Goal: Task Accomplishment & Management: Use online tool/utility

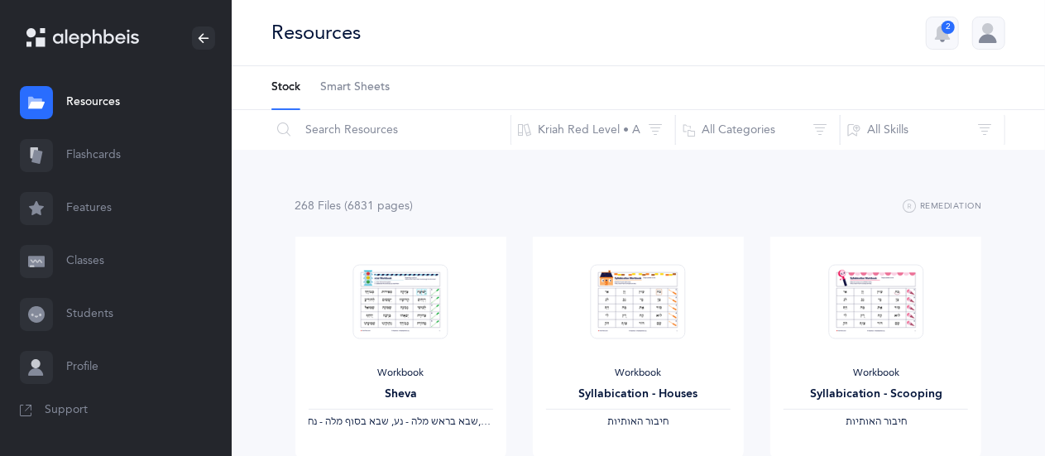
click at [65, 167] on link "Flashcards" at bounding box center [116, 155] width 232 height 53
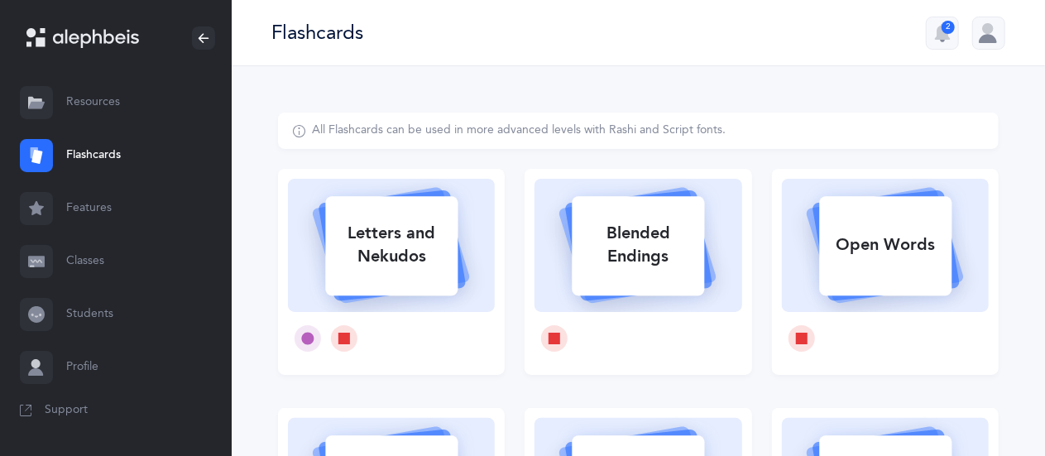
click at [372, 259] on div "Letters and Nekudos" at bounding box center [391, 245] width 132 height 66
select select
select select "single"
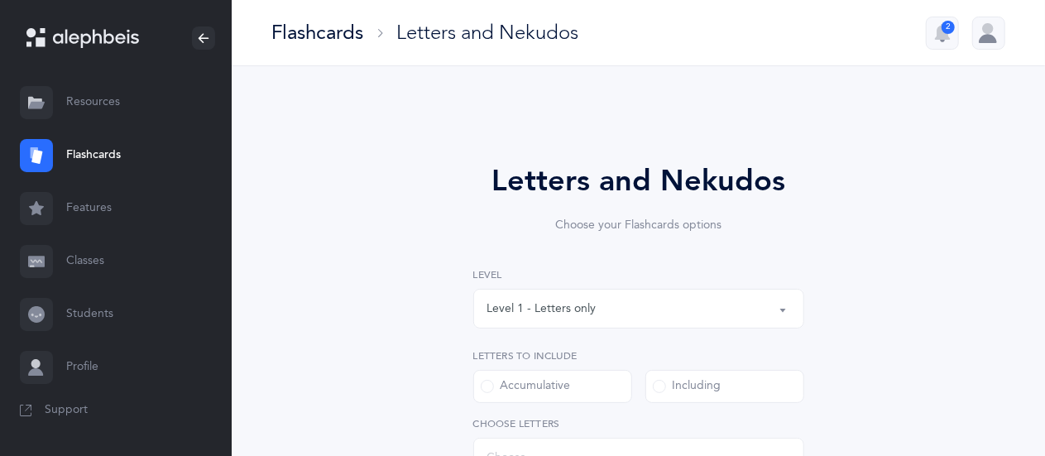
select select "27"
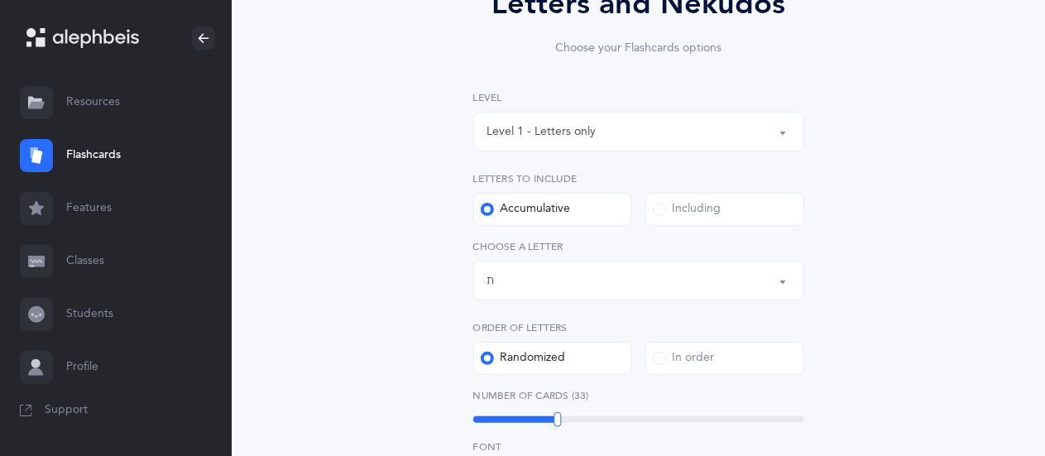
scroll to position [178, 0]
drag, startPoint x: 416, startPoint y: 305, endPoint x: 554, endPoint y: 280, distance: 140.6
click at [554, 280] on div "Letters and Nekudos Choose your Flashcards options Level 1 - Letters only Level…" at bounding box center [638, 429] width 721 height 988
click at [350, 276] on div "Letters and Nekudos Choose your Flashcards options Level 1 - Letters only Level…" at bounding box center [638, 429] width 721 height 988
click at [572, 289] on div "Letters up until: ת" at bounding box center [639, 280] width 303 height 28
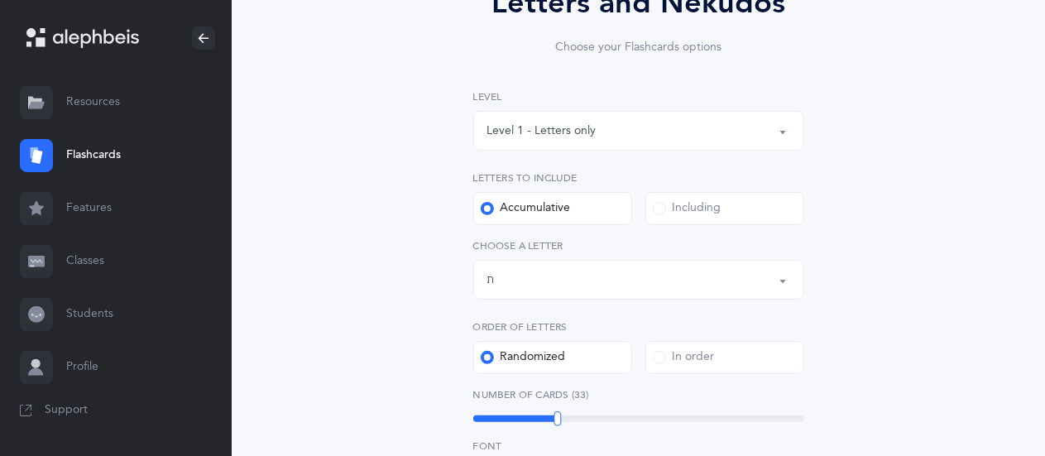
scroll to position [920, 0]
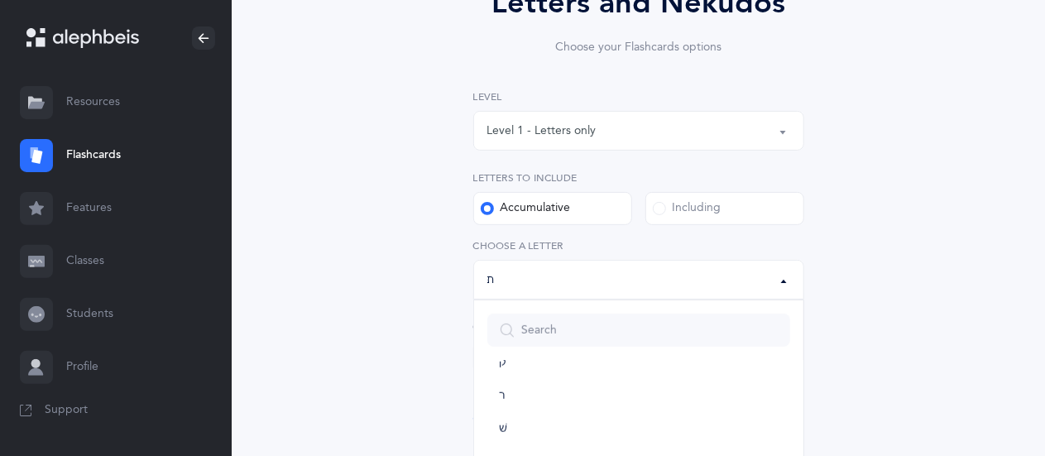
click at [406, 278] on div "Letters and Nekudos Choose your Flashcards options Level 1 - Letters only Level…" at bounding box center [638, 429] width 721 height 988
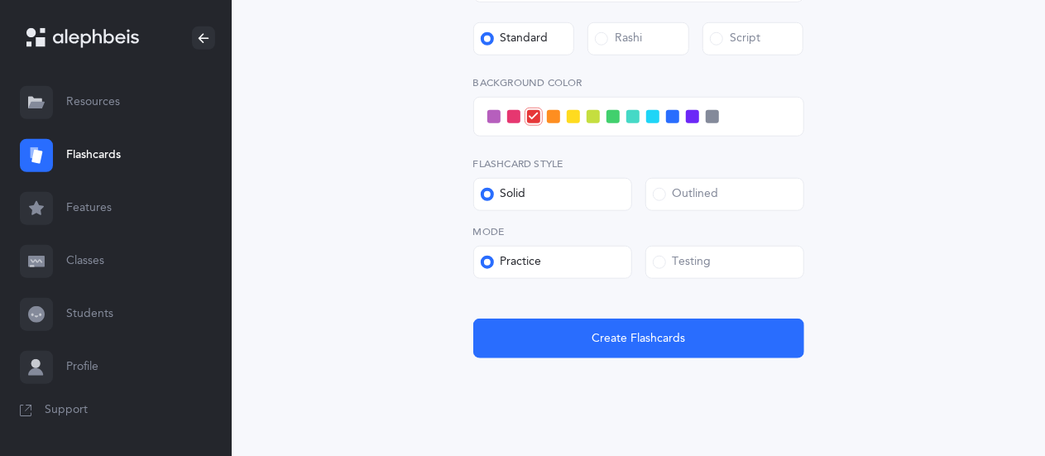
scroll to position [696, 0]
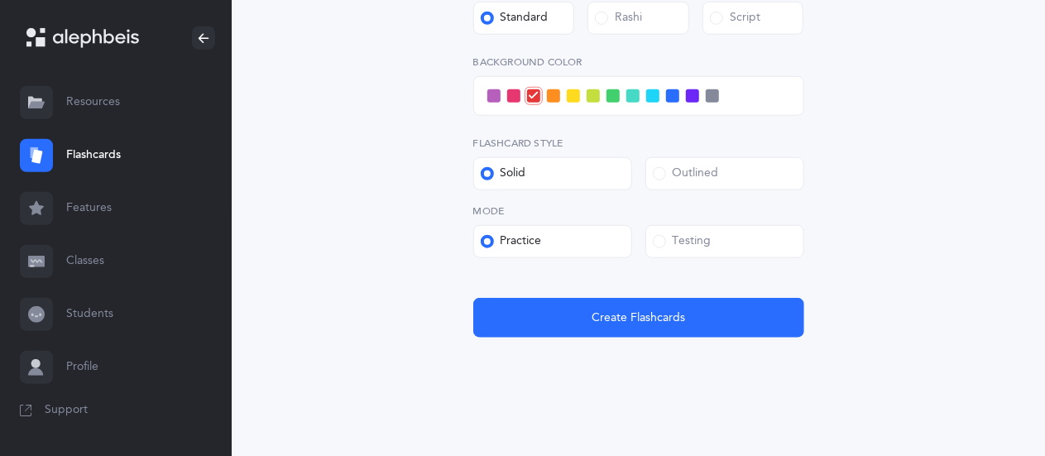
click at [666, 253] on label "Testing" at bounding box center [725, 241] width 159 height 33
click at [0, 0] on input "Testing" at bounding box center [0, 0] width 0 height 0
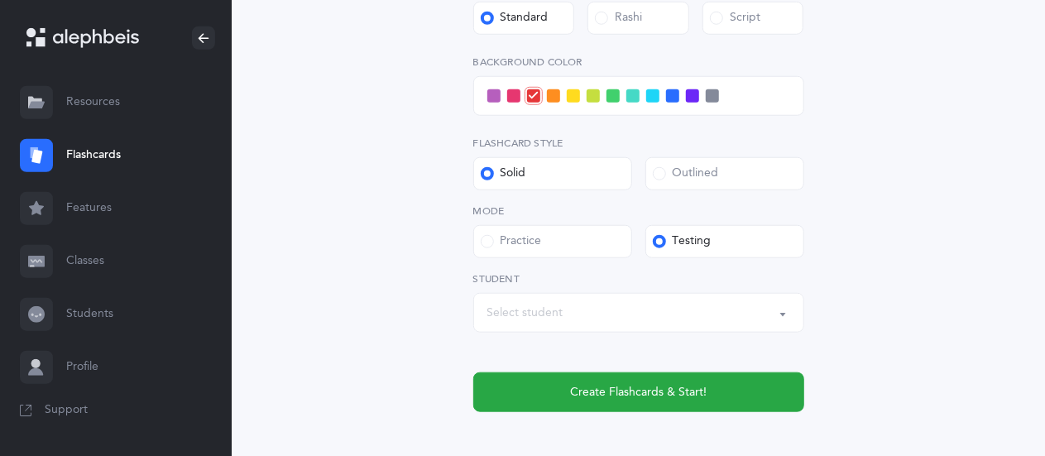
click at [637, 95] on span at bounding box center [633, 95] width 13 height 13
click at [0, 0] on input "checkbox" at bounding box center [0, 0] width 0 height 0
click at [601, 320] on div "Select student" at bounding box center [639, 313] width 303 height 28
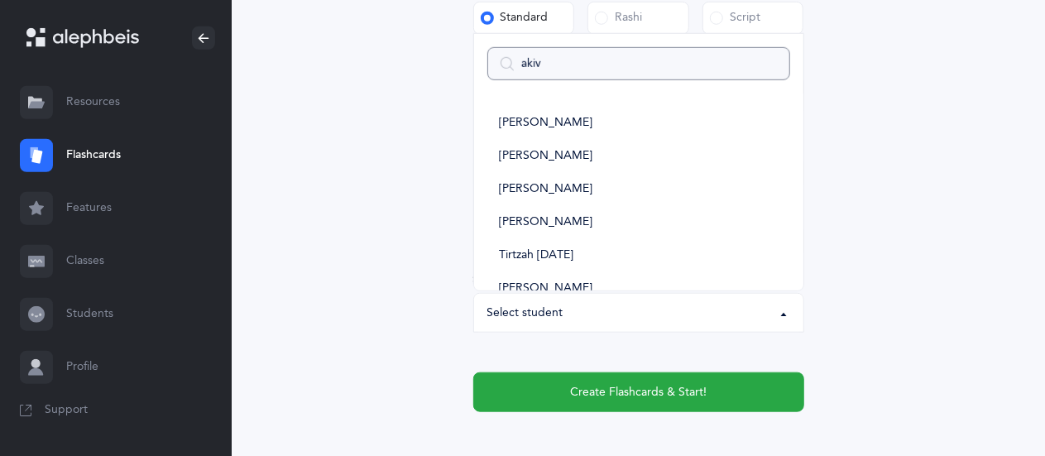
type input "akiva"
select select
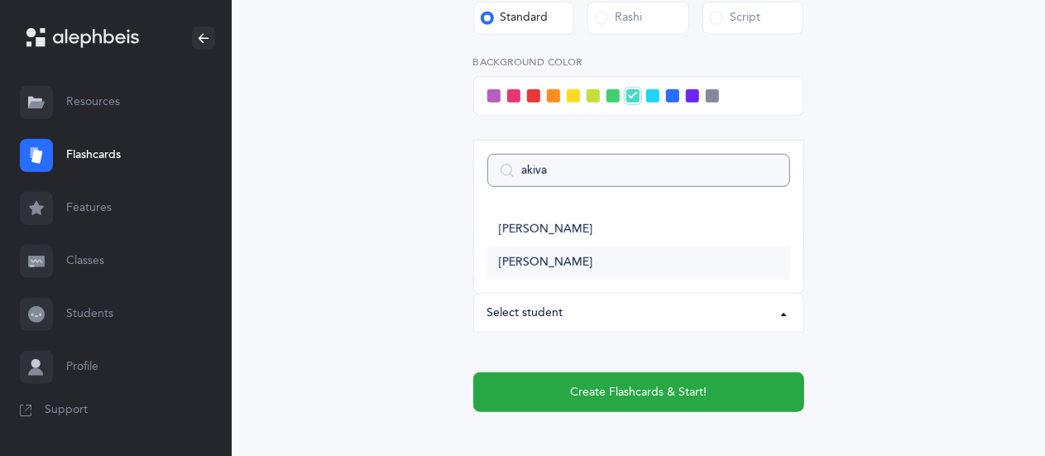
type input "akiva"
click at [550, 262] on span "[PERSON_NAME]" at bounding box center [546, 263] width 94 height 15
select select "9288"
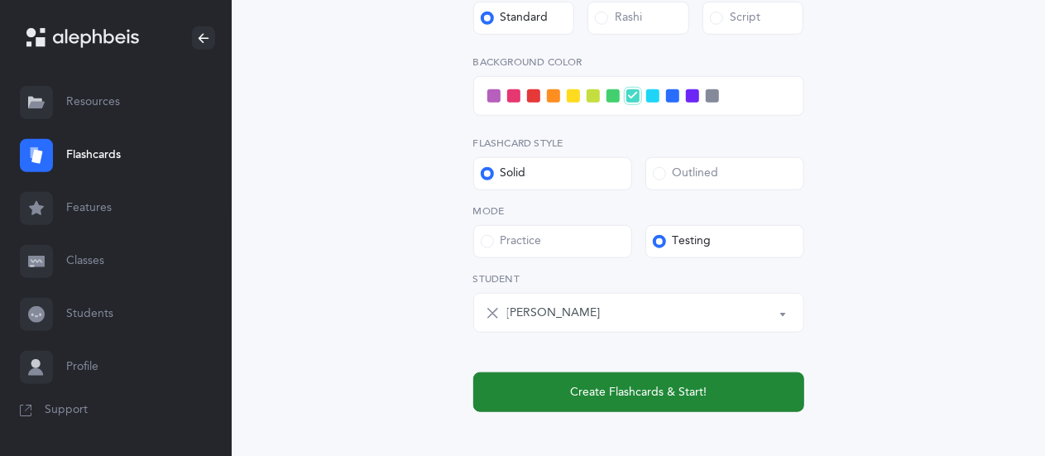
click at [553, 397] on button "Create Flashcards & Start!" at bounding box center [638, 392] width 331 height 40
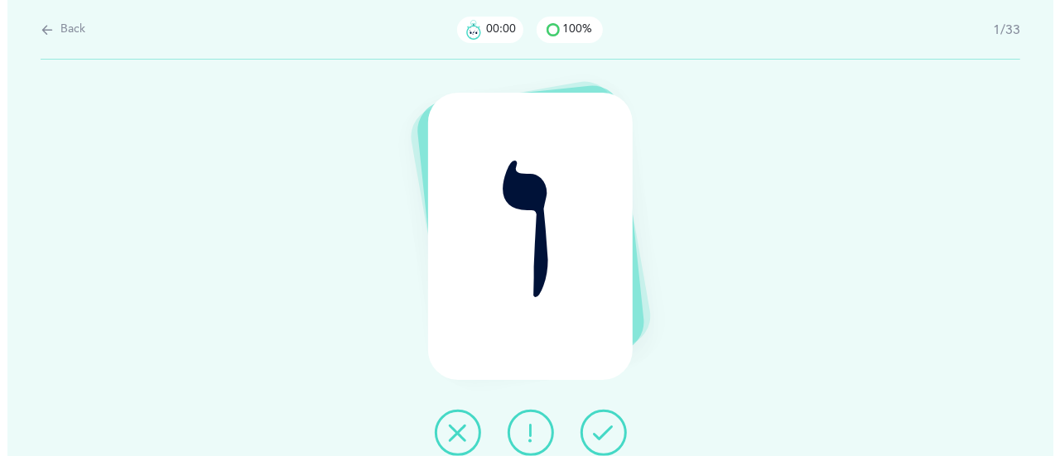
scroll to position [0, 0]
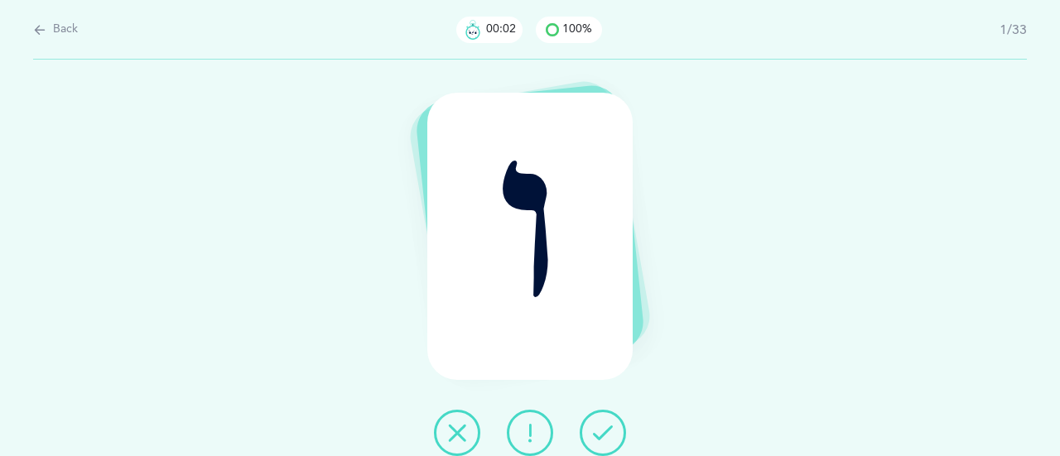
click at [603, 430] on icon at bounding box center [603, 433] width 20 height 20
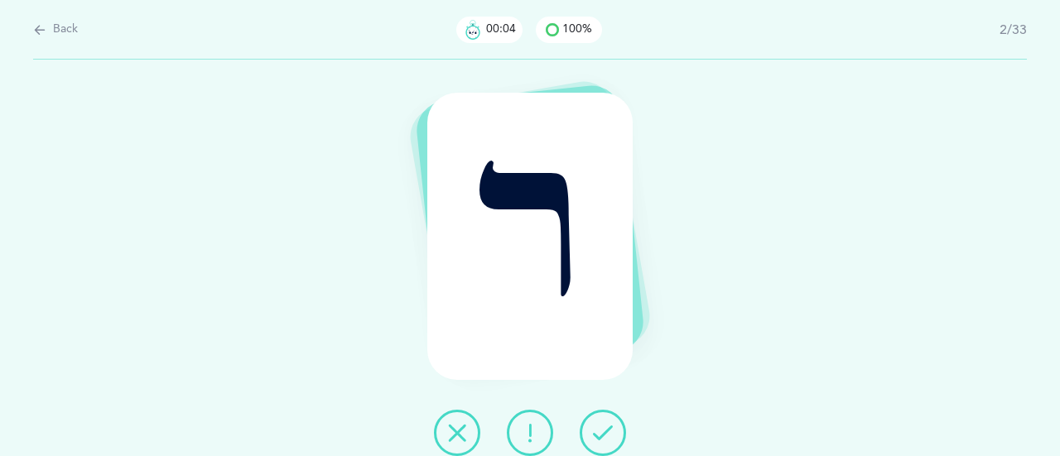
click at [603, 430] on icon at bounding box center [603, 433] width 20 height 20
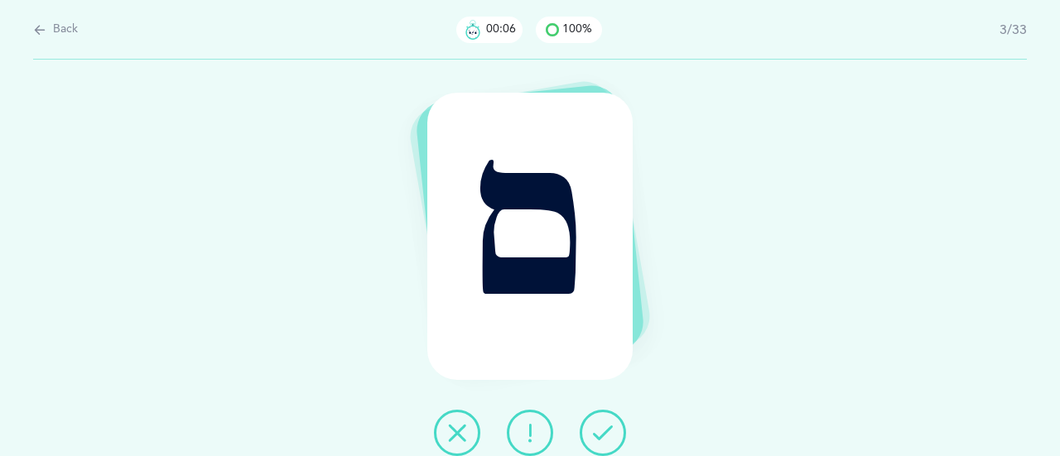
click at [603, 430] on icon at bounding box center [603, 433] width 20 height 20
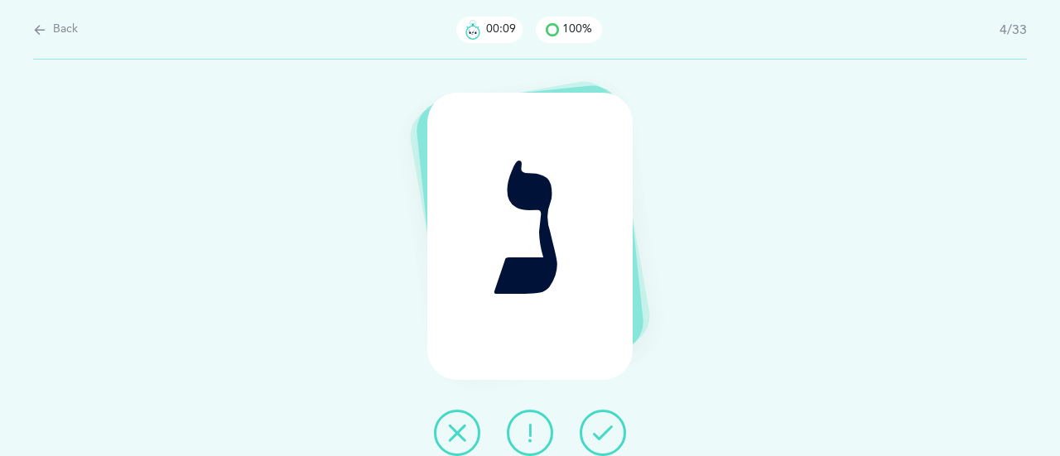
click at [603, 430] on icon at bounding box center [603, 433] width 20 height 20
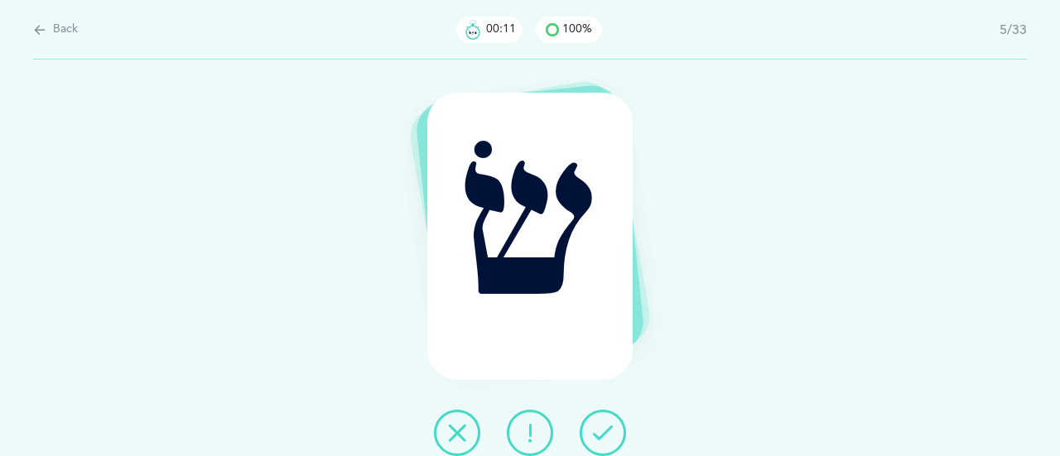
click at [603, 430] on icon at bounding box center [603, 433] width 20 height 20
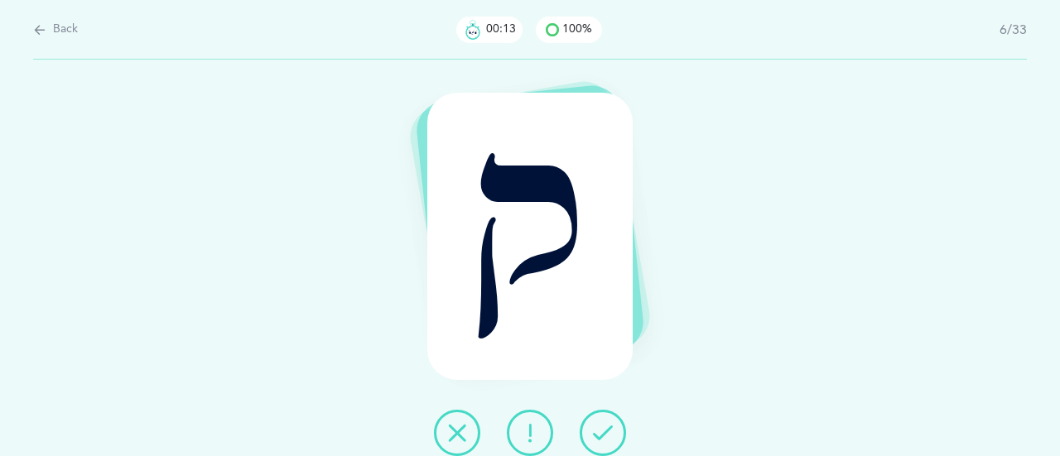
click at [603, 430] on icon at bounding box center [603, 433] width 20 height 20
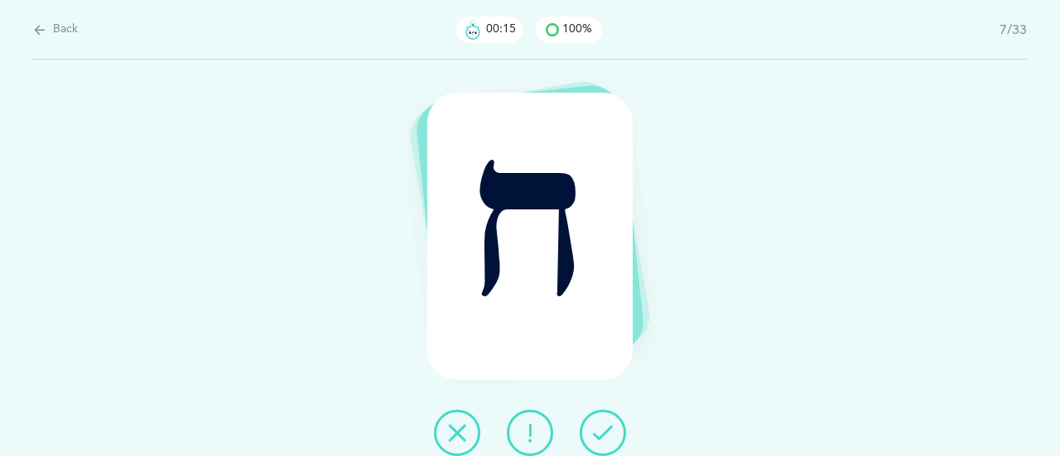
click at [603, 430] on icon at bounding box center [603, 433] width 20 height 20
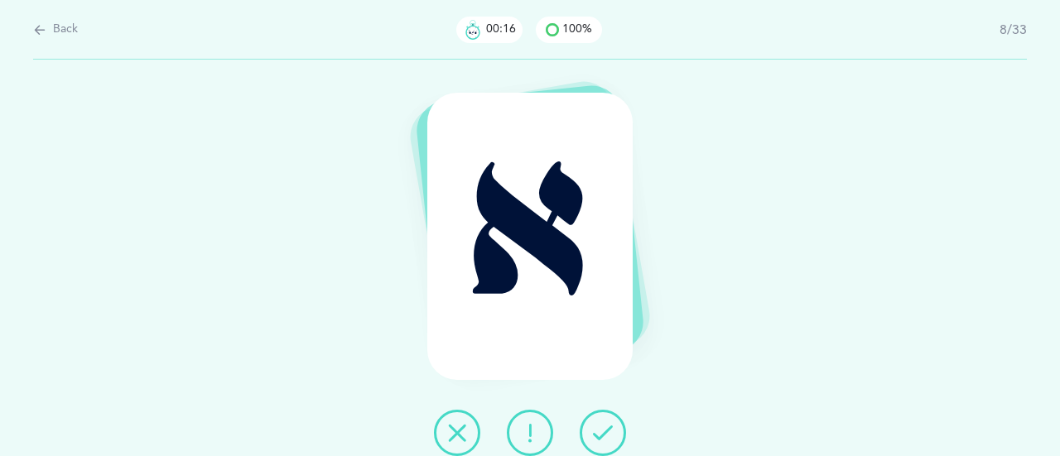
click at [603, 430] on icon at bounding box center [603, 433] width 20 height 20
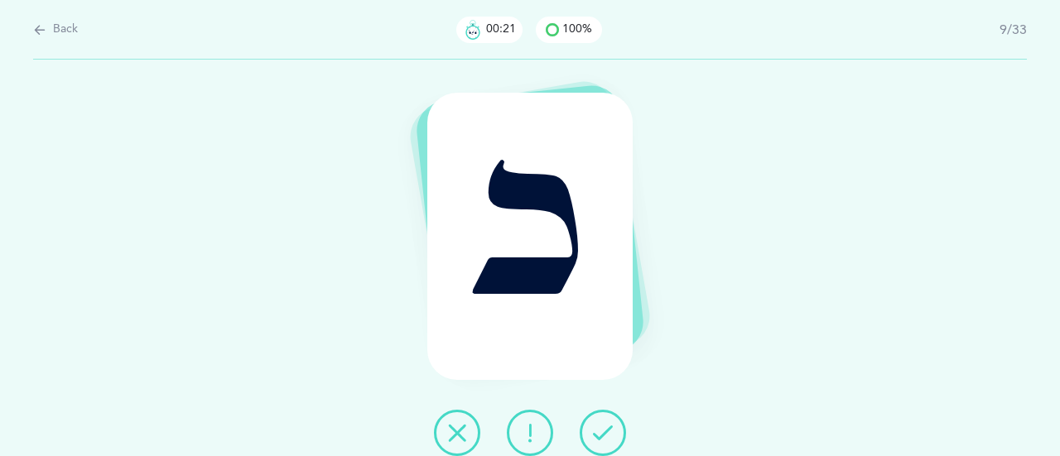
click at [603, 430] on icon at bounding box center [603, 433] width 20 height 20
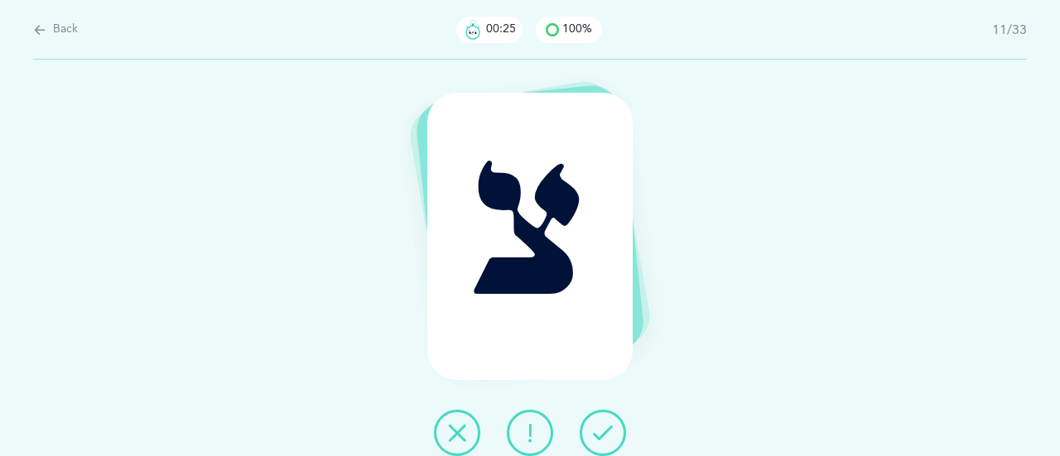
click at [603, 430] on icon at bounding box center [603, 433] width 20 height 20
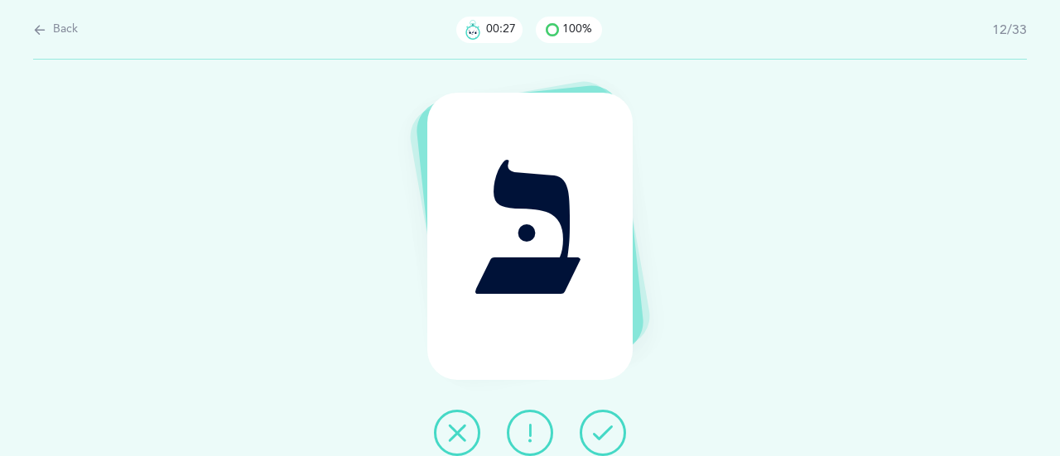
click at [603, 430] on icon at bounding box center [603, 433] width 20 height 20
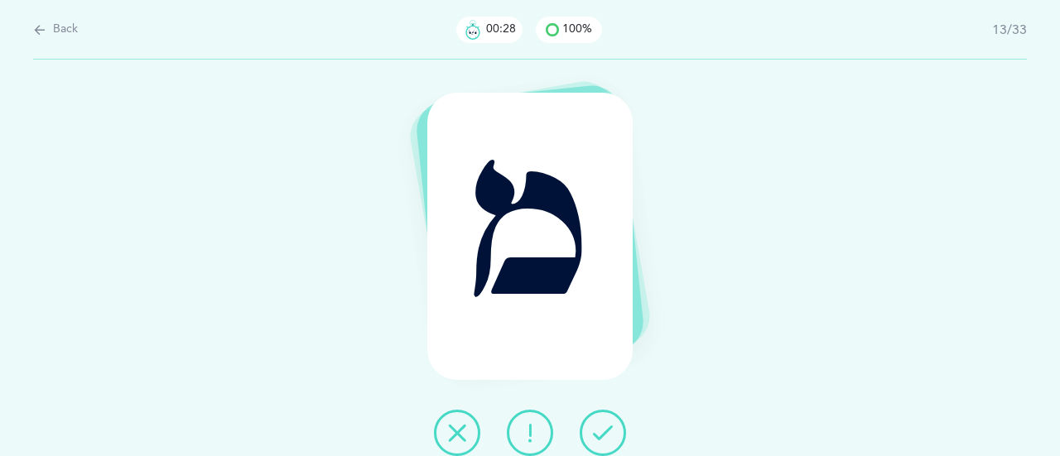
click at [603, 430] on icon at bounding box center [603, 433] width 20 height 20
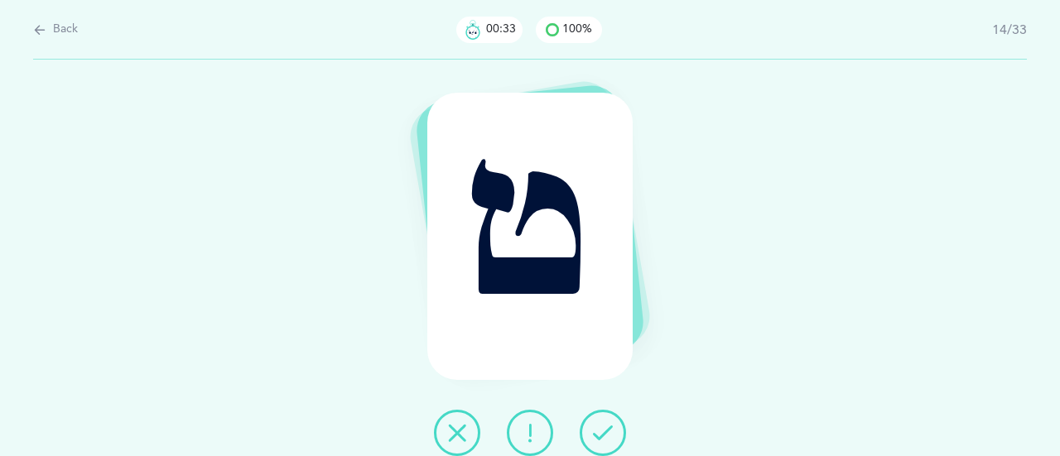
click at [603, 430] on icon at bounding box center [603, 433] width 20 height 20
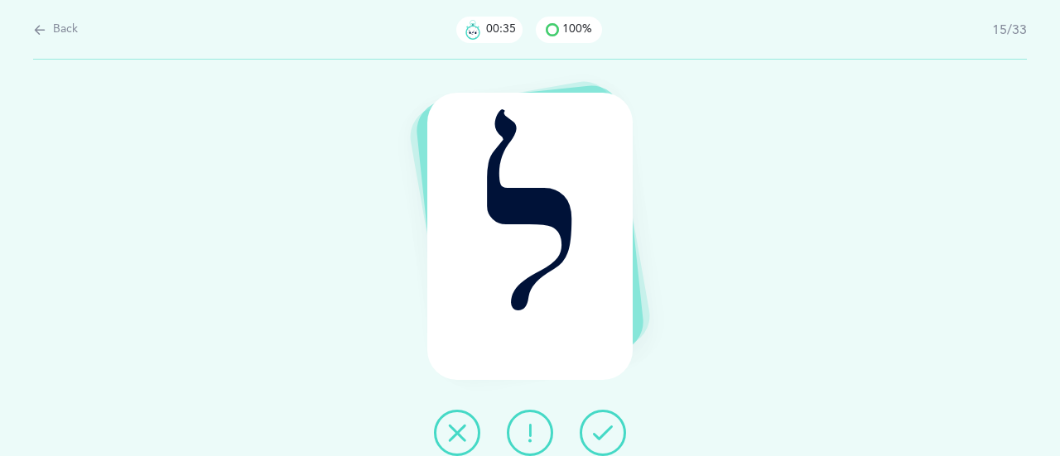
click at [603, 430] on icon at bounding box center [603, 433] width 20 height 20
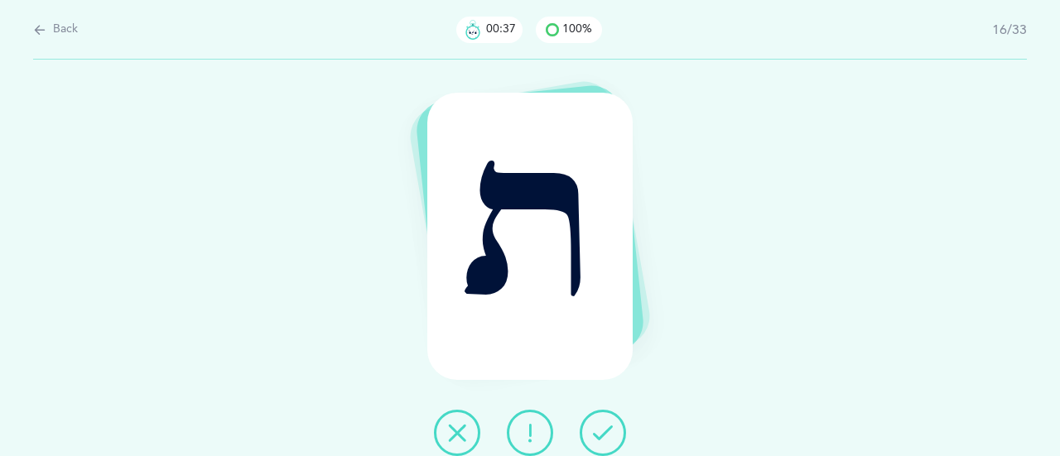
click at [603, 430] on icon at bounding box center [603, 433] width 20 height 20
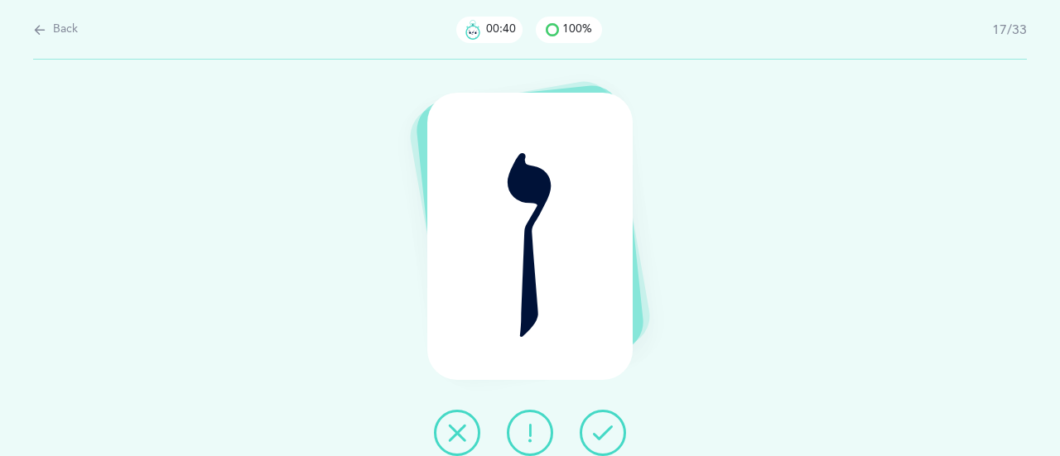
click at [603, 430] on icon at bounding box center [603, 433] width 20 height 20
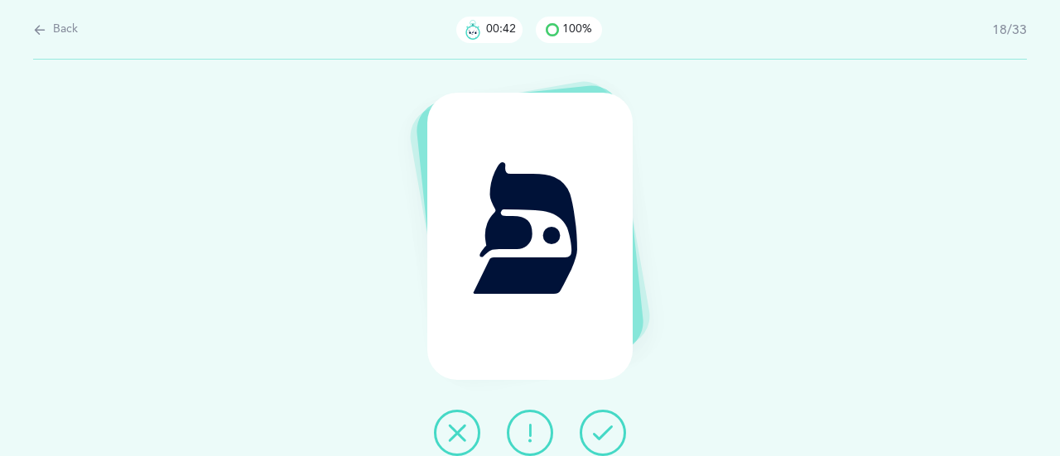
click at [603, 430] on icon at bounding box center [603, 433] width 20 height 20
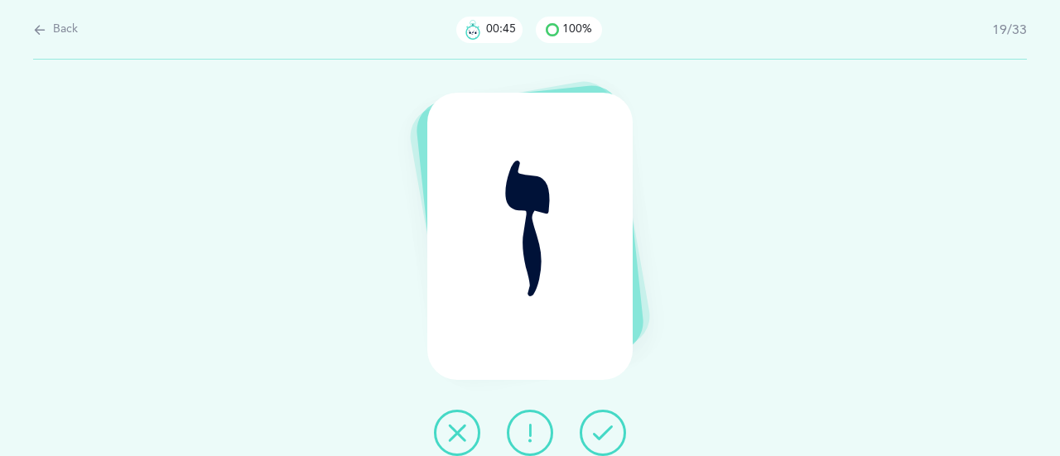
click at [603, 430] on icon at bounding box center [603, 433] width 20 height 20
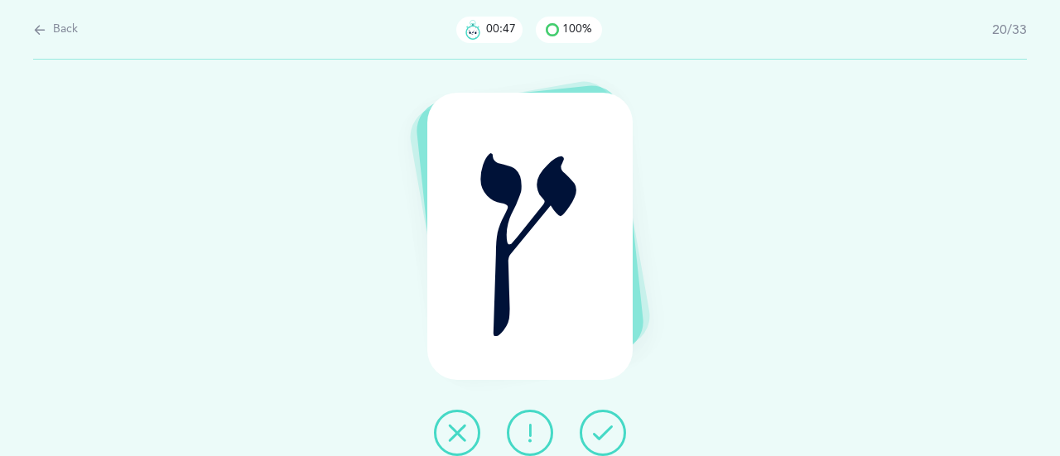
click at [603, 430] on icon at bounding box center [603, 433] width 20 height 20
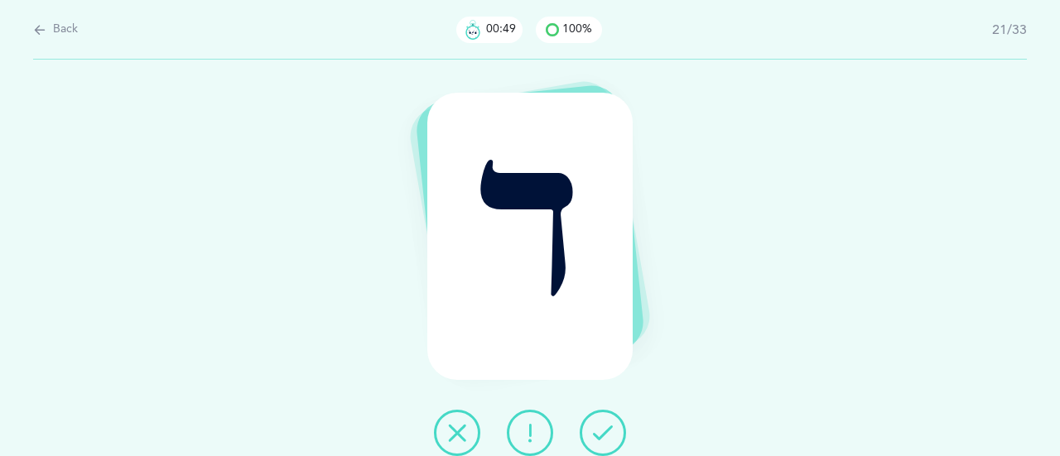
click at [603, 430] on icon at bounding box center [603, 433] width 20 height 20
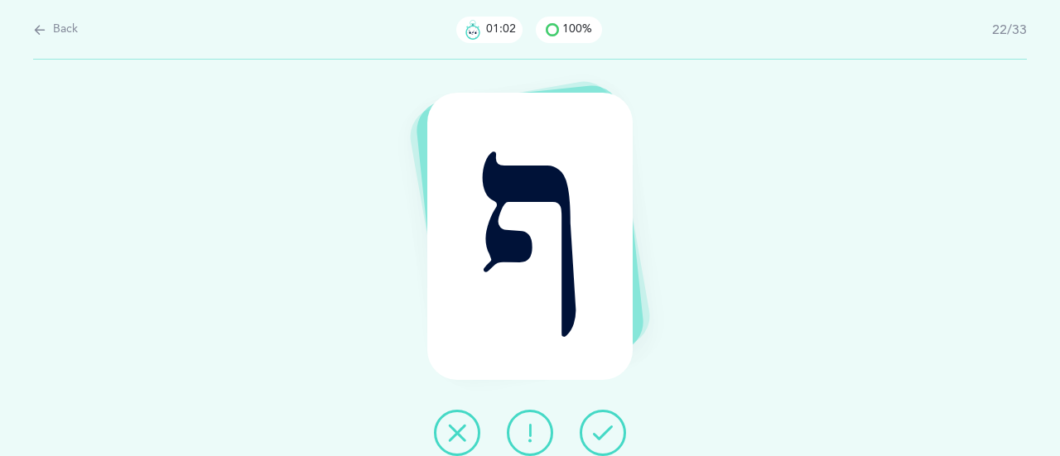
click at [603, 430] on icon at bounding box center [603, 433] width 20 height 20
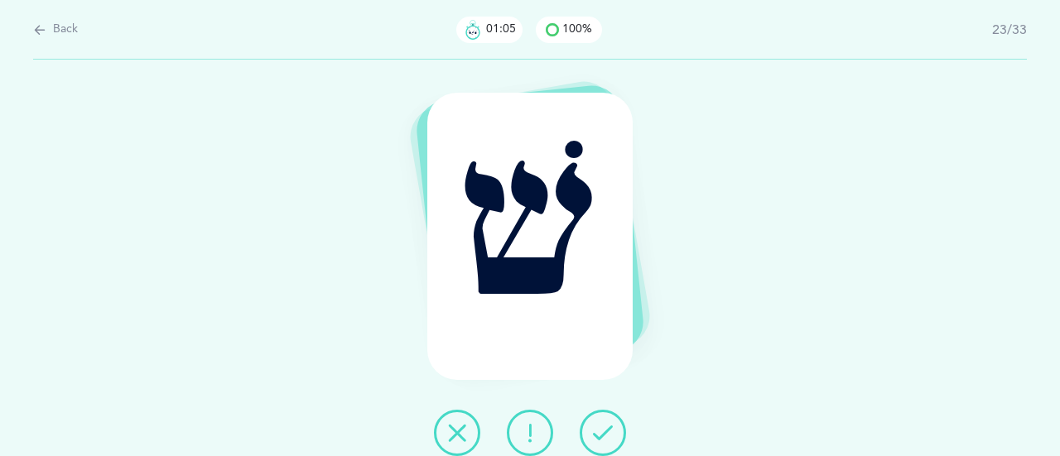
click at [603, 430] on icon at bounding box center [603, 433] width 20 height 20
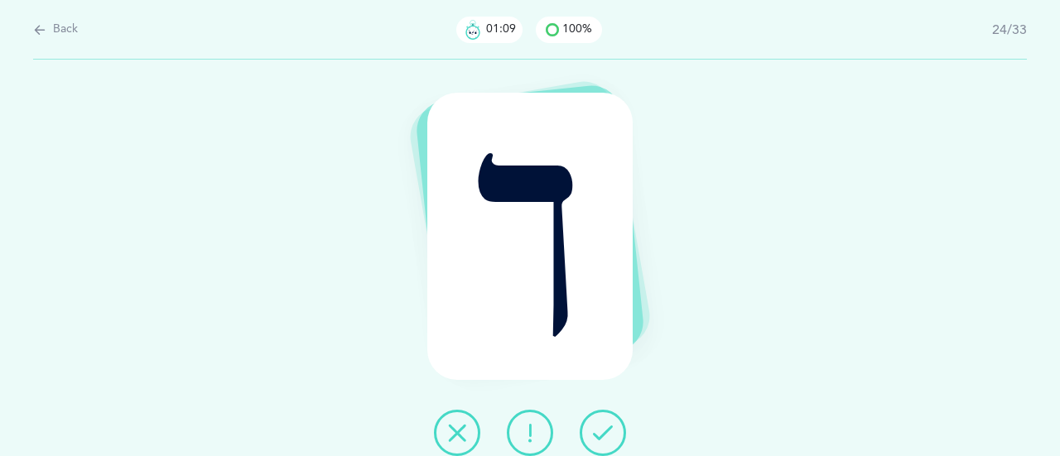
click at [603, 430] on icon at bounding box center [603, 433] width 20 height 20
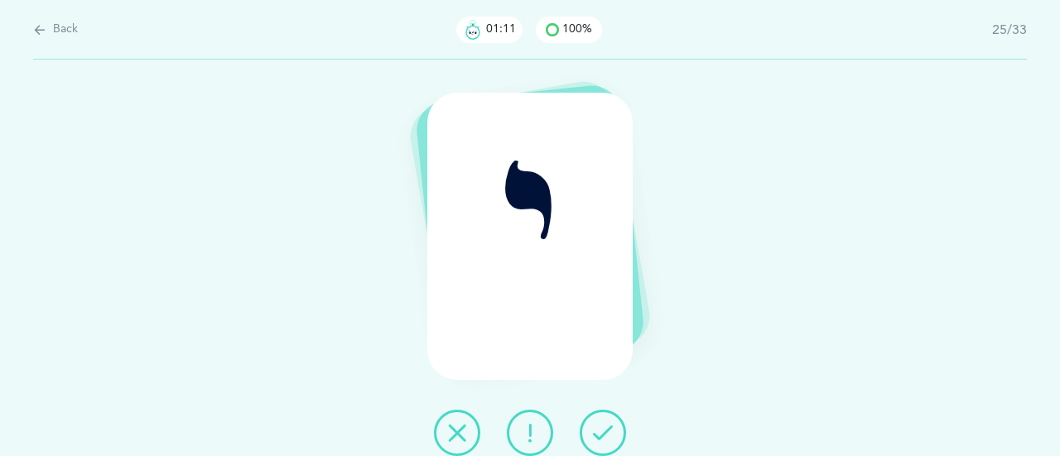
click at [603, 430] on icon at bounding box center [603, 433] width 20 height 20
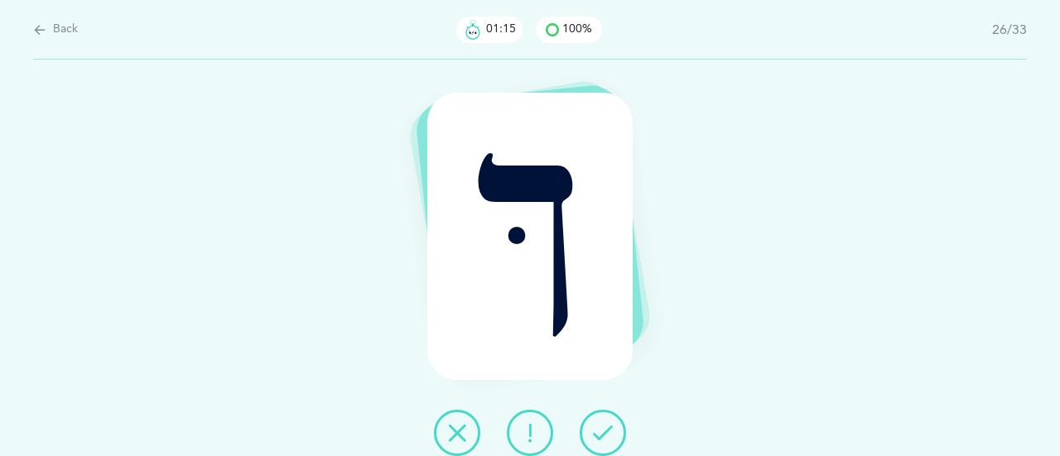
click at [603, 430] on icon at bounding box center [603, 433] width 20 height 20
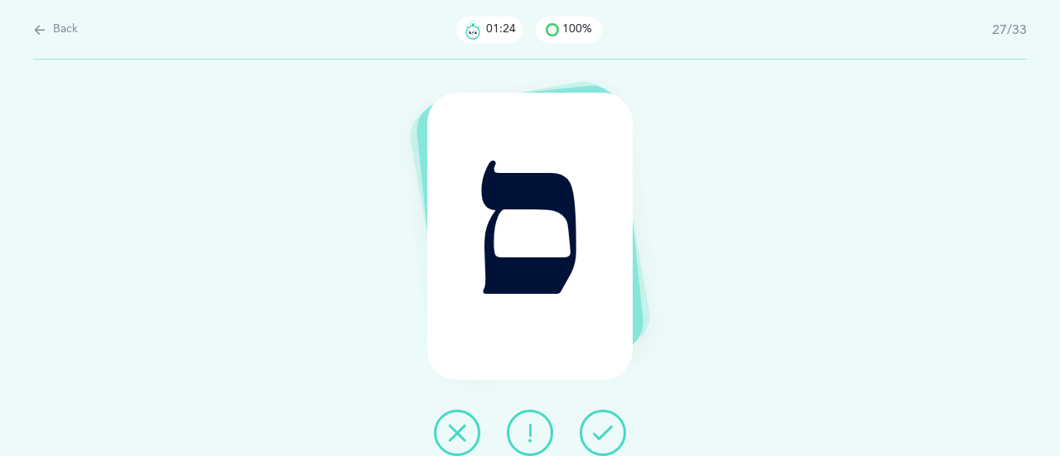
click at [606, 428] on icon at bounding box center [603, 433] width 20 height 20
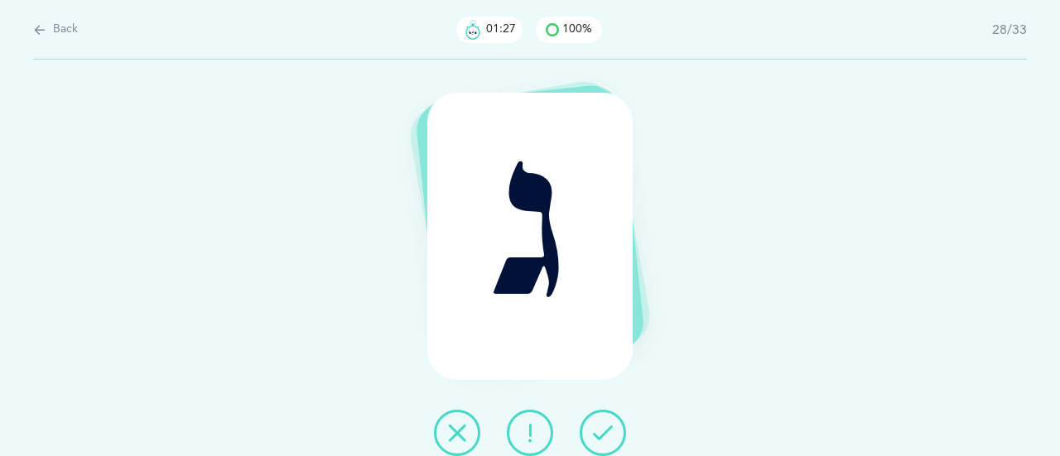
click at [606, 428] on icon at bounding box center [603, 433] width 20 height 20
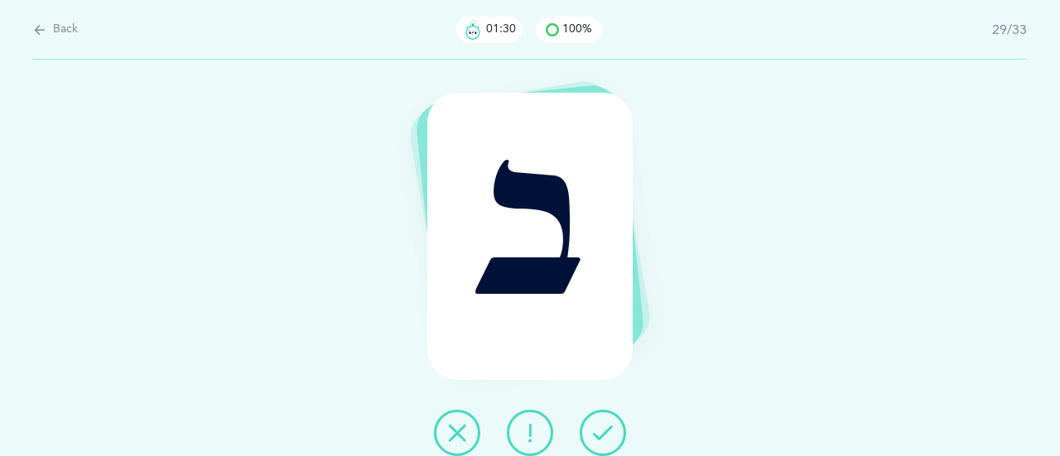
click at [605, 425] on icon at bounding box center [603, 433] width 20 height 20
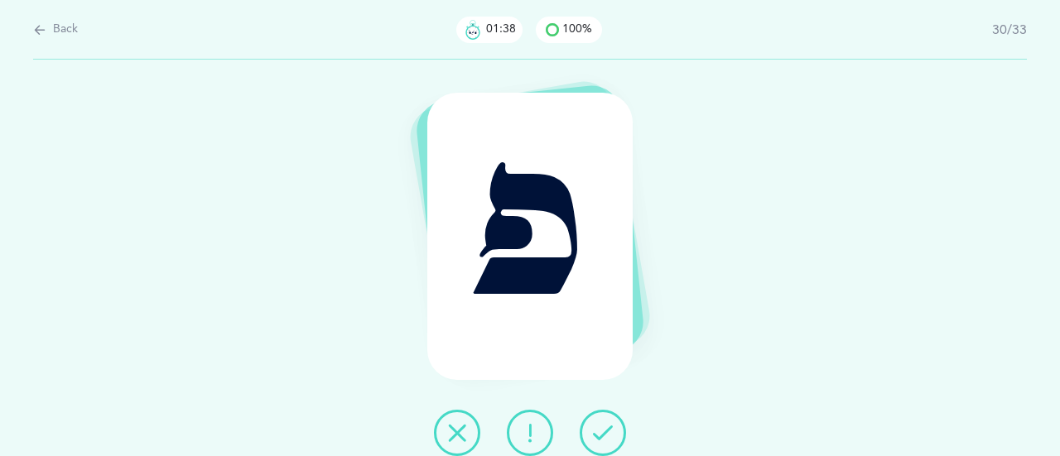
click at [603, 418] on button at bounding box center [602, 433] width 46 height 46
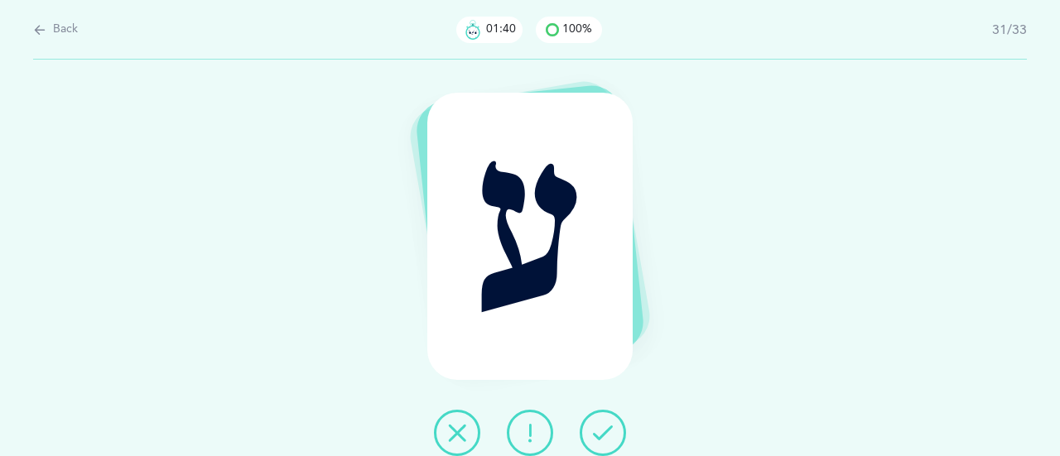
click at [603, 418] on button at bounding box center [602, 433] width 46 height 46
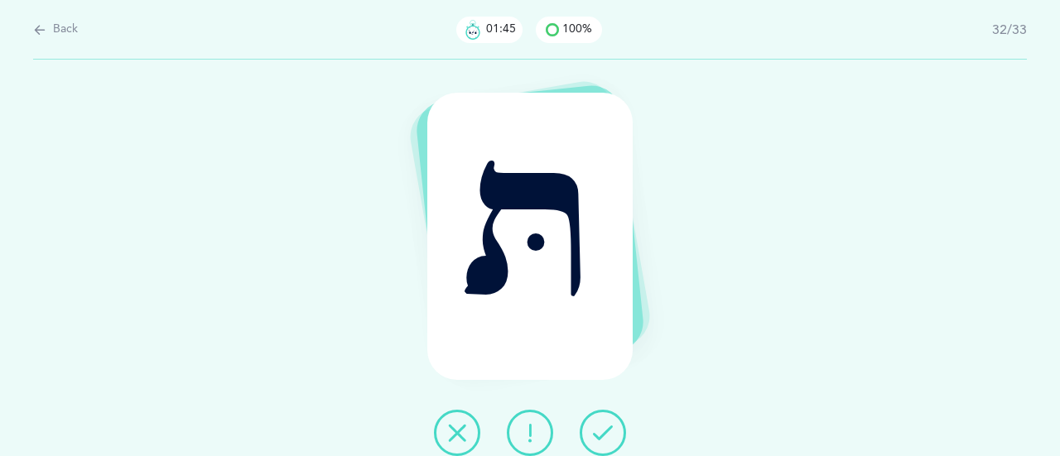
click at [603, 413] on button at bounding box center [602, 433] width 46 height 46
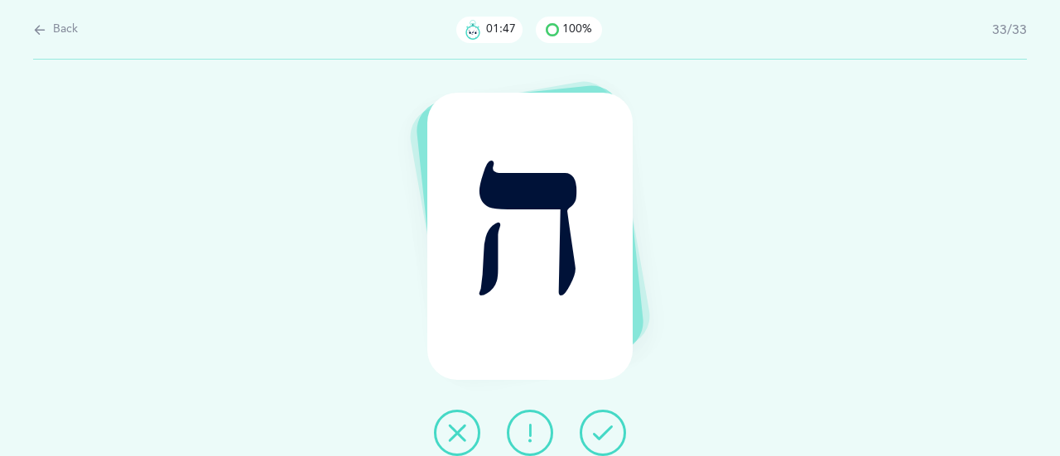
click at [603, 410] on button at bounding box center [602, 433] width 46 height 46
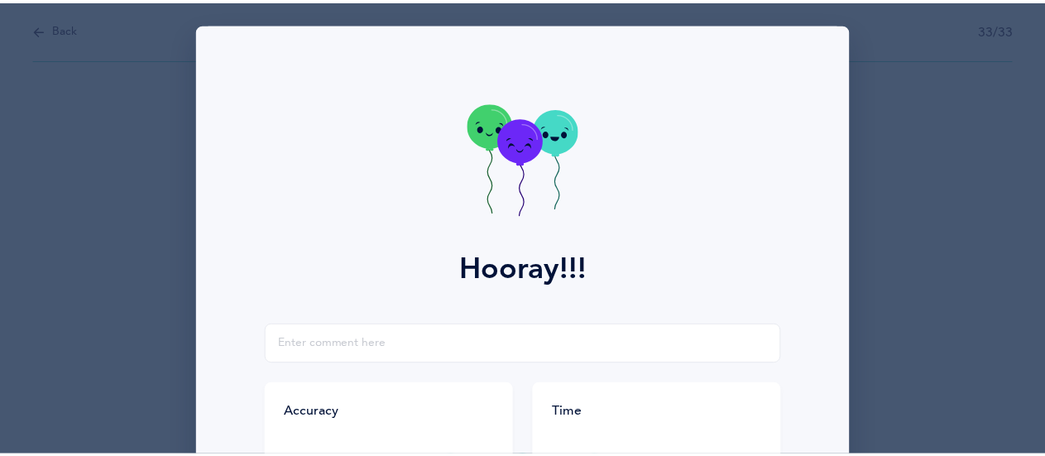
scroll to position [331, 0]
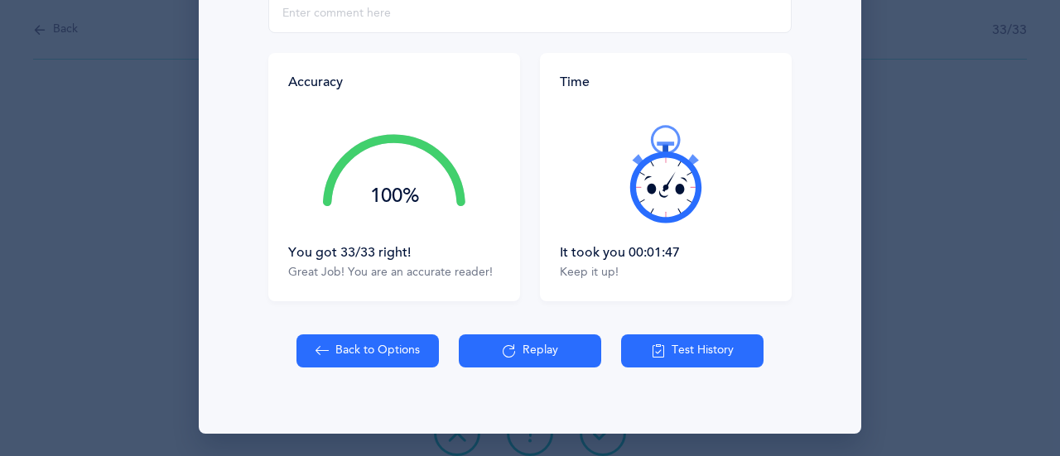
click at [371, 353] on button "Back to Options" at bounding box center [367, 350] width 142 height 33
select select "27"
select select "single"
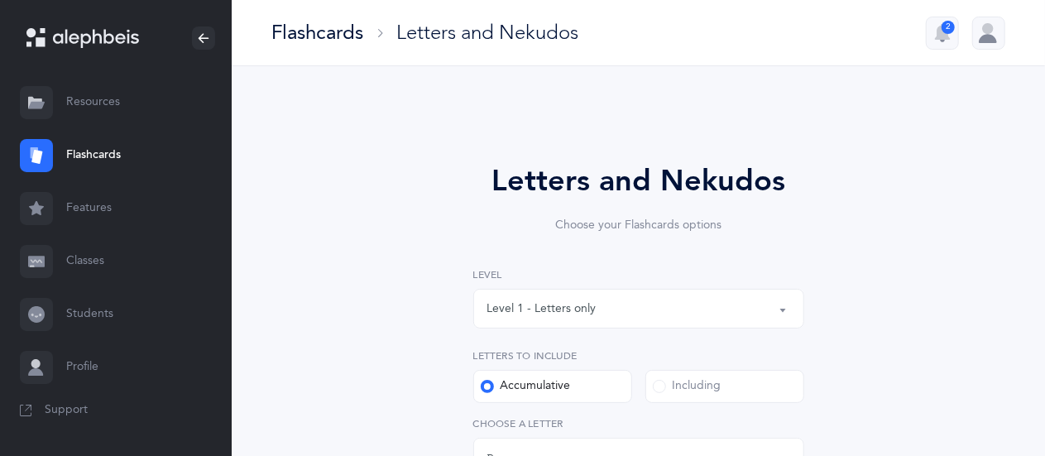
click at [525, 315] on div "Level 1 - Letters only" at bounding box center [542, 308] width 109 height 17
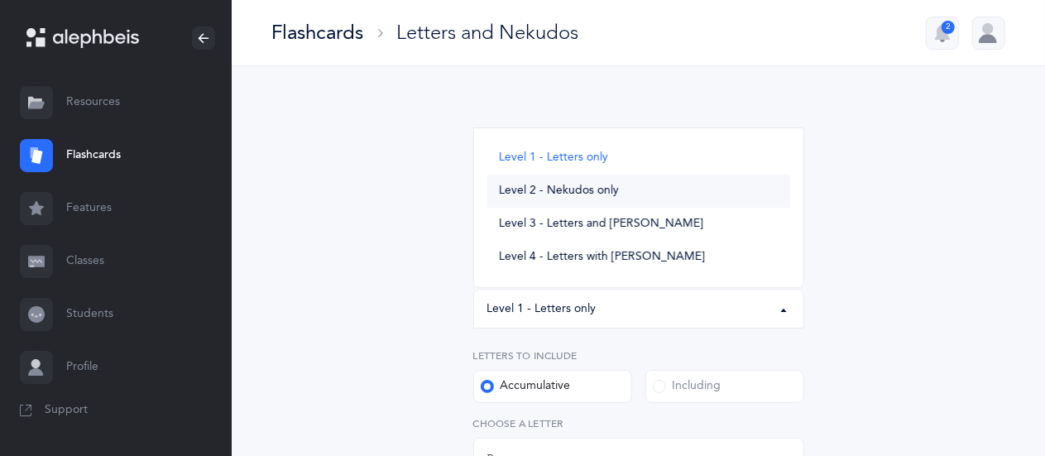
click at [543, 191] on span "Level 2 - Nekudos only" at bounding box center [559, 191] width 120 height 15
select select "2"
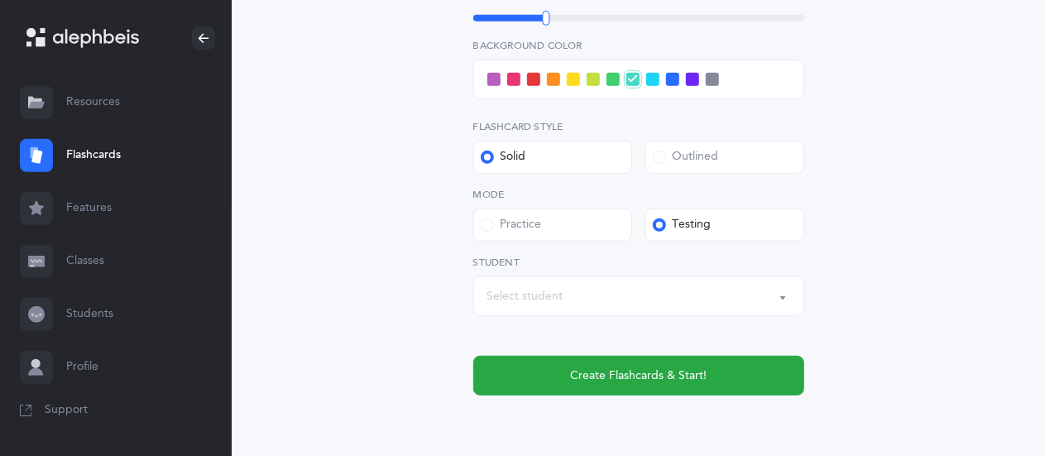
scroll to position [502, 0]
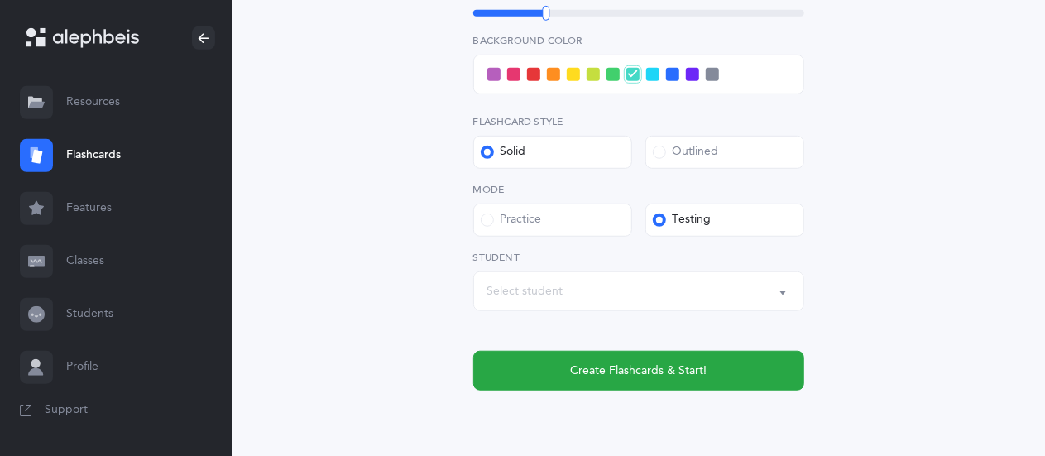
click at [546, 284] on div "Select student" at bounding box center [526, 291] width 76 height 17
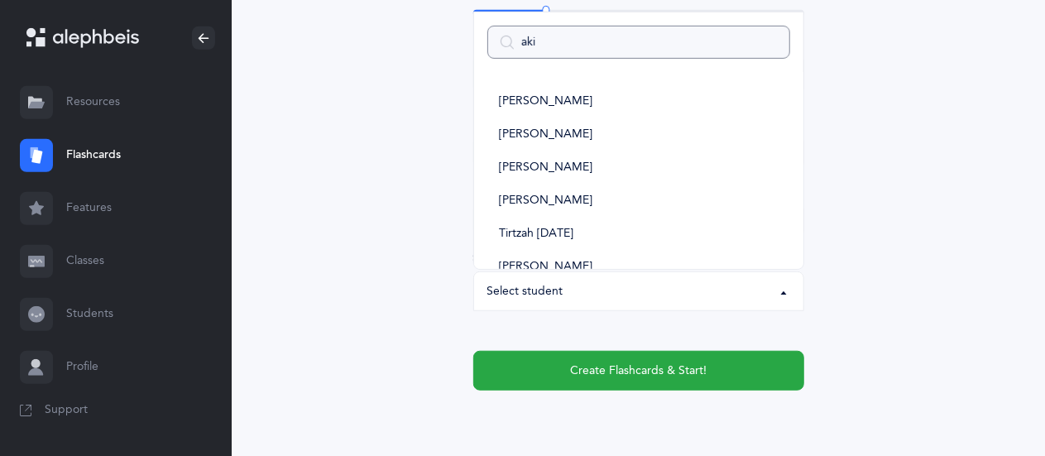
type input "akiv"
select select
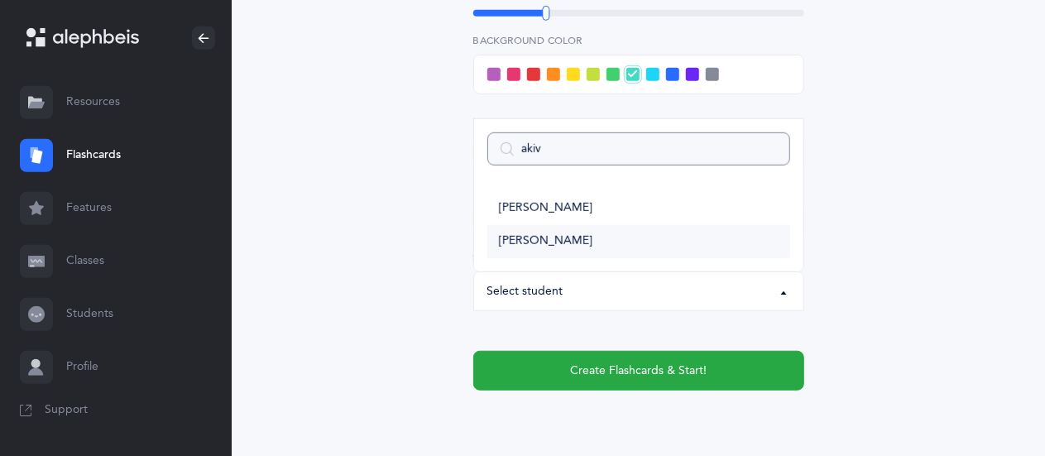
type input "akiv"
click at [558, 243] on span "[PERSON_NAME]" at bounding box center [546, 241] width 94 height 15
select select "9288"
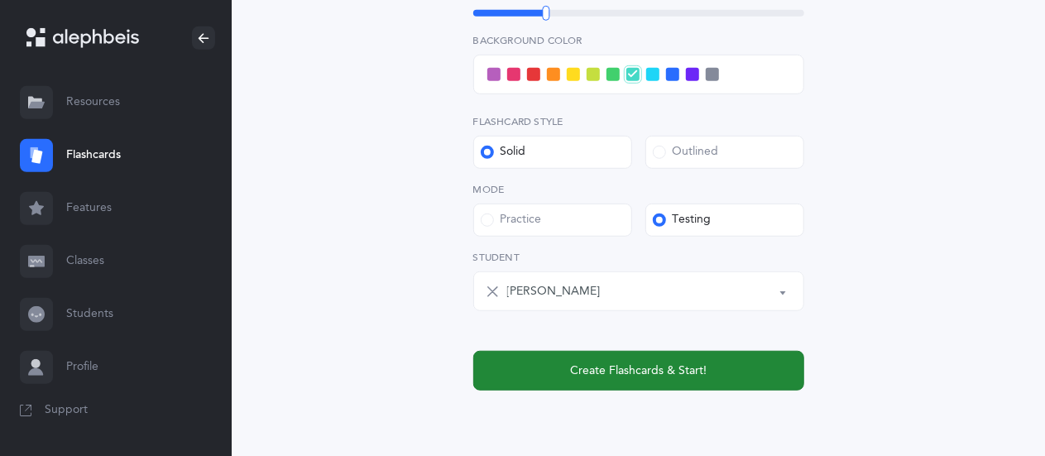
click at [523, 367] on button "Create Flashcards & Start!" at bounding box center [638, 371] width 331 height 40
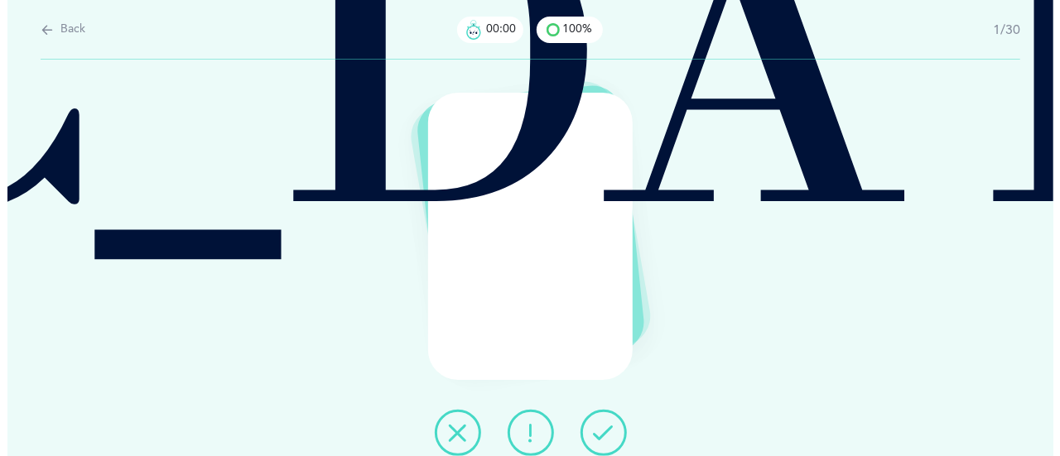
scroll to position [0, 0]
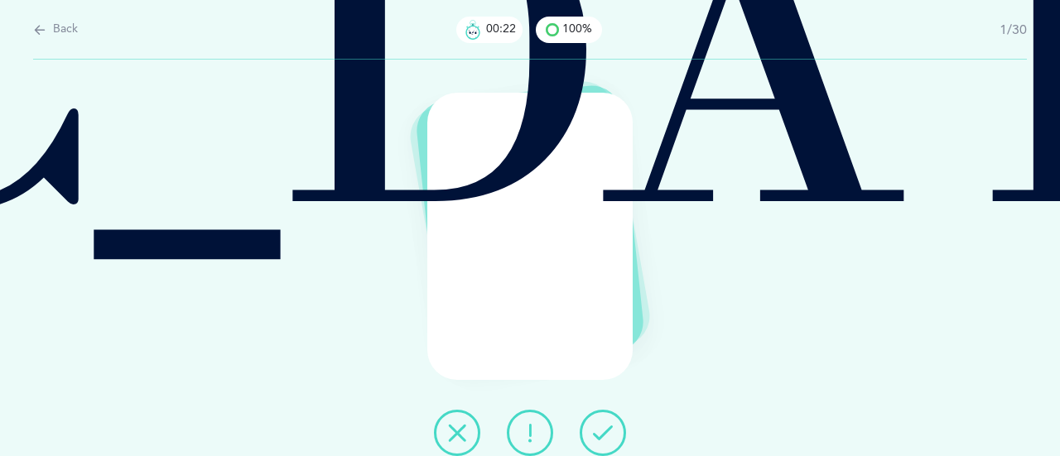
click at [533, 434] on icon at bounding box center [530, 433] width 20 height 20
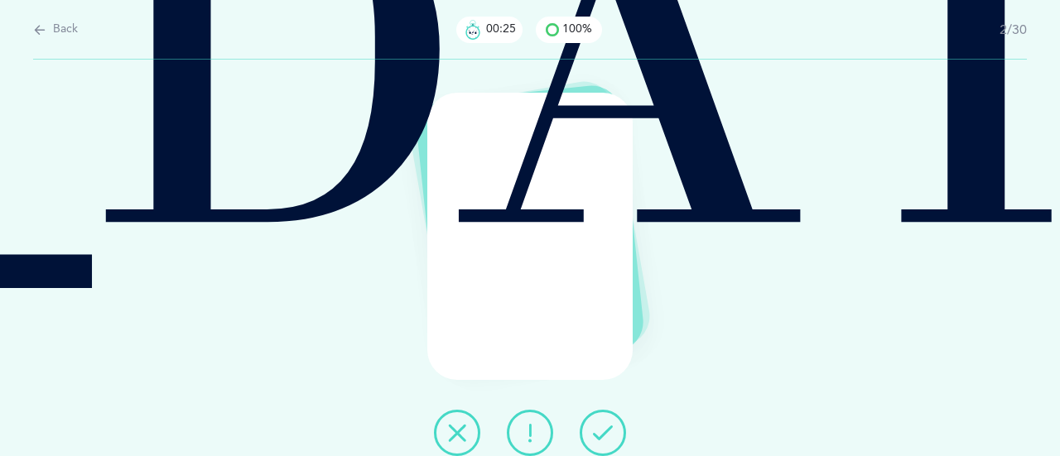
click at [584, 445] on button at bounding box center [602, 433] width 46 height 46
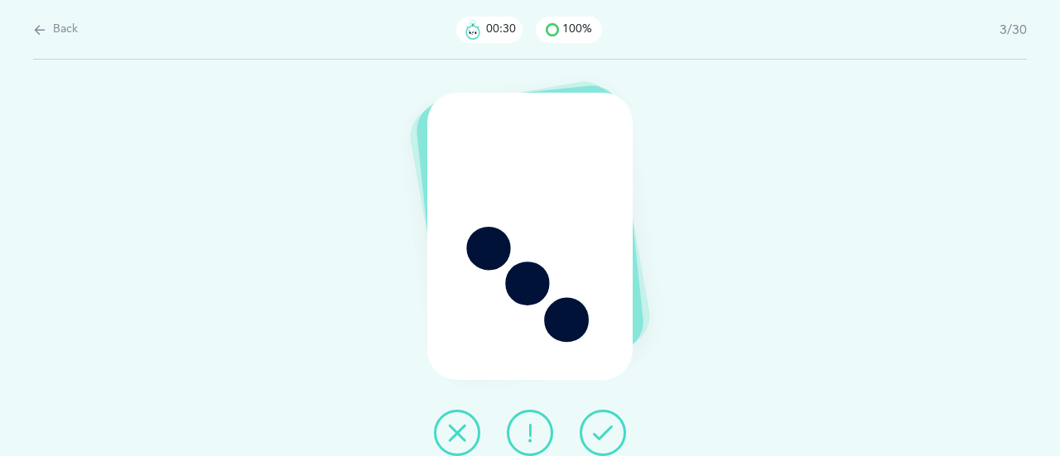
click at [618, 428] on button at bounding box center [602, 433] width 46 height 46
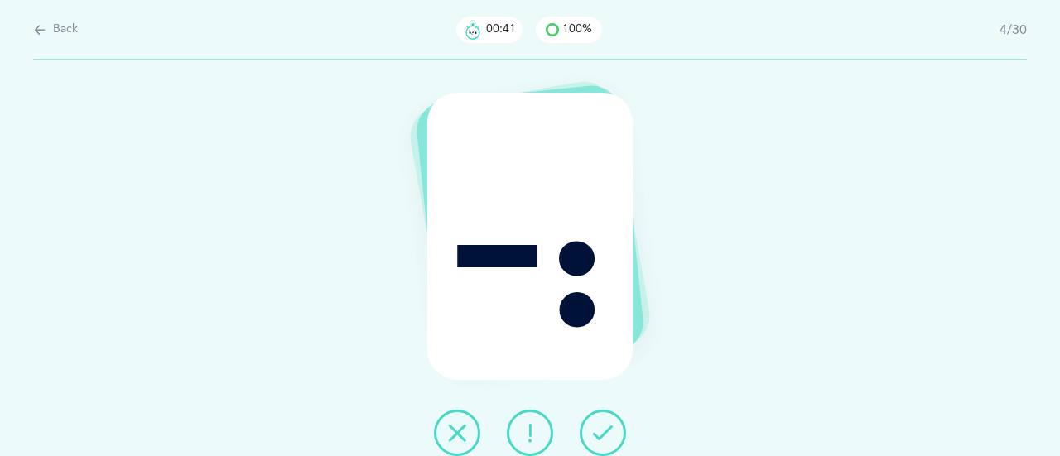
click at [611, 425] on icon at bounding box center [603, 433] width 20 height 20
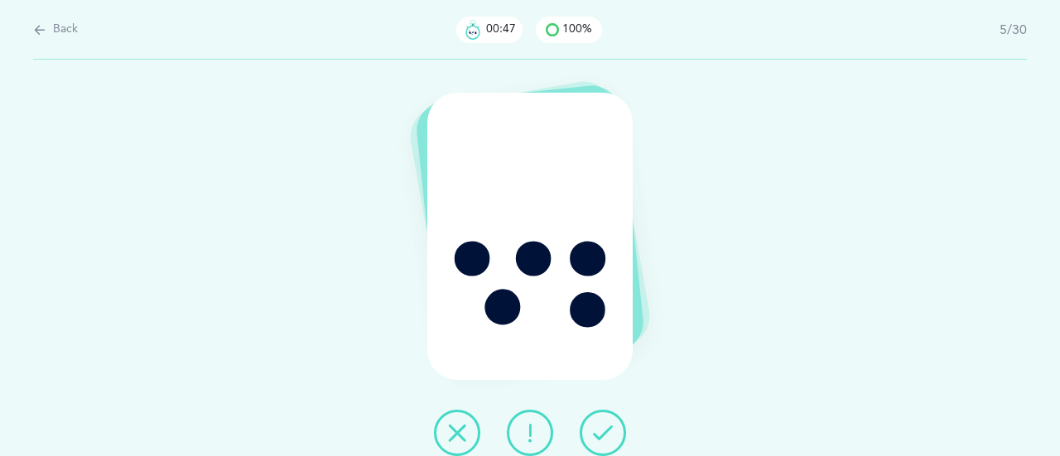
click at [608, 434] on icon at bounding box center [603, 433] width 20 height 20
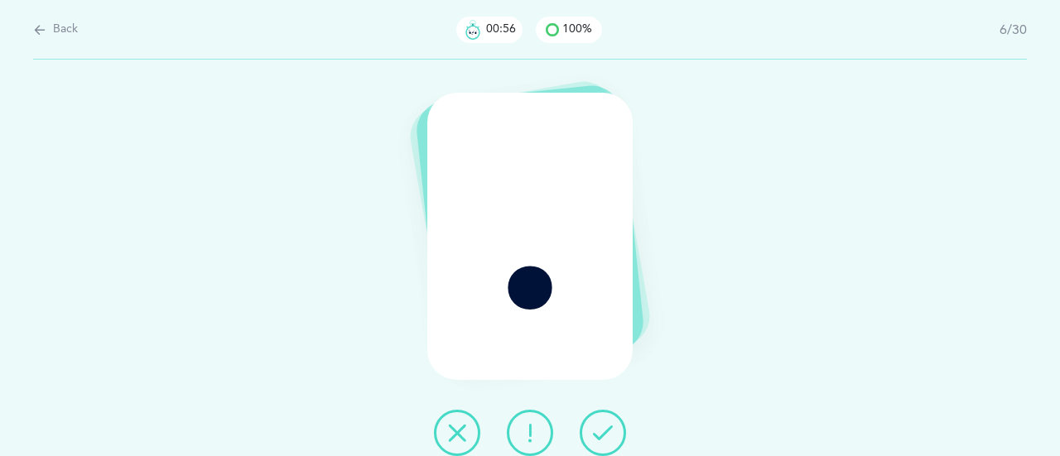
click at [596, 431] on icon at bounding box center [603, 433] width 20 height 20
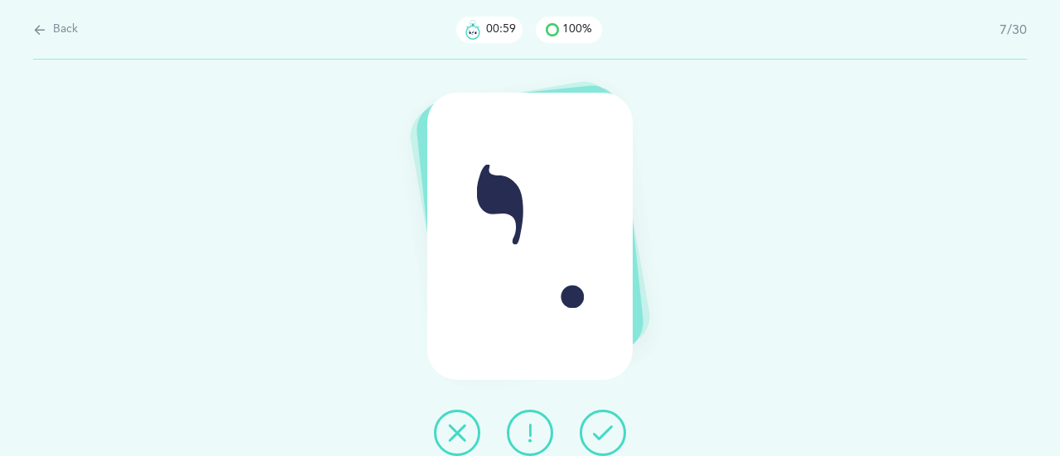
click at [596, 431] on icon at bounding box center [603, 433] width 20 height 20
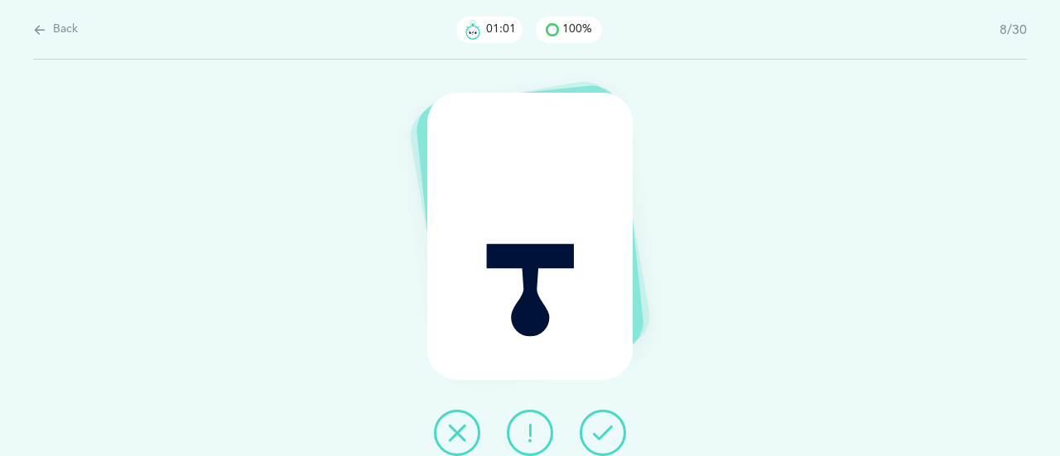
click at [596, 431] on icon at bounding box center [603, 433] width 20 height 20
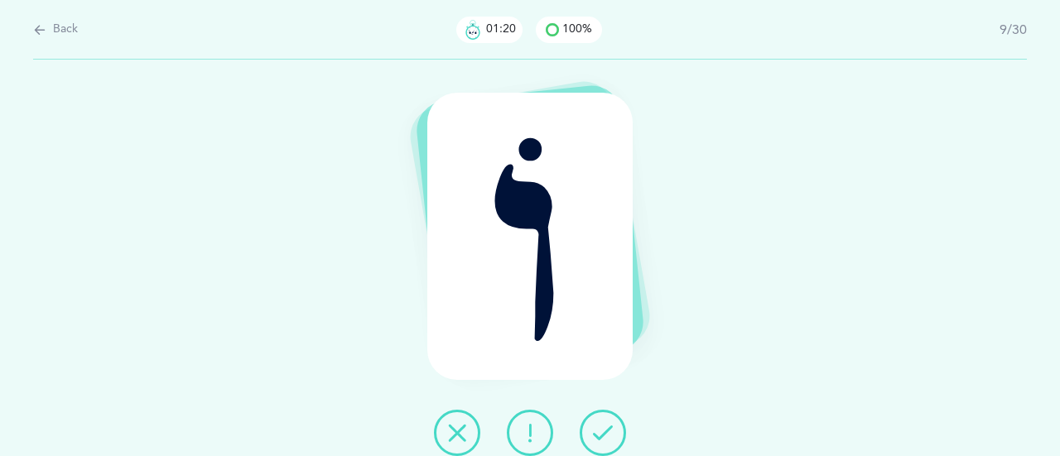
click at [596, 431] on icon at bounding box center [603, 433] width 20 height 20
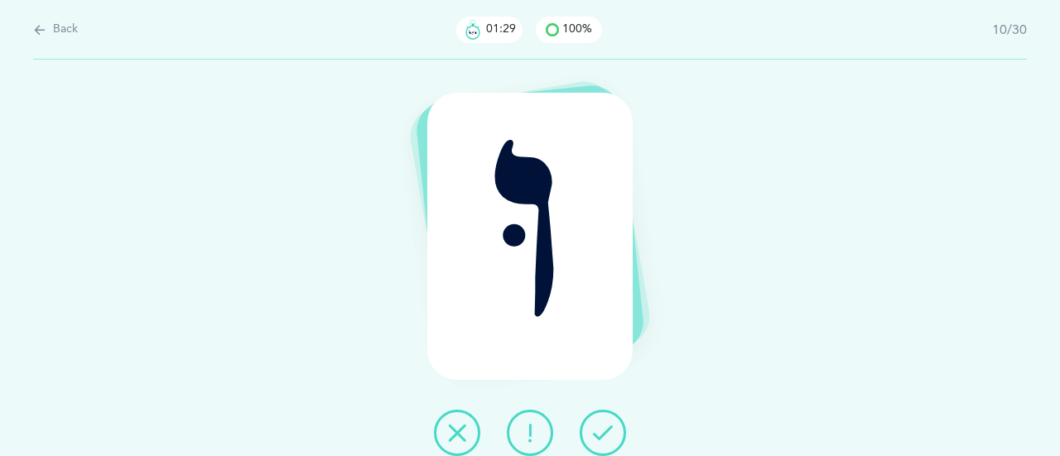
click at [596, 431] on icon at bounding box center [603, 433] width 20 height 20
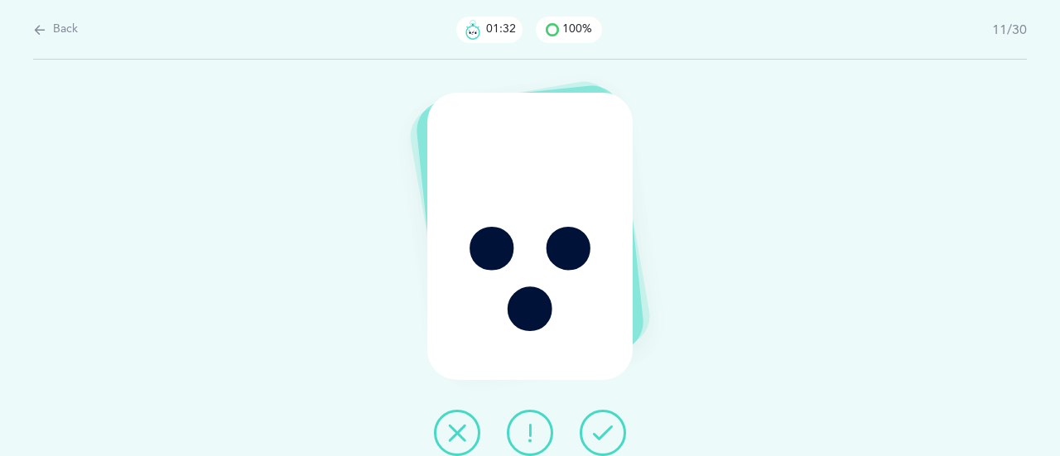
click at [596, 431] on icon at bounding box center [603, 433] width 20 height 20
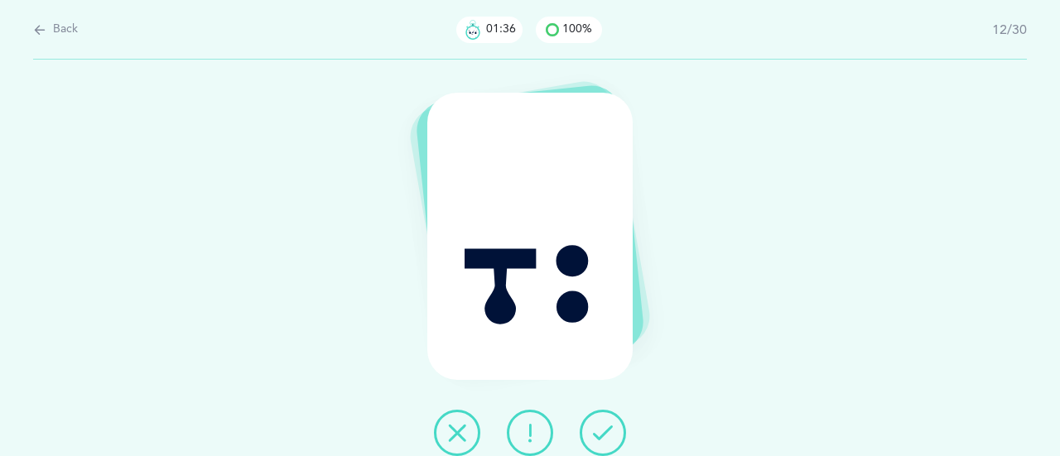
click at [596, 431] on icon at bounding box center [603, 433] width 20 height 20
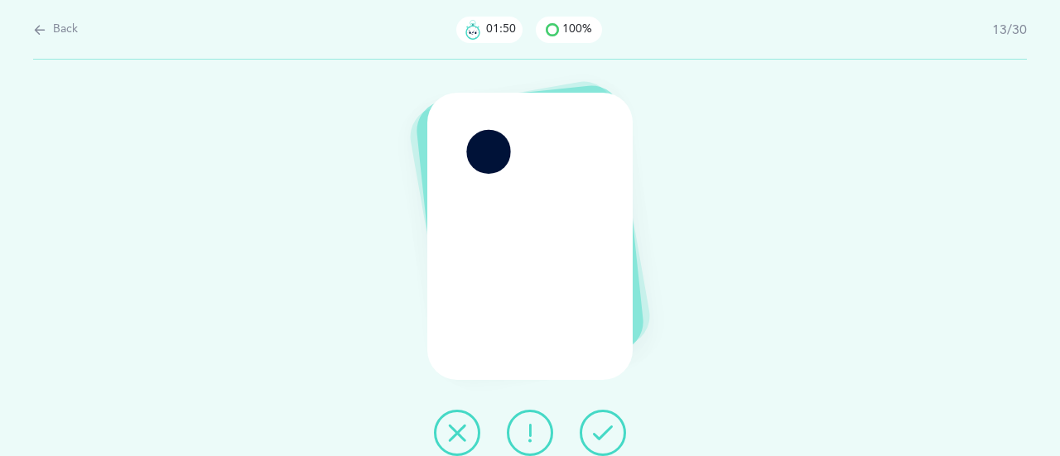
click at [596, 431] on icon at bounding box center [603, 433] width 20 height 20
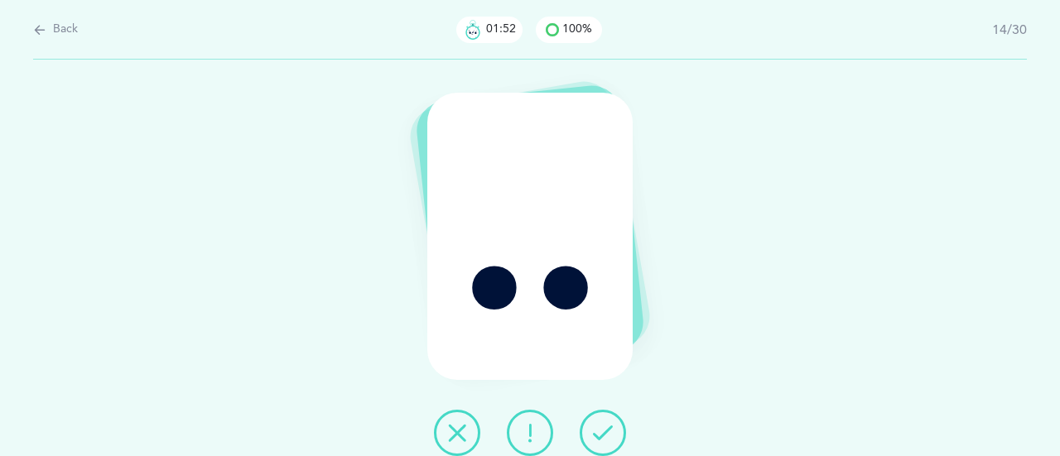
click at [608, 430] on icon at bounding box center [603, 433] width 20 height 20
click at [593, 431] on icon at bounding box center [603, 433] width 20 height 20
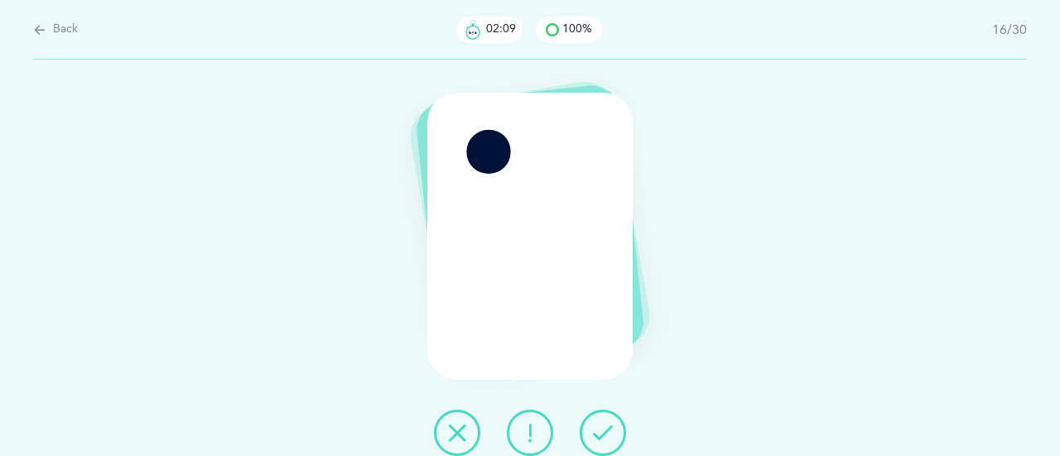
click at [603, 430] on icon at bounding box center [603, 433] width 20 height 20
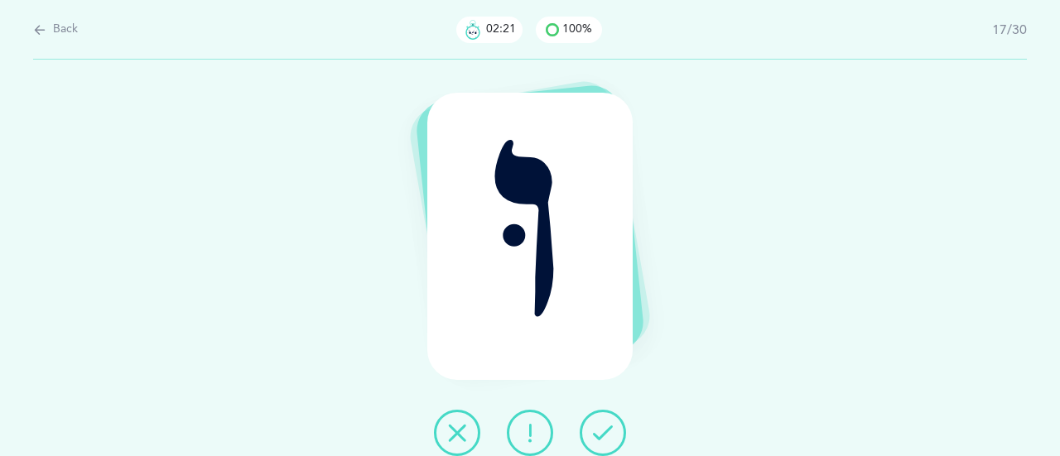
click at [603, 428] on icon at bounding box center [603, 433] width 20 height 20
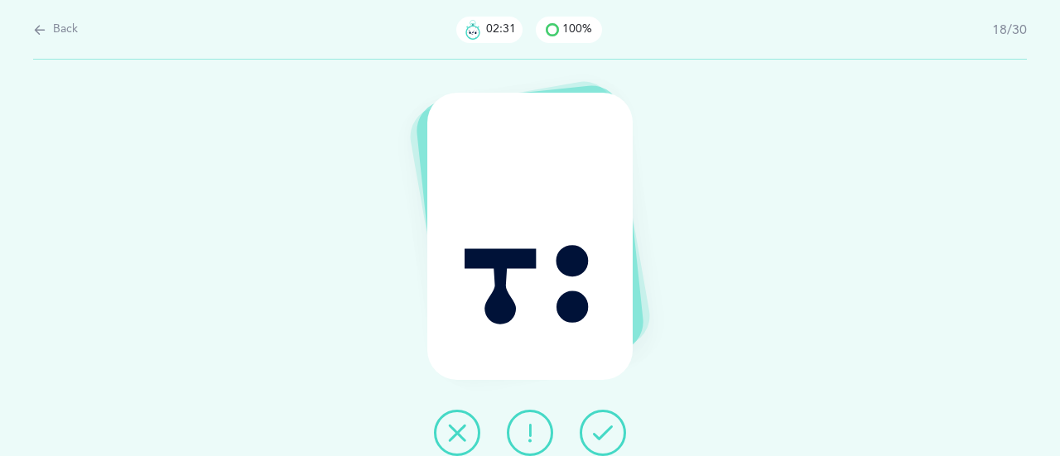
click at [457, 430] on icon at bounding box center [457, 433] width 20 height 20
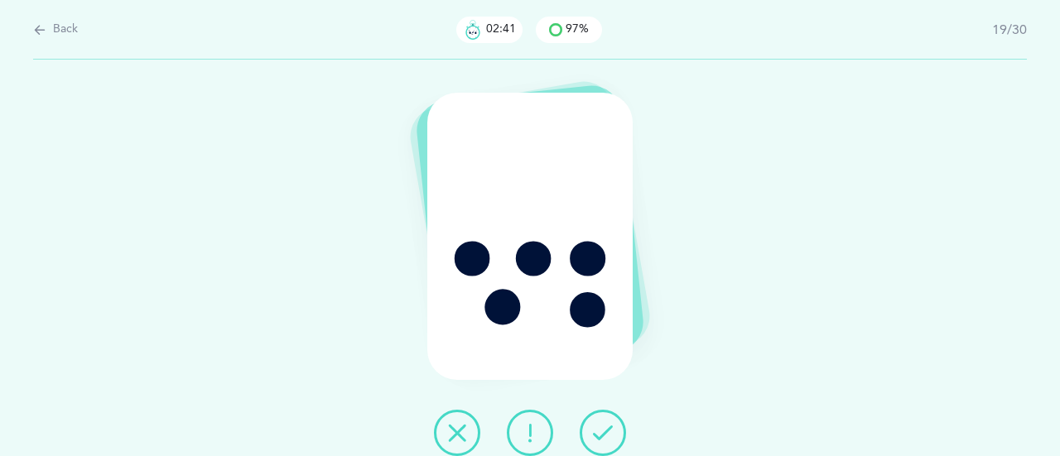
click at [595, 433] on icon at bounding box center [603, 433] width 20 height 20
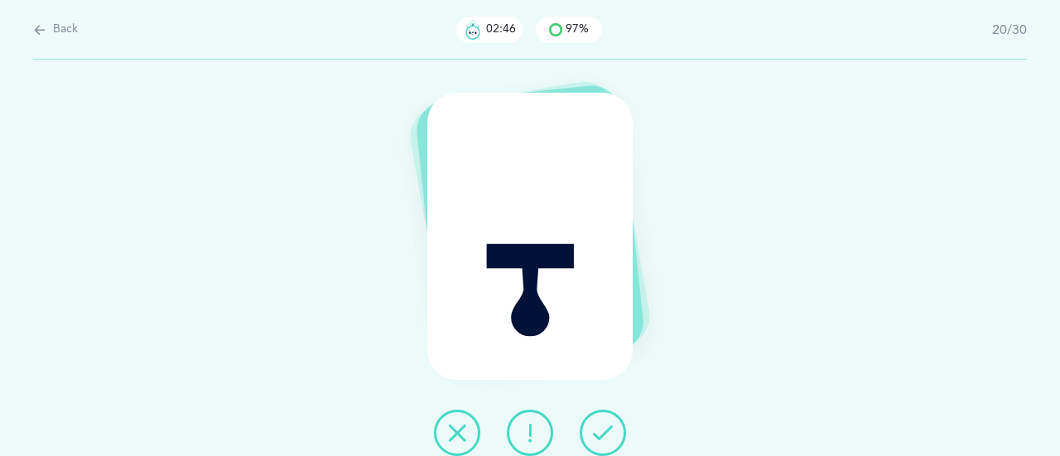
click at [604, 431] on icon at bounding box center [603, 433] width 20 height 20
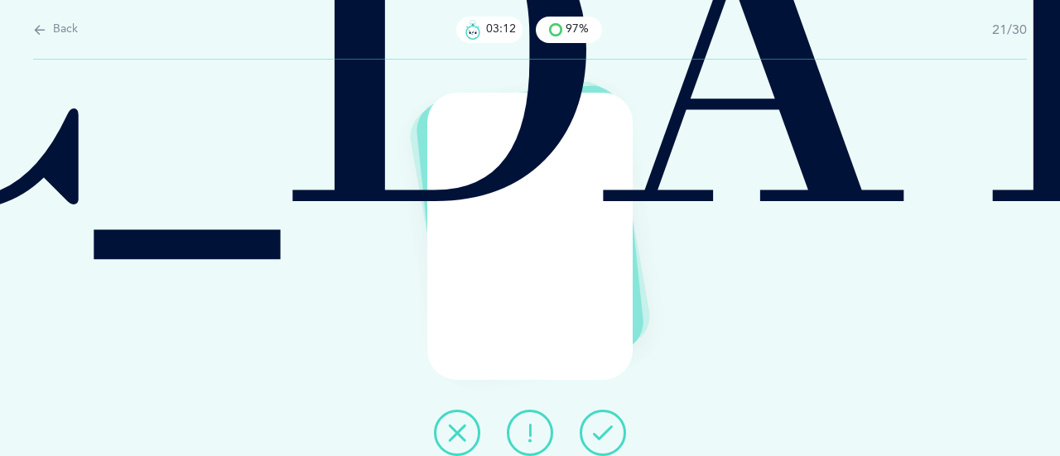
click at [482, 435] on div at bounding box center [530, 433] width 219 height 46
click at [473, 435] on button at bounding box center [457, 433] width 46 height 46
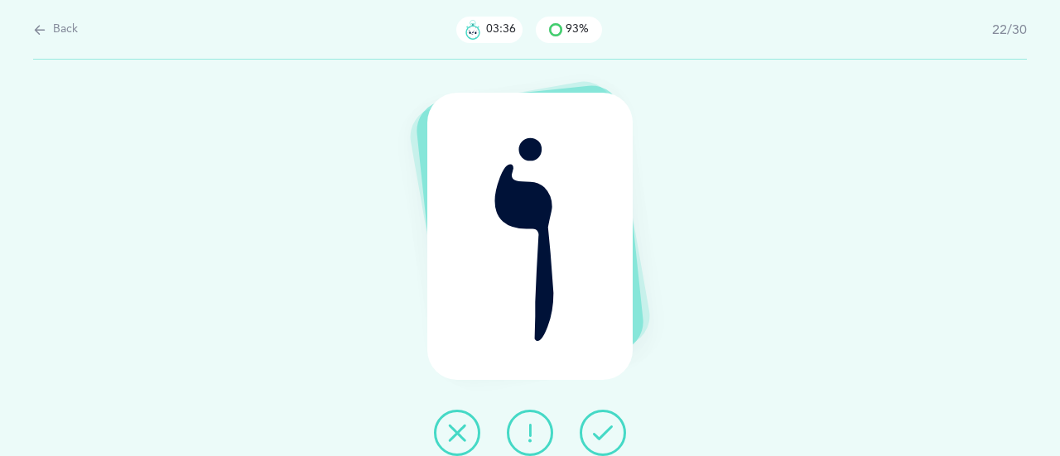
click at [601, 440] on icon at bounding box center [603, 433] width 20 height 20
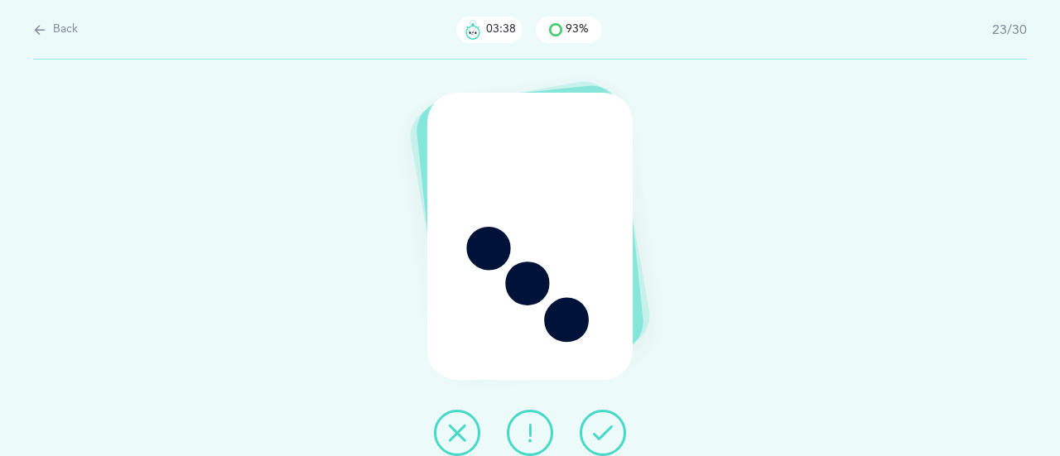
click at [601, 440] on icon at bounding box center [603, 433] width 20 height 20
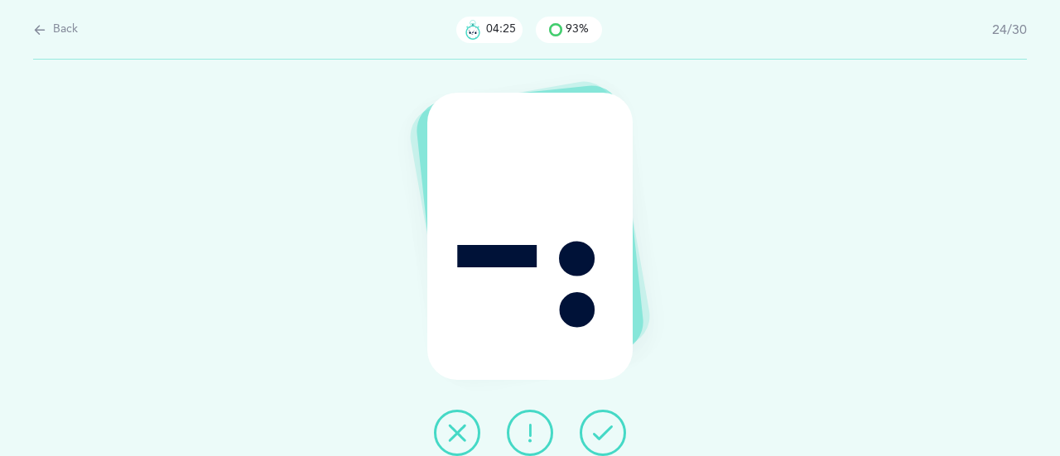
click at [608, 435] on icon at bounding box center [603, 433] width 20 height 20
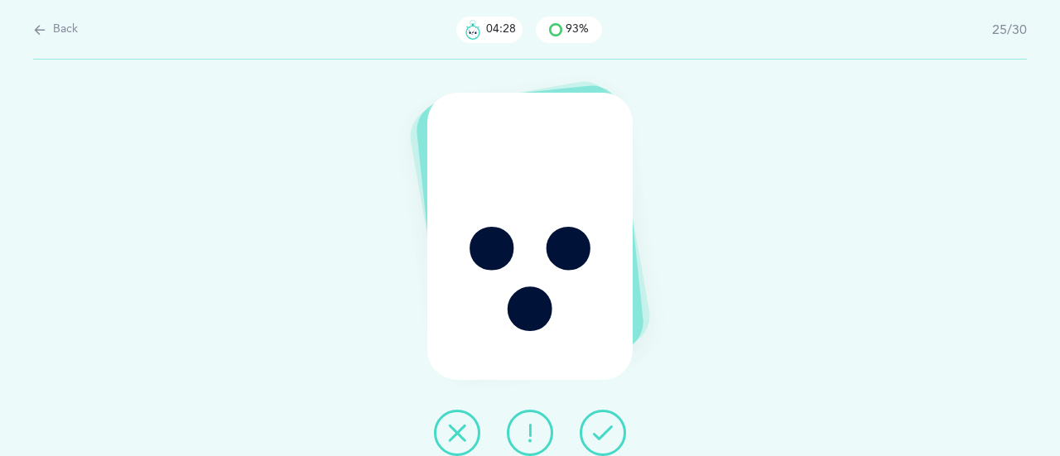
click at [588, 432] on button at bounding box center [602, 433] width 46 height 46
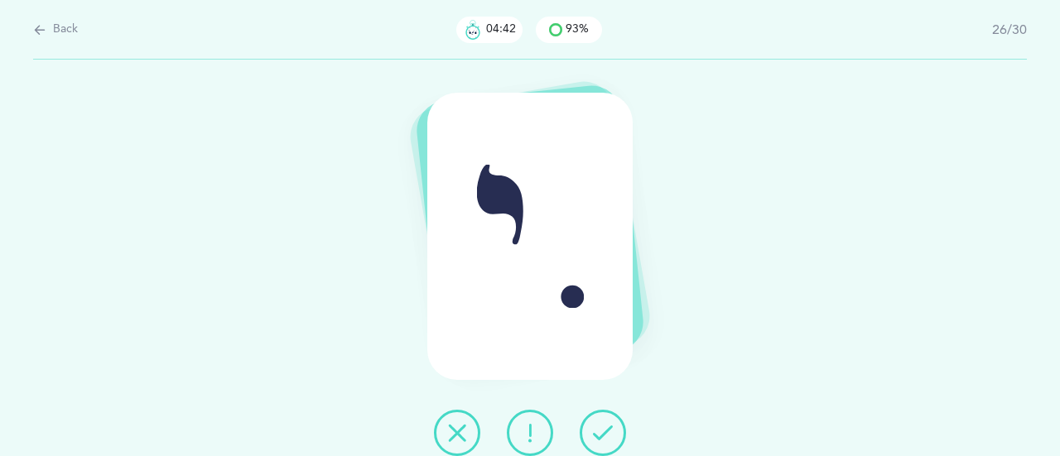
click at [605, 433] on icon at bounding box center [603, 433] width 20 height 20
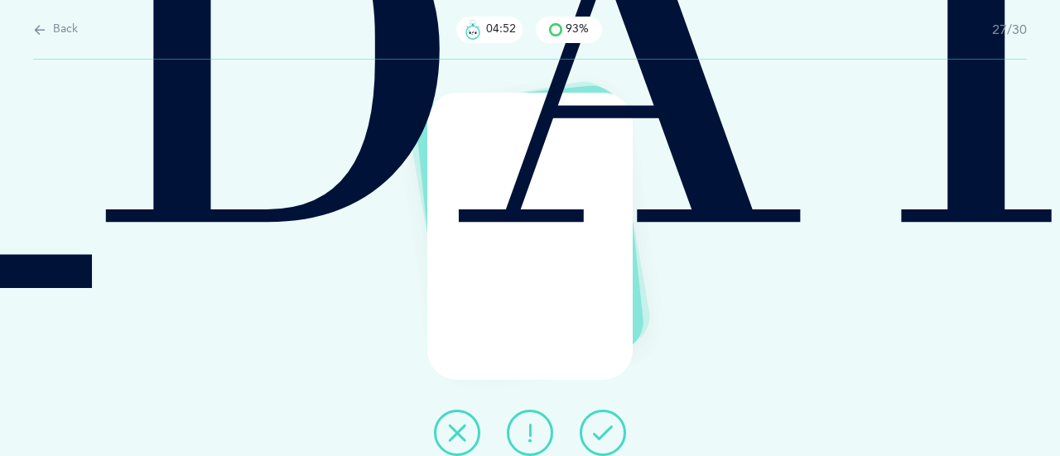
click at [609, 427] on icon at bounding box center [603, 433] width 20 height 20
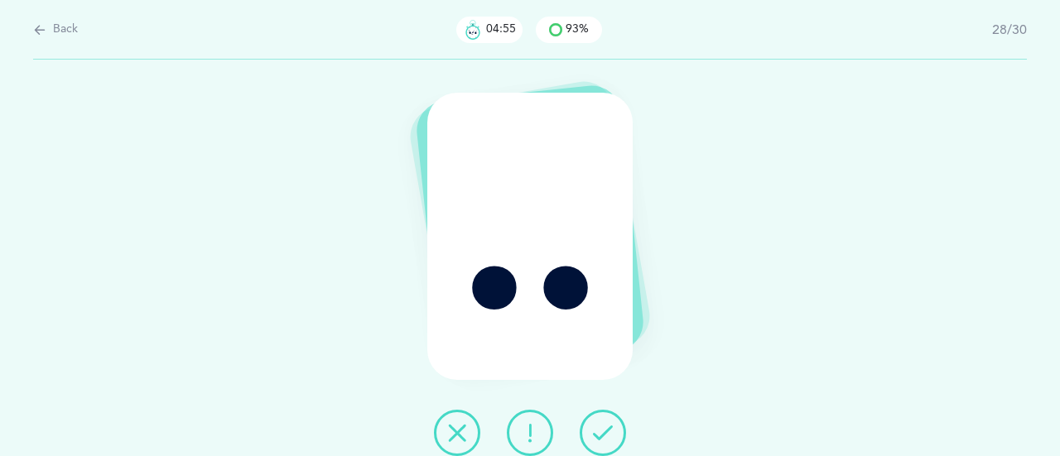
click at [615, 435] on button at bounding box center [602, 433] width 46 height 46
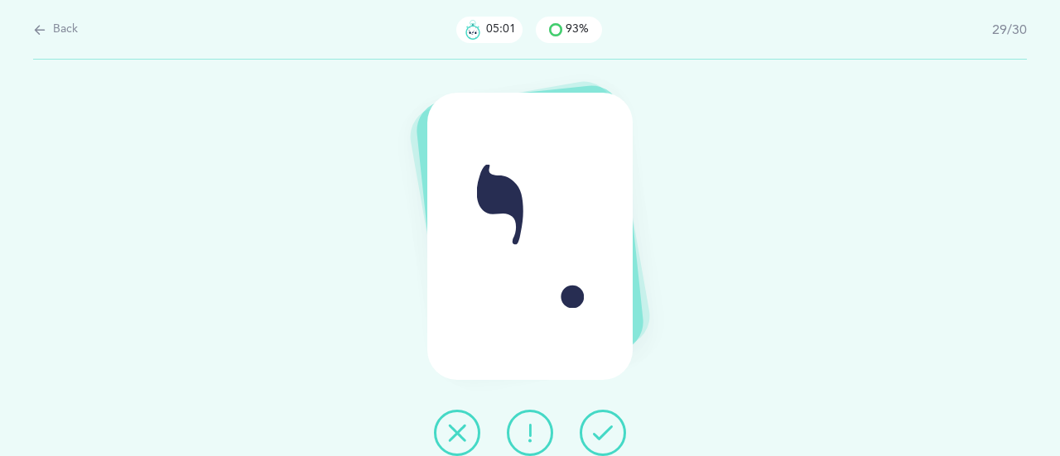
click at [601, 425] on icon at bounding box center [603, 433] width 20 height 20
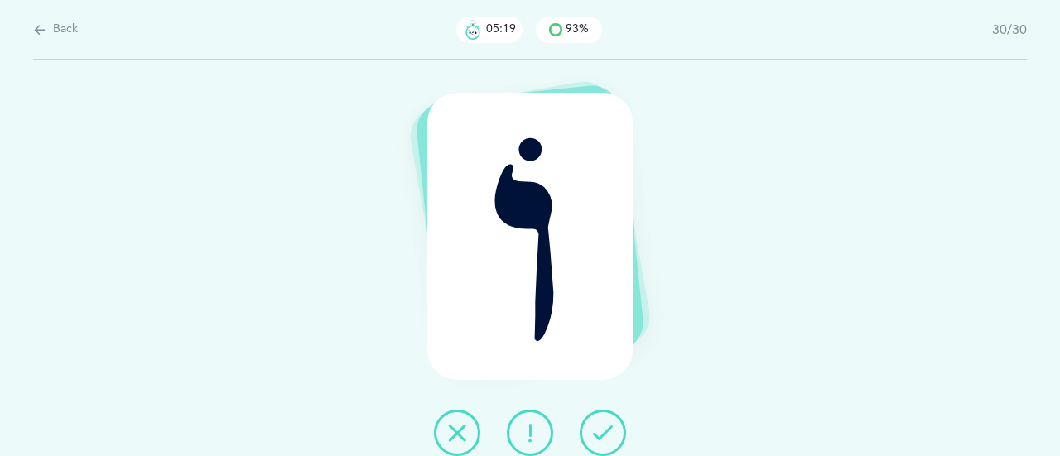
click at [602, 440] on icon at bounding box center [603, 433] width 20 height 20
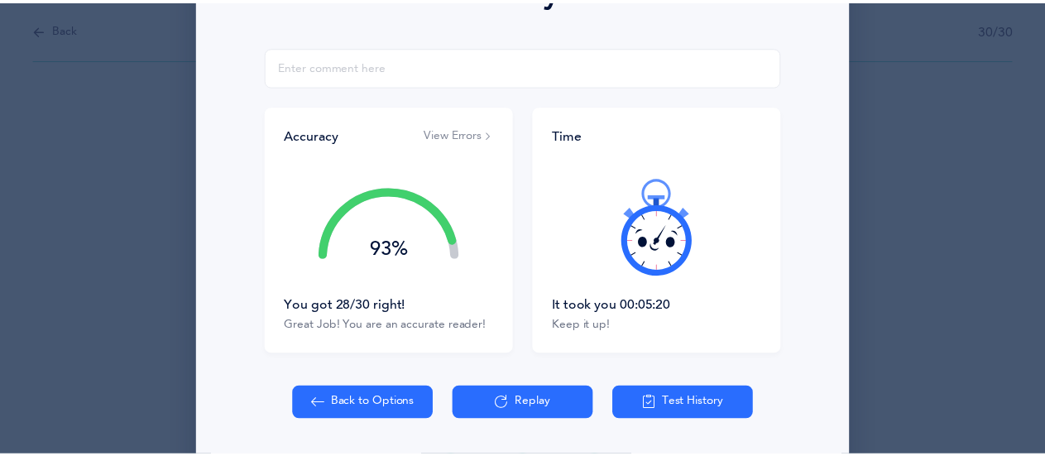
scroll to position [279, 0]
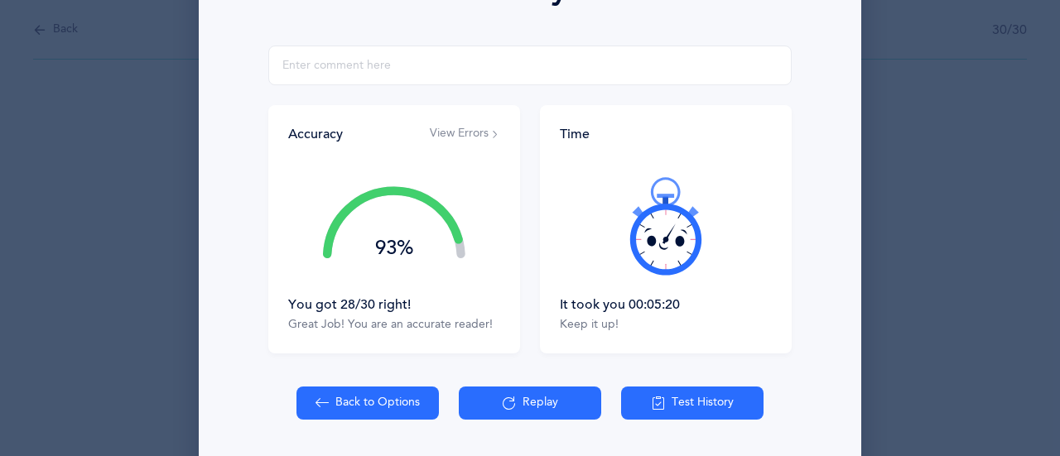
click at [373, 402] on button "Back to Options" at bounding box center [367, 403] width 142 height 33
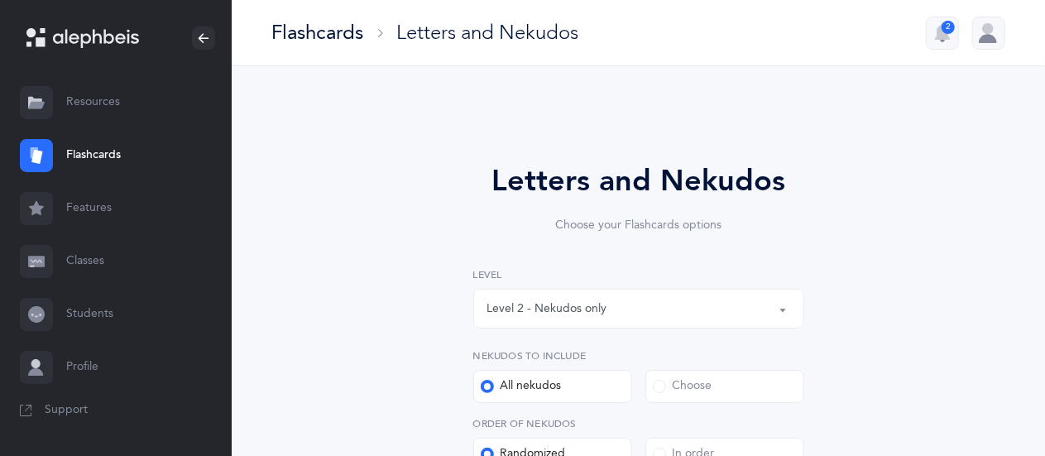
click at [546, 314] on div "Level 2 - Nekudos only" at bounding box center [548, 308] width 120 height 17
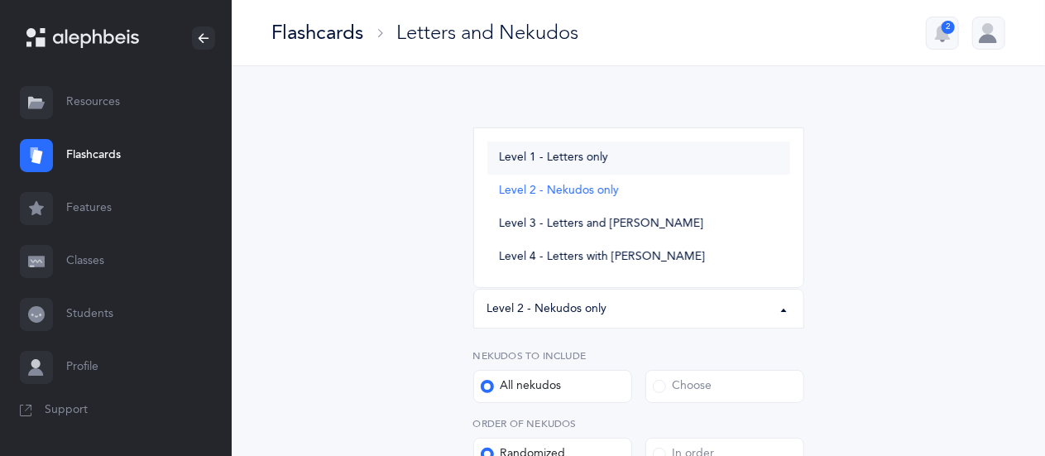
click at [581, 154] on span "Level 1 - Letters only" at bounding box center [553, 158] width 109 height 15
select select "1"
select select "27"
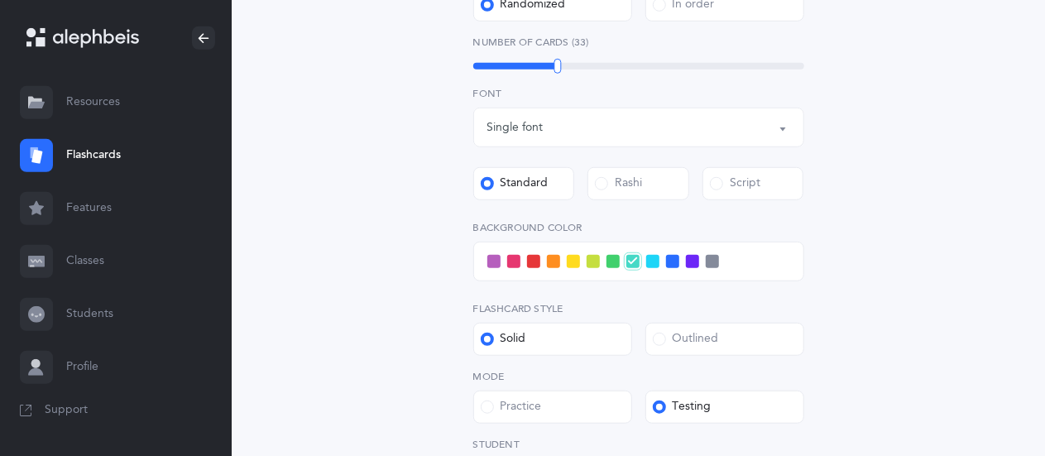
scroll to position [531, 0]
click at [513, 264] on span at bounding box center [513, 260] width 13 height 13
click at [0, 0] on input "checkbox" at bounding box center [0, 0] width 0 height 0
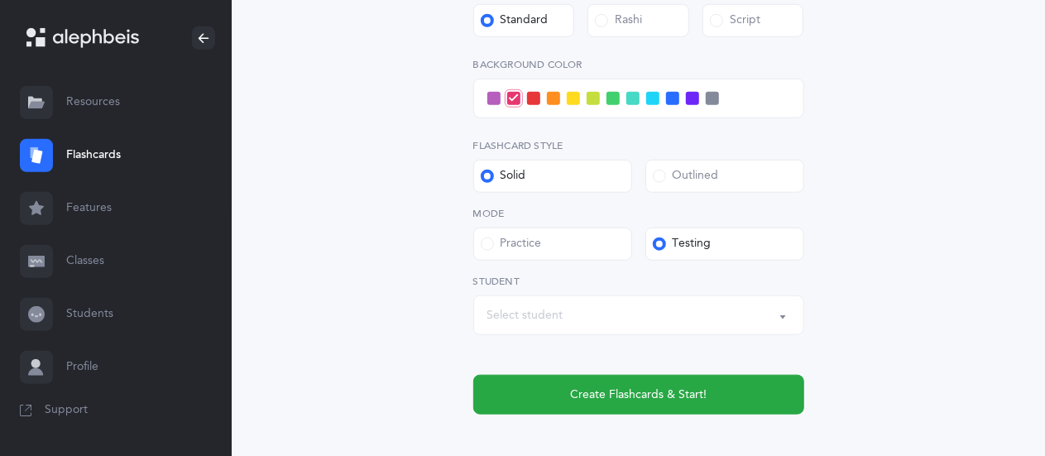
click at [541, 310] on div "Select student" at bounding box center [526, 315] width 76 height 17
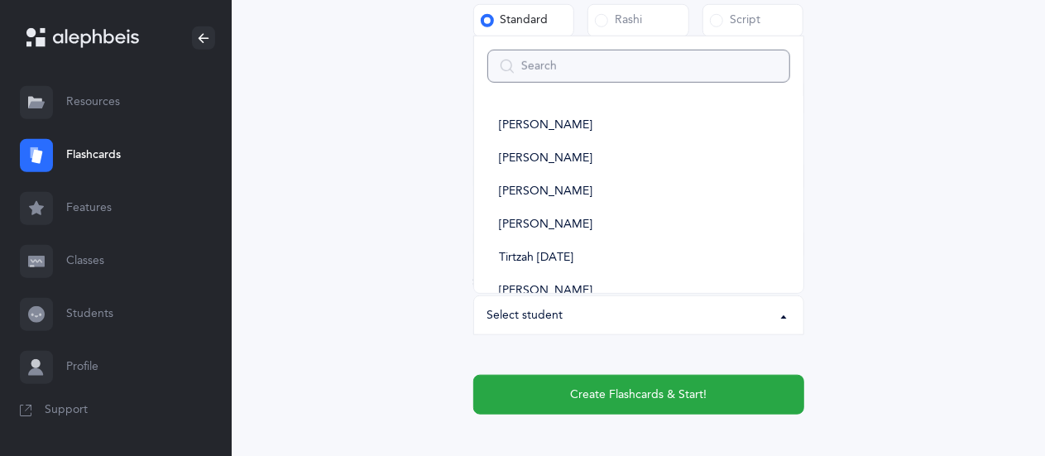
type input "t"
select select
type input "te"
select select
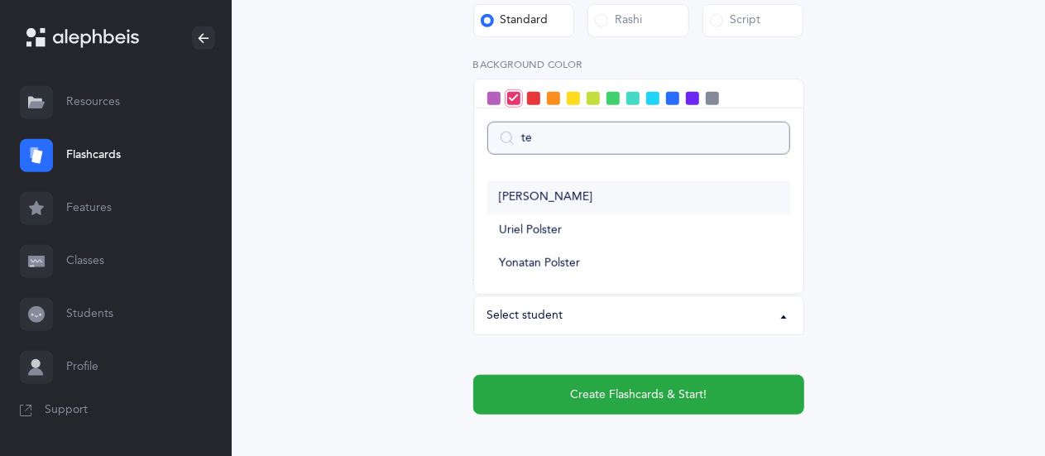
type input "te"
click at [548, 203] on span "[PERSON_NAME]" at bounding box center [546, 197] width 94 height 15
select select "9292"
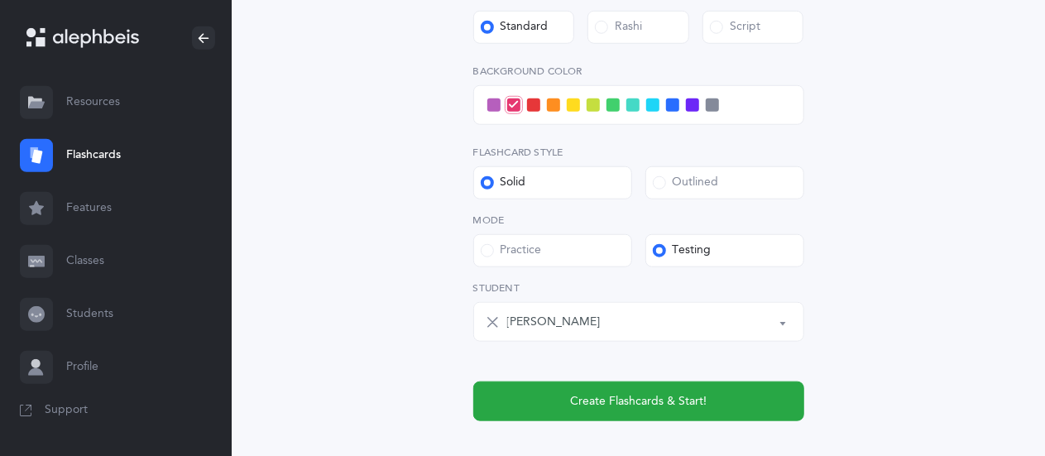
scroll to position [776, 0]
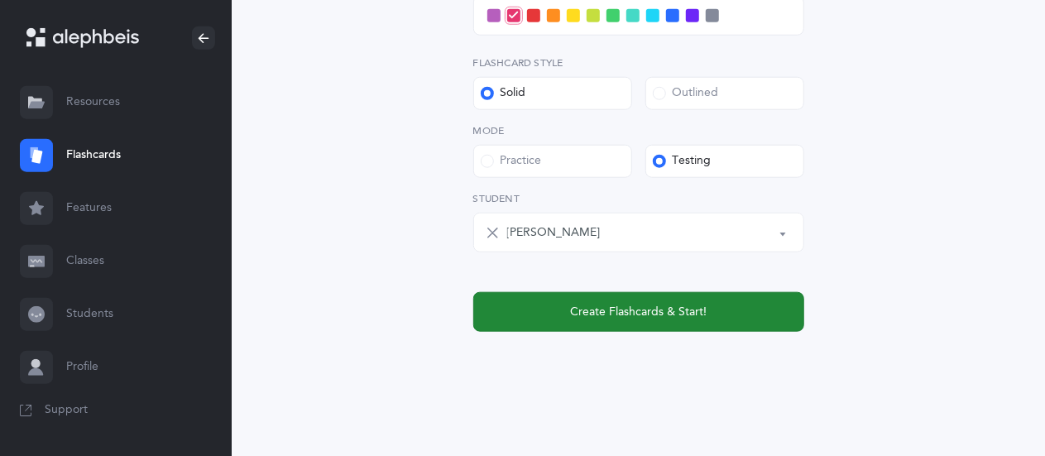
click at [584, 307] on span "Create Flashcards & Start!" at bounding box center [638, 312] width 137 height 17
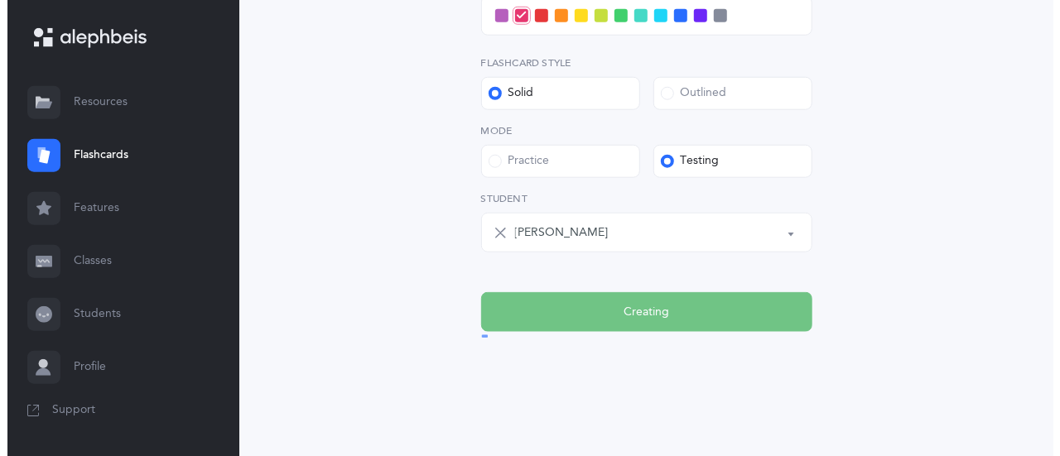
scroll to position [0, 0]
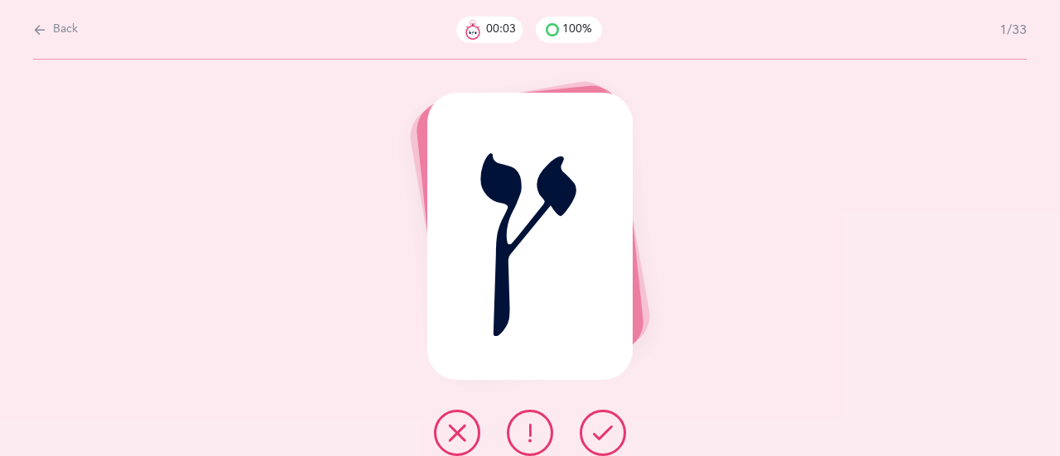
click at [602, 423] on icon at bounding box center [603, 433] width 20 height 20
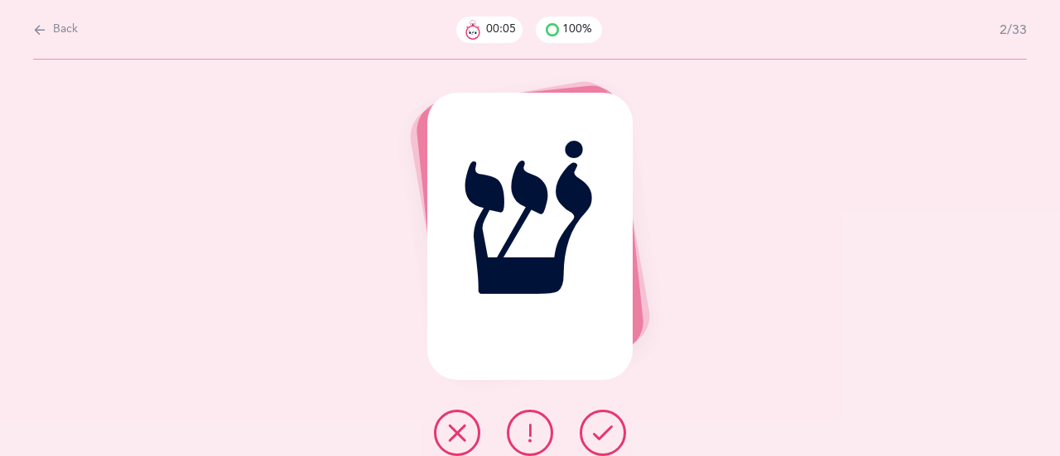
click at [598, 433] on icon at bounding box center [603, 433] width 20 height 20
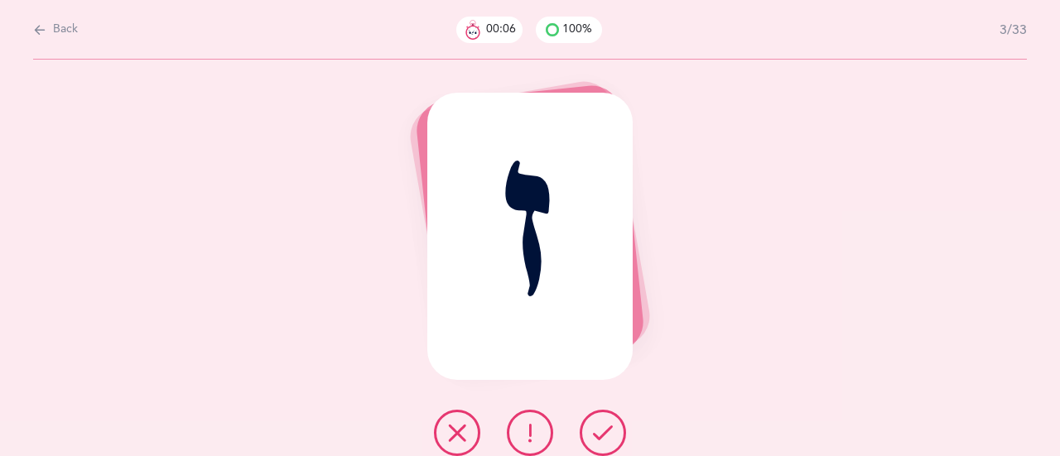
click at [603, 428] on icon at bounding box center [603, 433] width 20 height 20
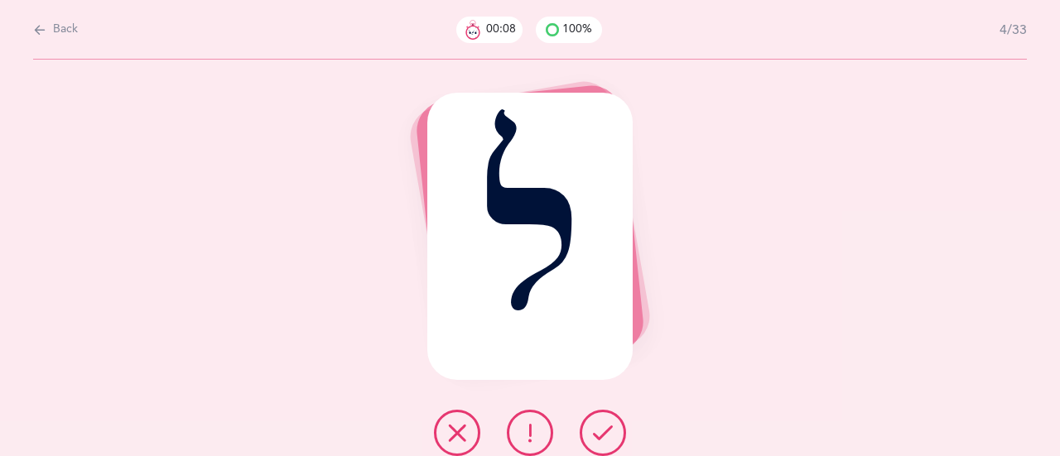
click at [609, 427] on icon at bounding box center [603, 433] width 20 height 20
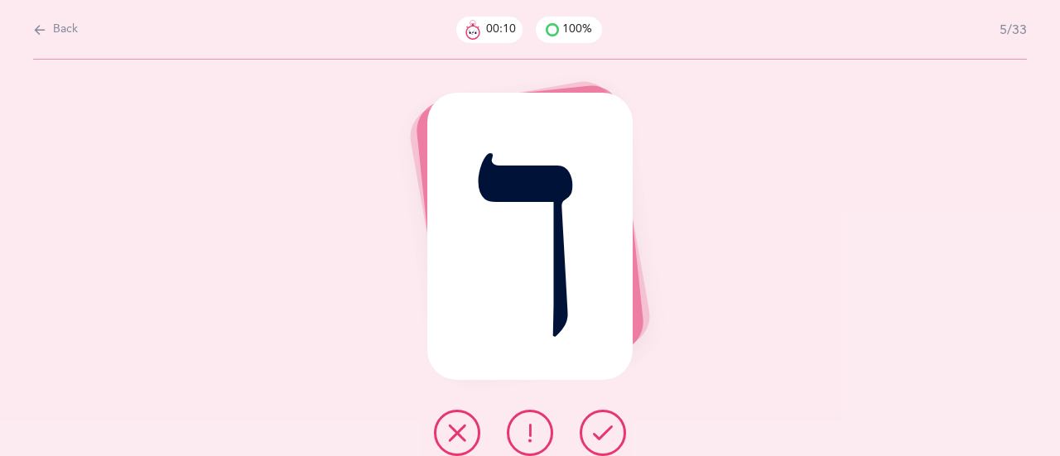
click at [604, 435] on icon at bounding box center [603, 433] width 20 height 20
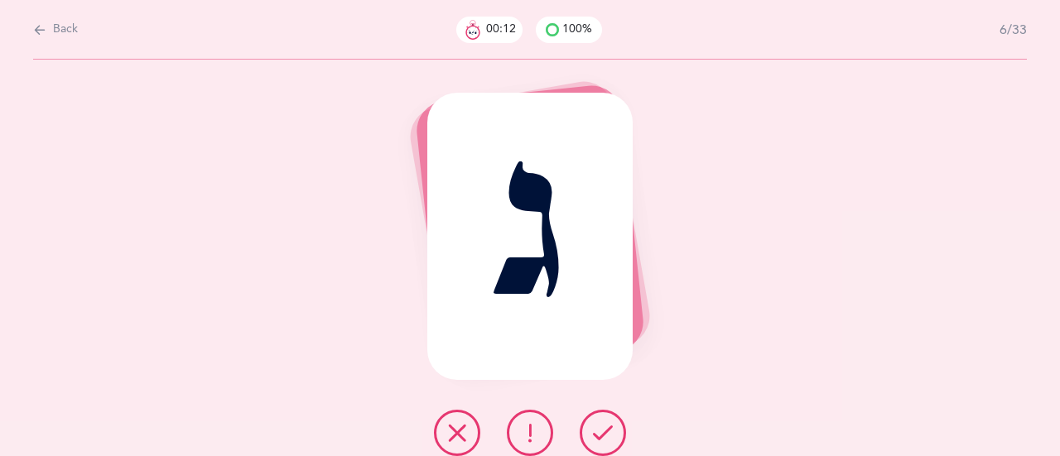
click at [609, 425] on icon at bounding box center [603, 433] width 20 height 20
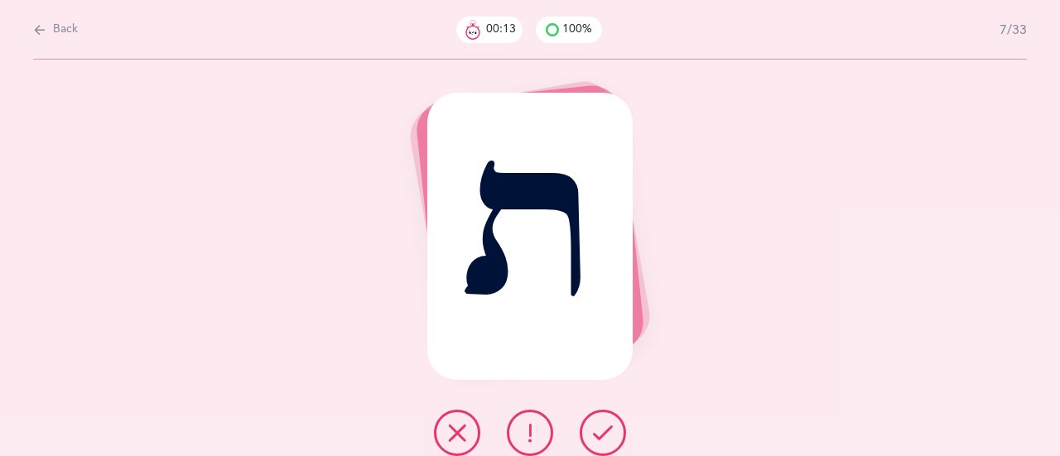
click at [594, 423] on icon at bounding box center [603, 433] width 20 height 20
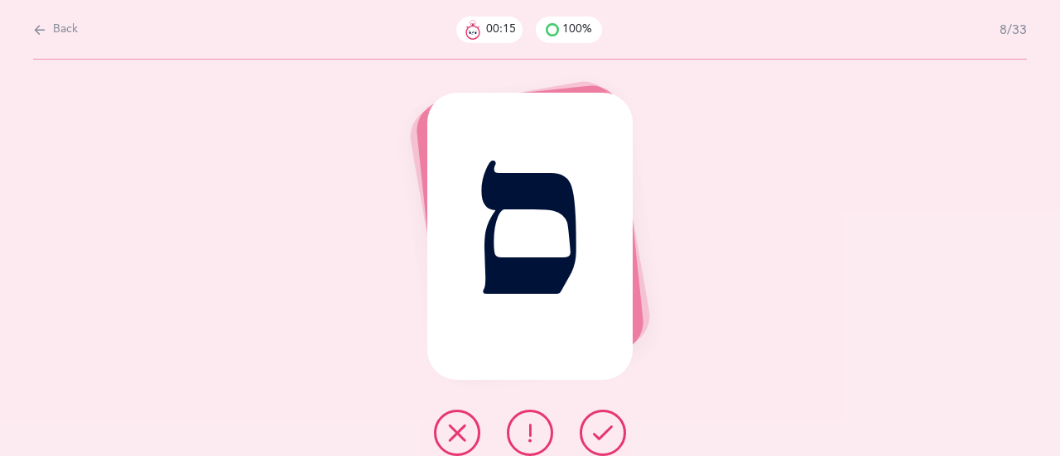
click at [598, 426] on icon at bounding box center [603, 433] width 20 height 20
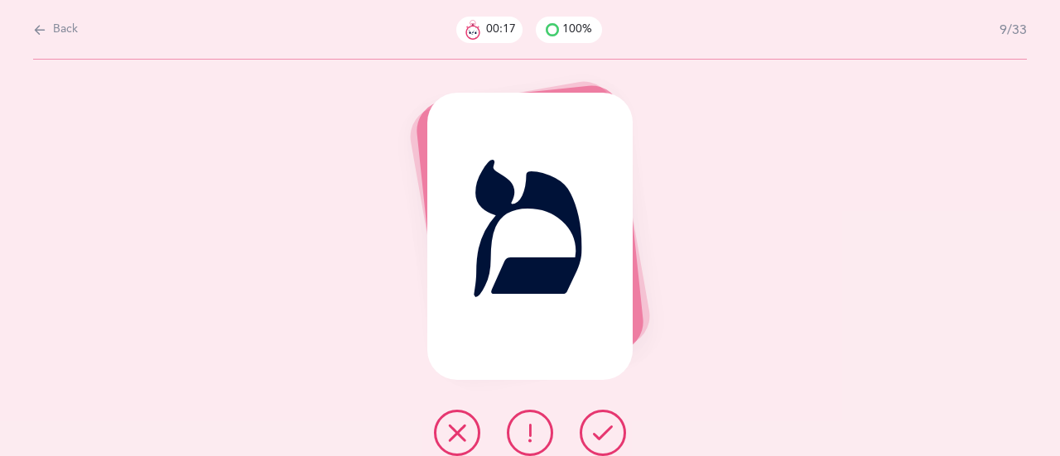
click at [600, 427] on icon at bounding box center [603, 433] width 20 height 20
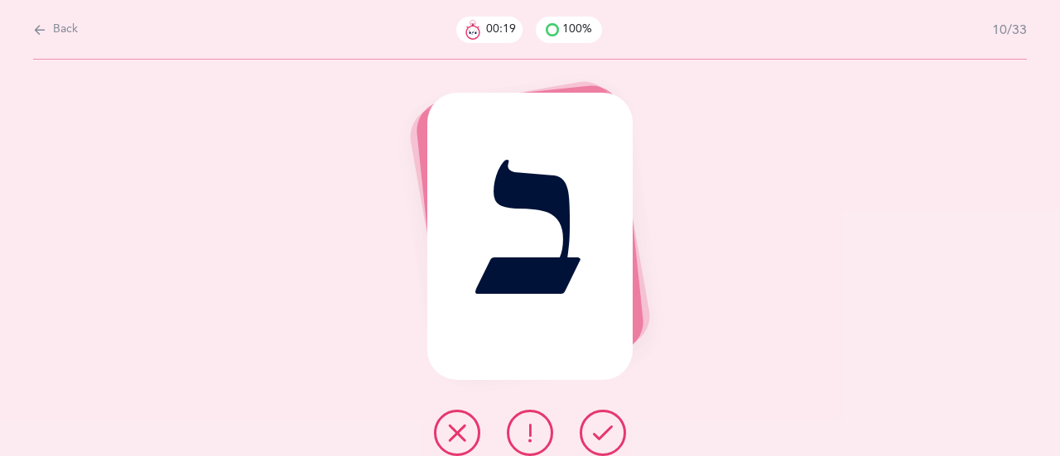
click at [598, 428] on icon at bounding box center [603, 433] width 20 height 20
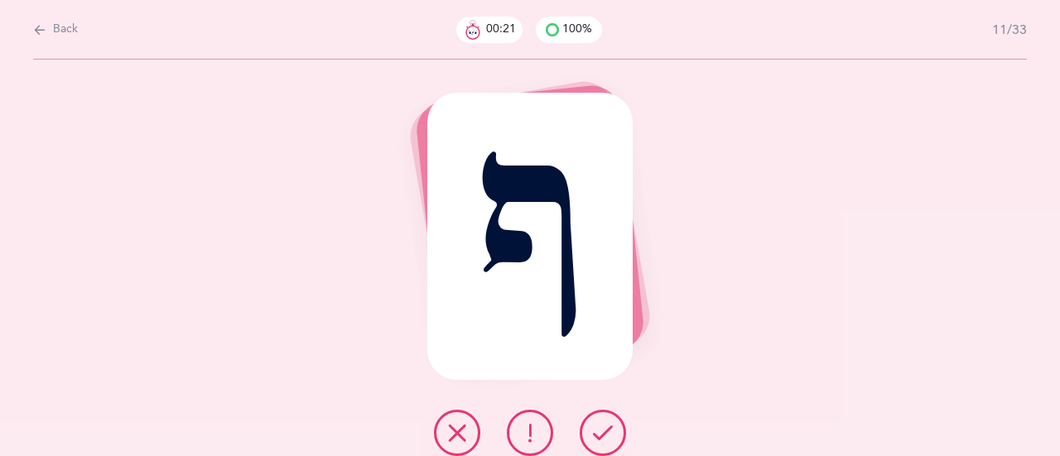
click at [608, 425] on icon at bounding box center [603, 433] width 20 height 20
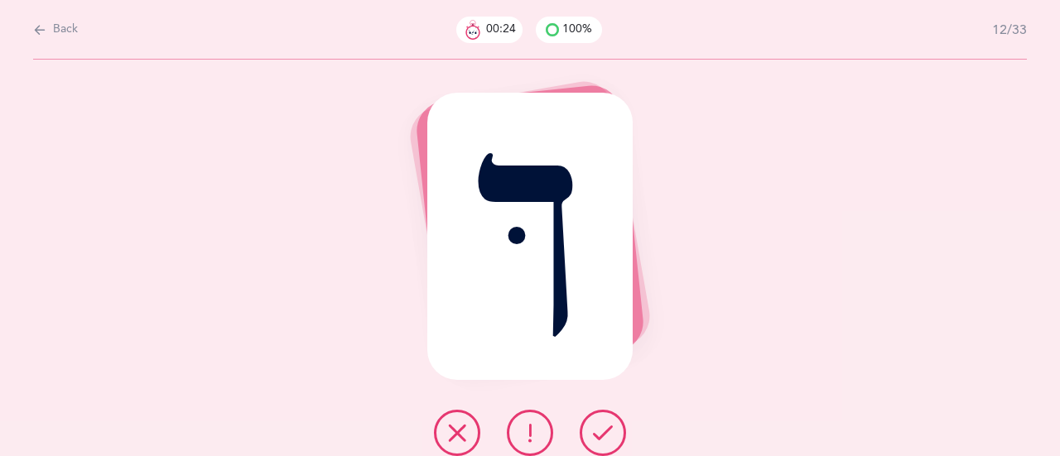
click at [603, 425] on icon at bounding box center [603, 433] width 20 height 20
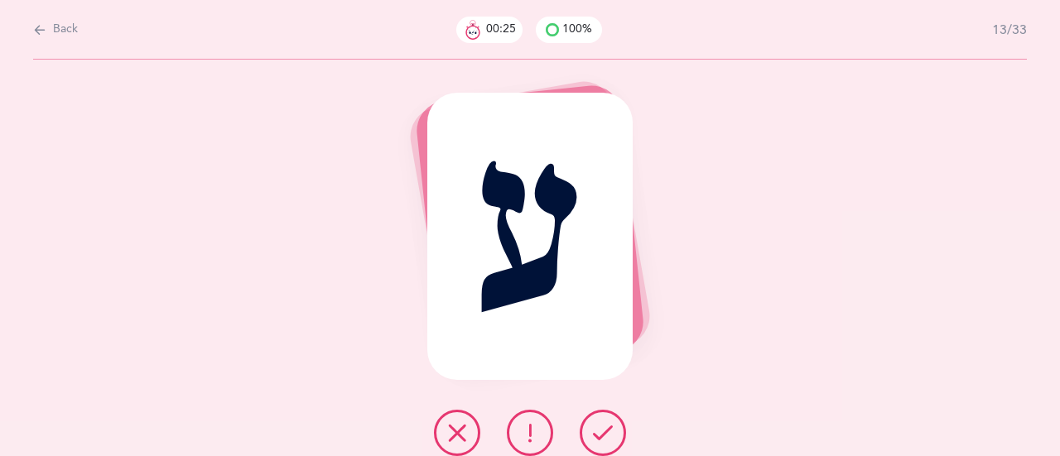
click at [598, 438] on icon at bounding box center [603, 433] width 20 height 20
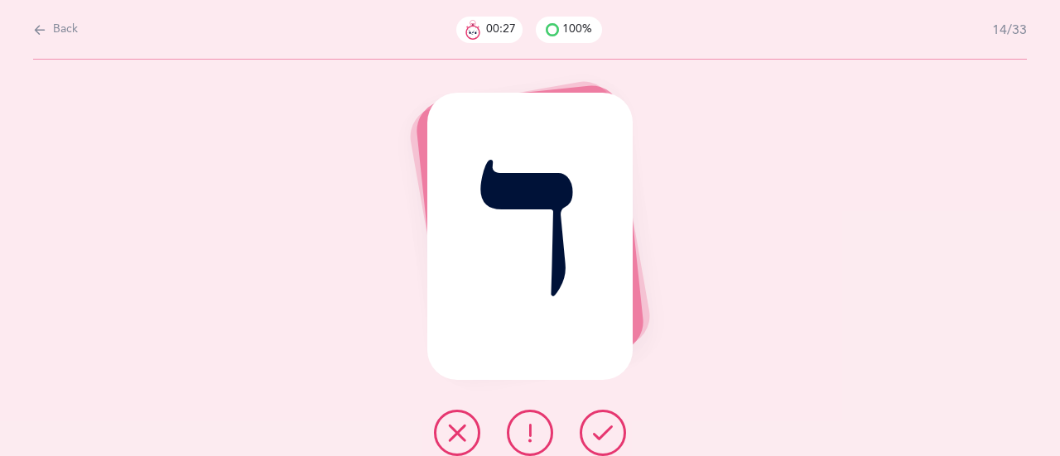
click at [608, 422] on button at bounding box center [602, 433] width 46 height 46
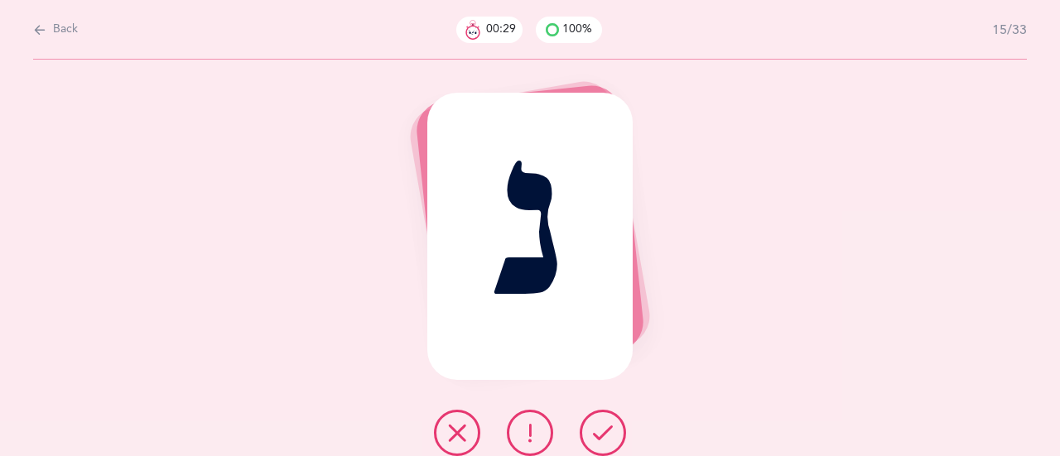
click at [583, 449] on div at bounding box center [530, 433] width 219 height 46
click at [601, 431] on icon at bounding box center [603, 433] width 20 height 20
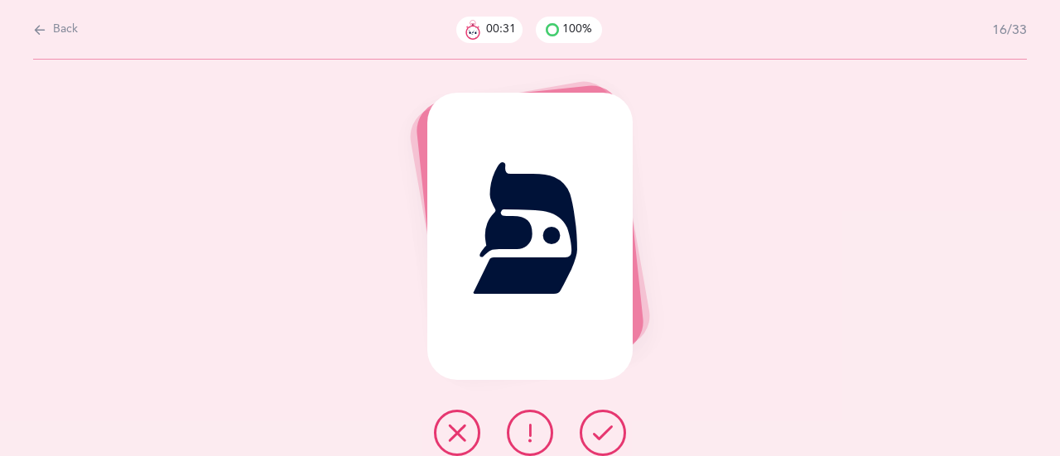
click at [603, 433] on icon at bounding box center [603, 433] width 20 height 20
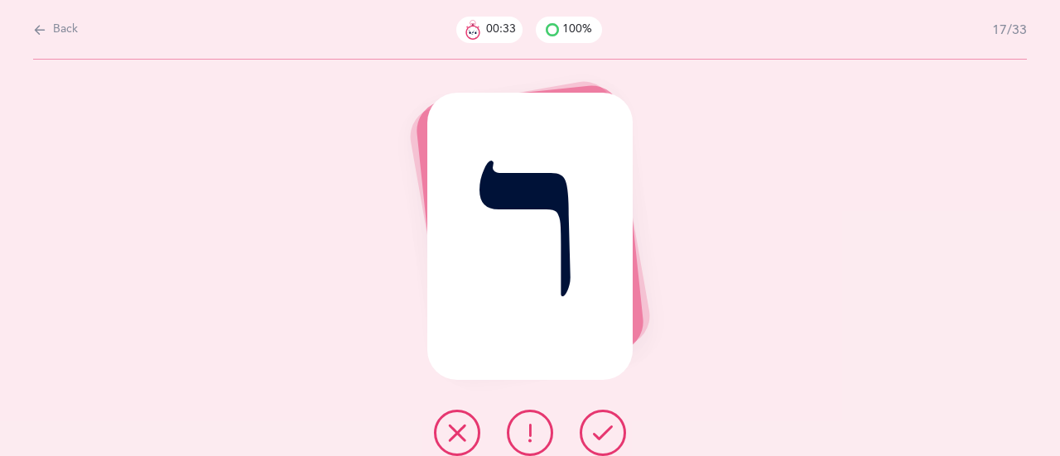
click at [610, 424] on icon at bounding box center [603, 433] width 20 height 20
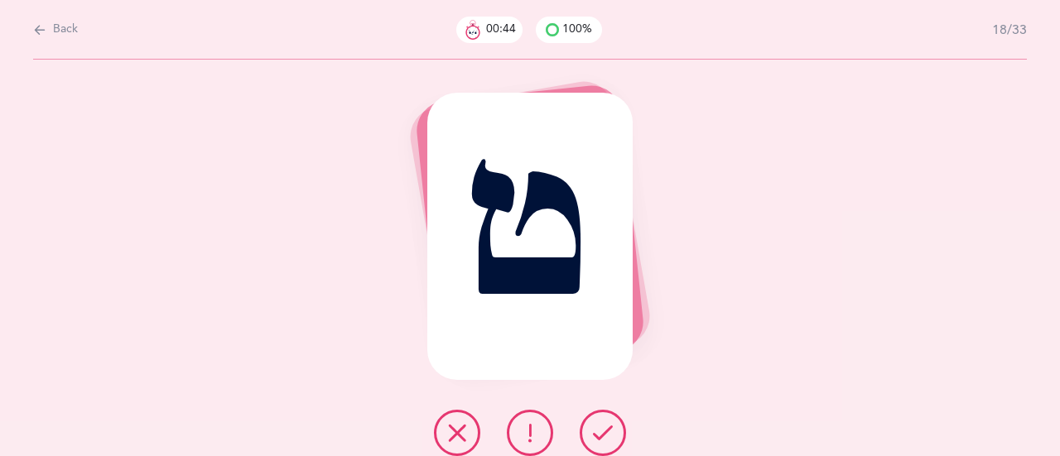
click at [603, 423] on icon at bounding box center [603, 433] width 20 height 20
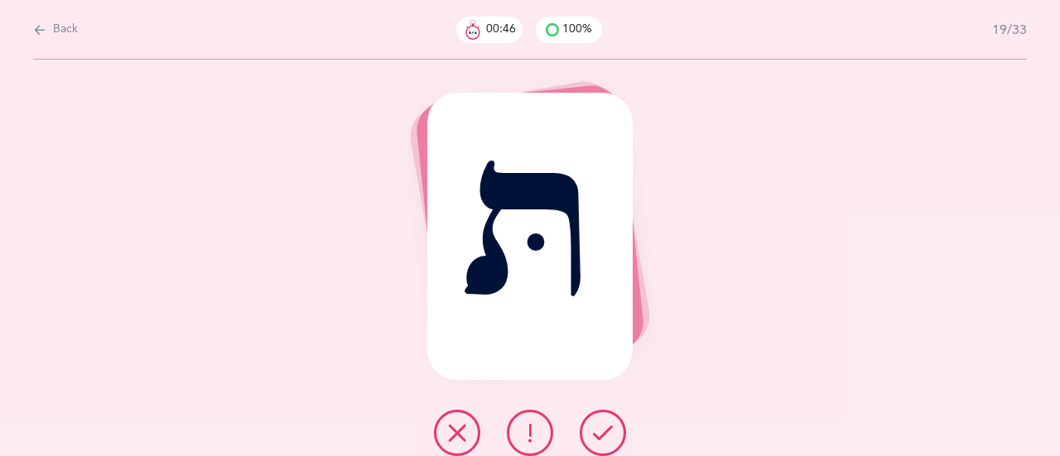
click at [606, 430] on icon at bounding box center [603, 433] width 20 height 20
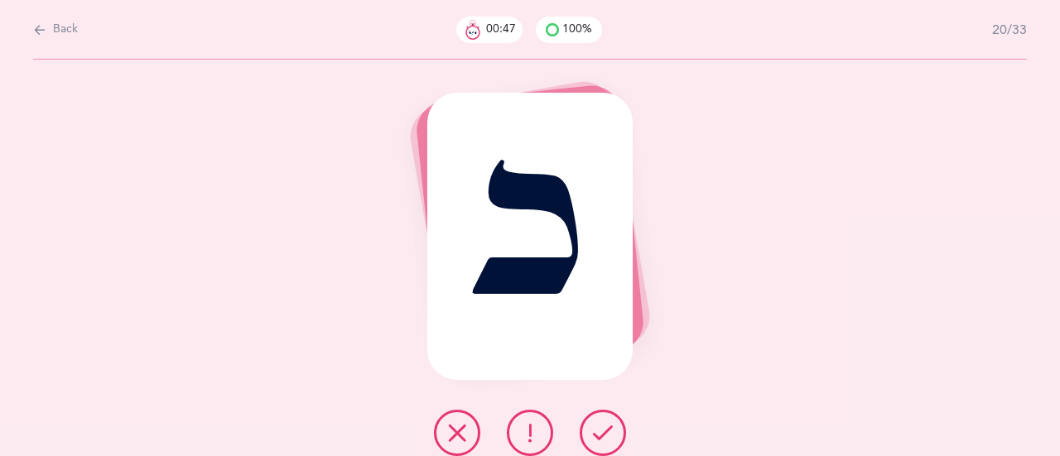
click at [604, 429] on icon at bounding box center [603, 433] width 20 height 20
click at [612, 430] on icon at bounding box center [603, 433] width 20 height 20
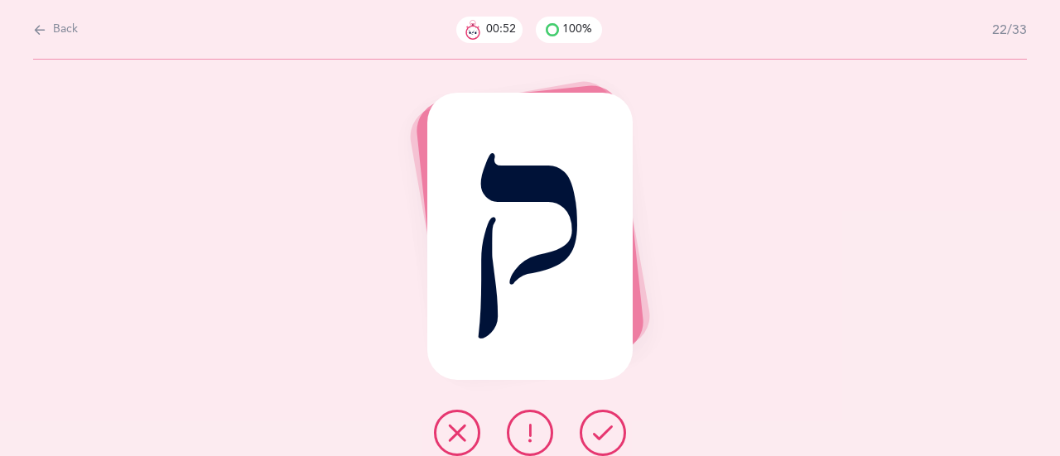
click at [604, 436] on icon at bounding box center [603, 433] width 20 height 20
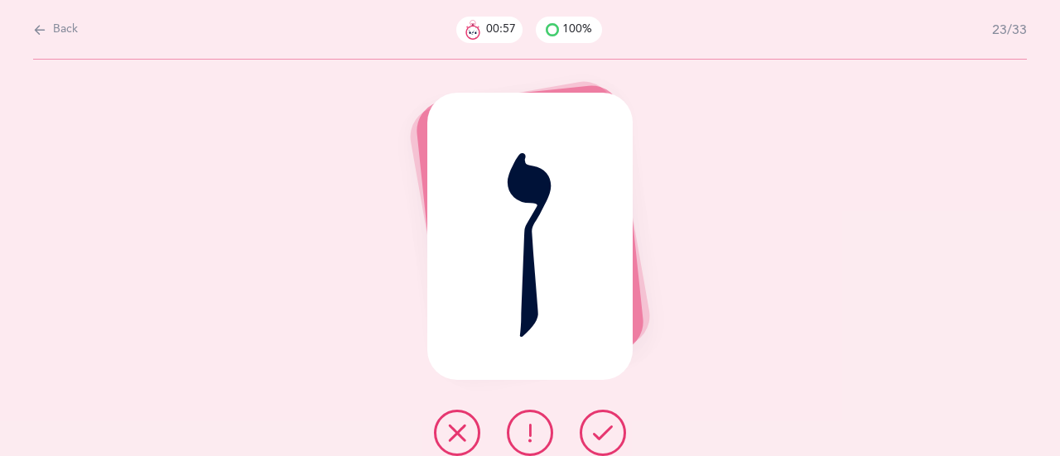
click at [596, 428] on icon at bounding box center [603, 433] width 20 height 20
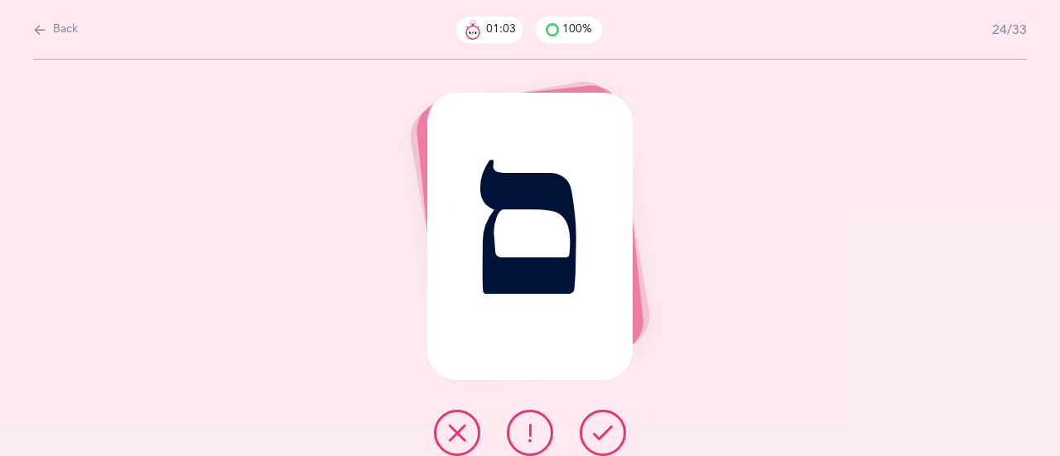
click at [596, 428] on icon at bounding box center [603, 433] width 20 height 20
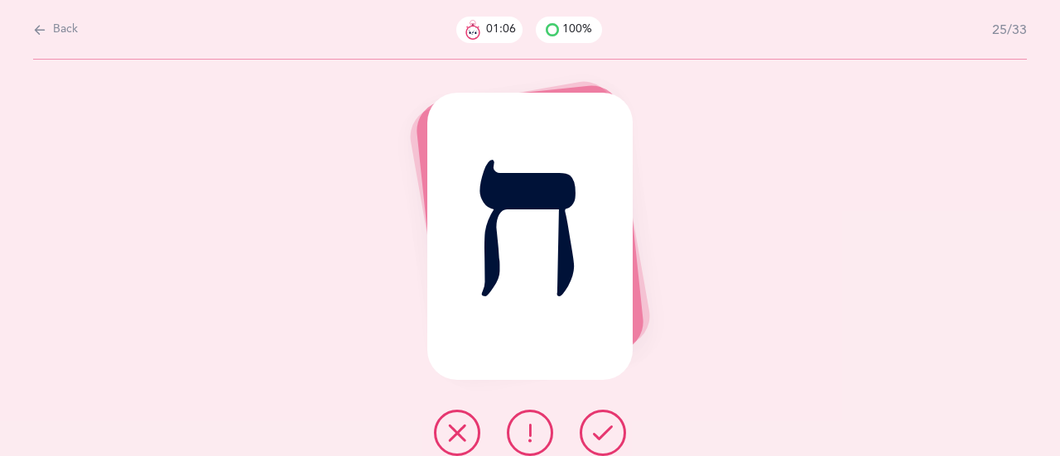
click at [595, 427] on icon at bounding box center [603, 433] width 20 height 20
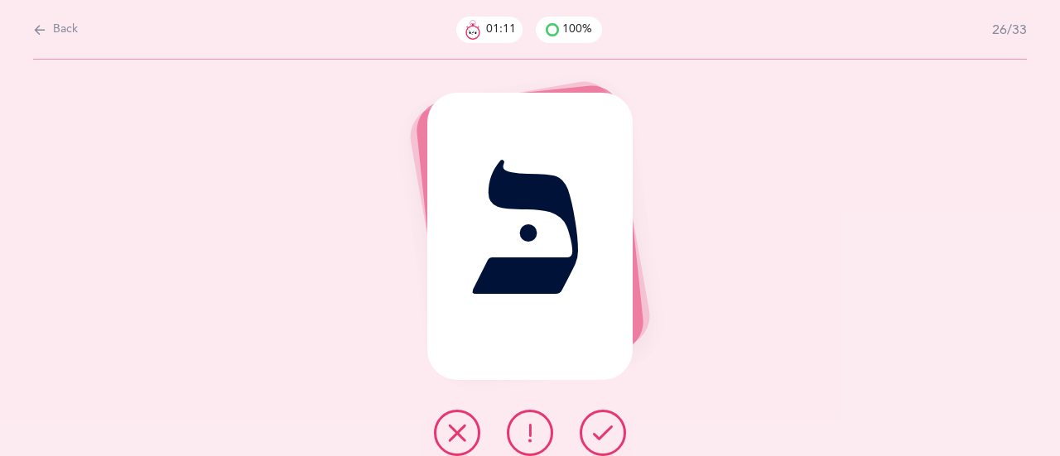
click at [608, 436] on icon at bounding box center [603, 433] width 20 height 20
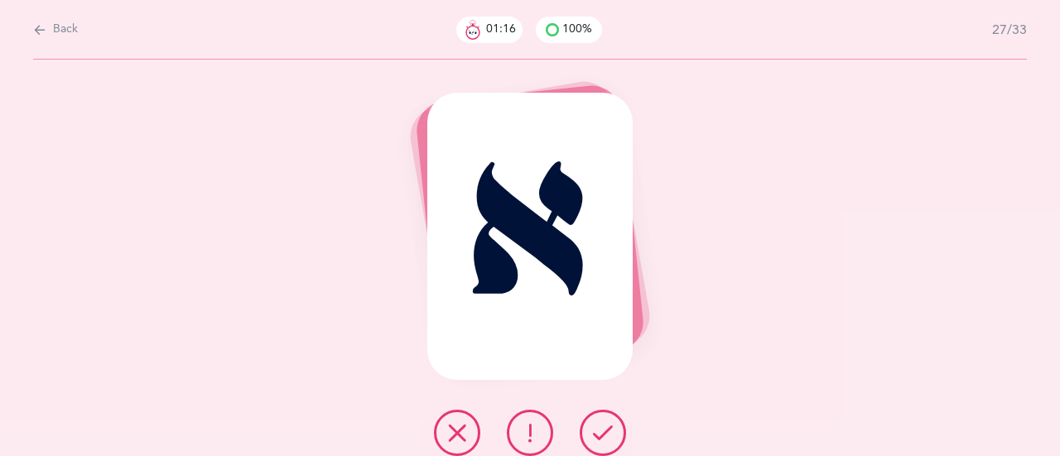
click at [604, 435] on icon at bounding box center [603, 433] width 20 height 20
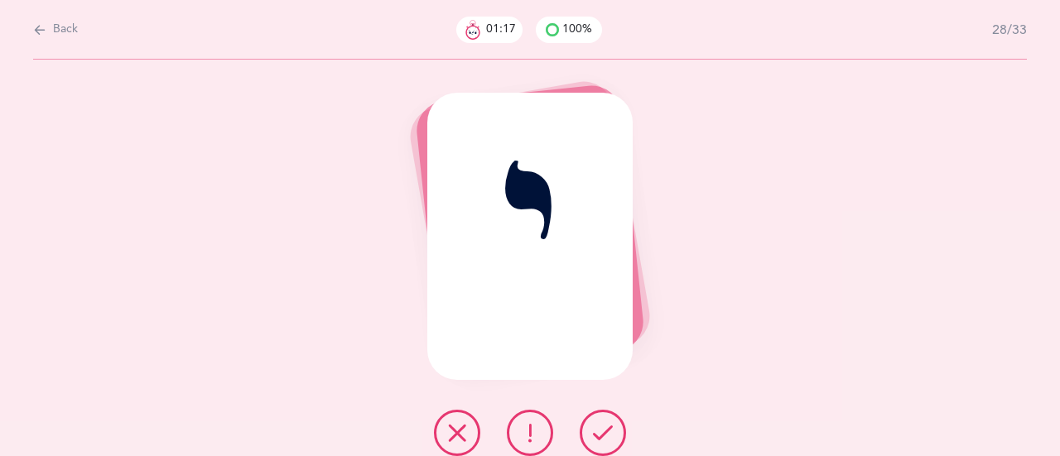
click at [604, 435] on icon at bounding box center [603, 433] width 20 height 20
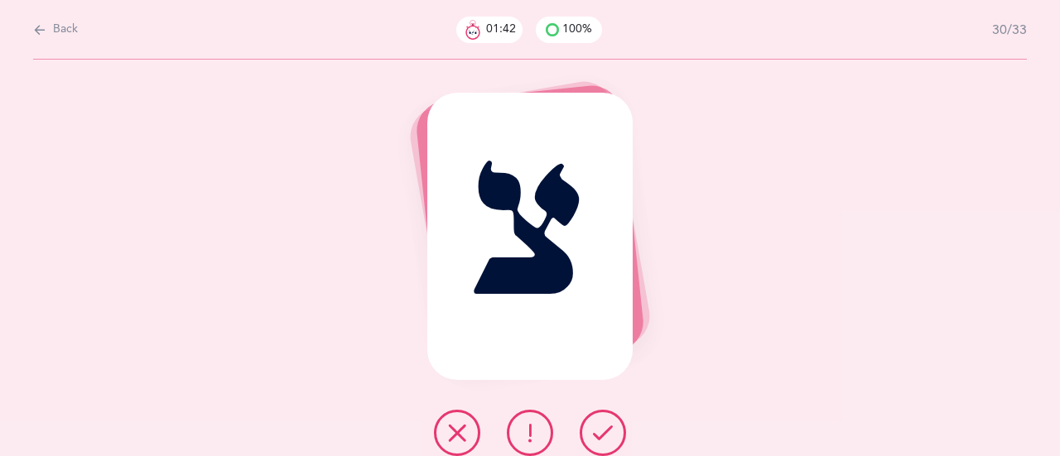
click at [595, 430] on icon at bounding box center [603, 433] width 20 height 20
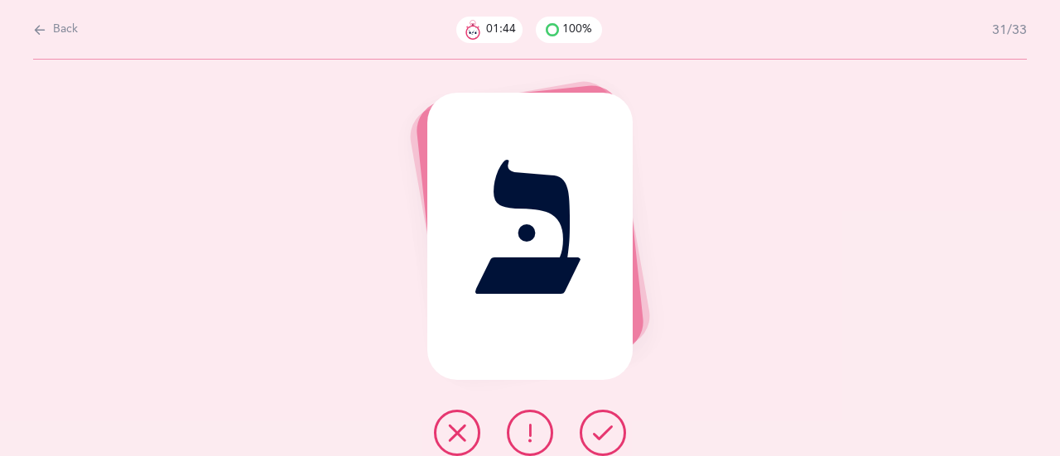
click at [598, 433] on icon at bounding box center [603, 433] width 20 height 20
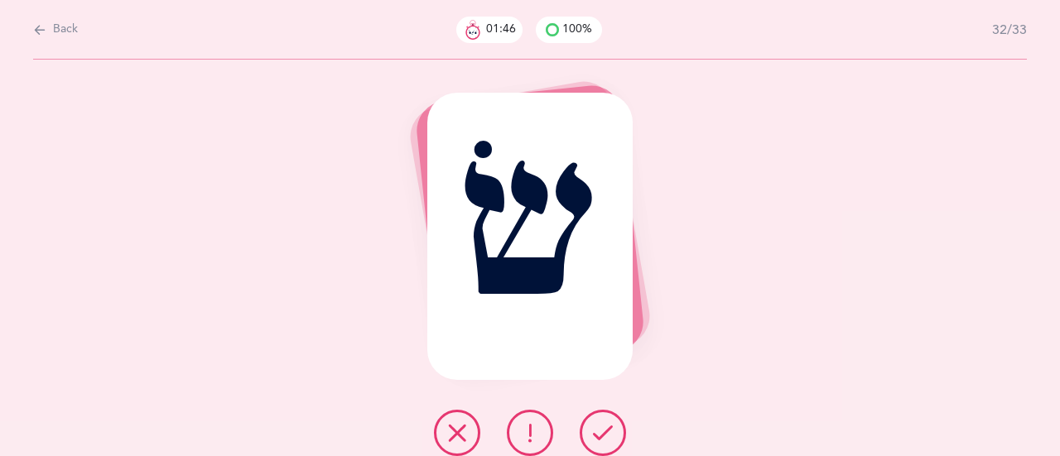
click at [594, 416] on button at bounding box center [602, 433] width 46 height 46
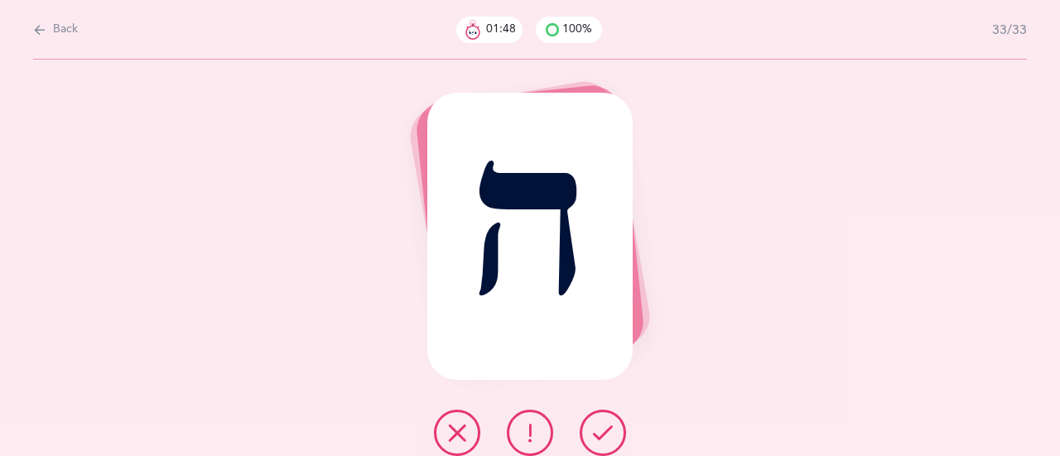
click at [599, 424] on icon at bounding box center [603, 433] width 20 height 20
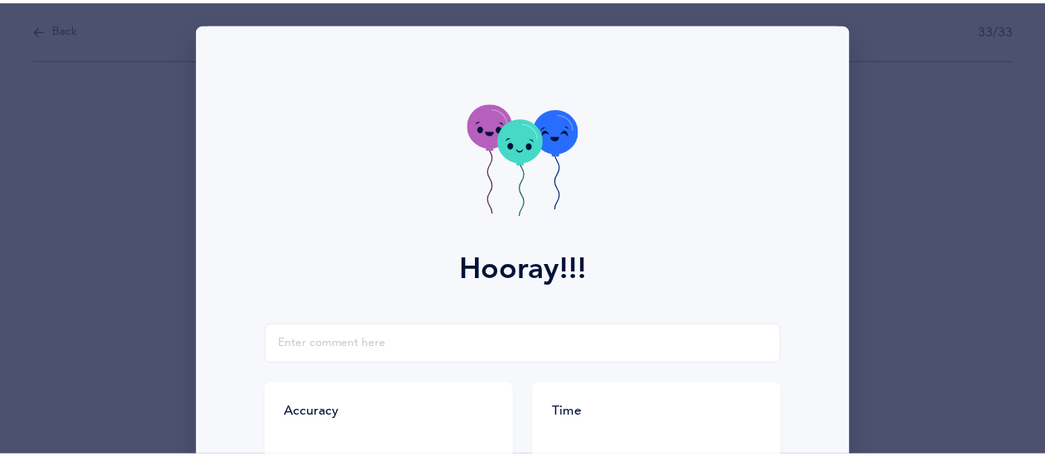
scroll to position [331, 0]
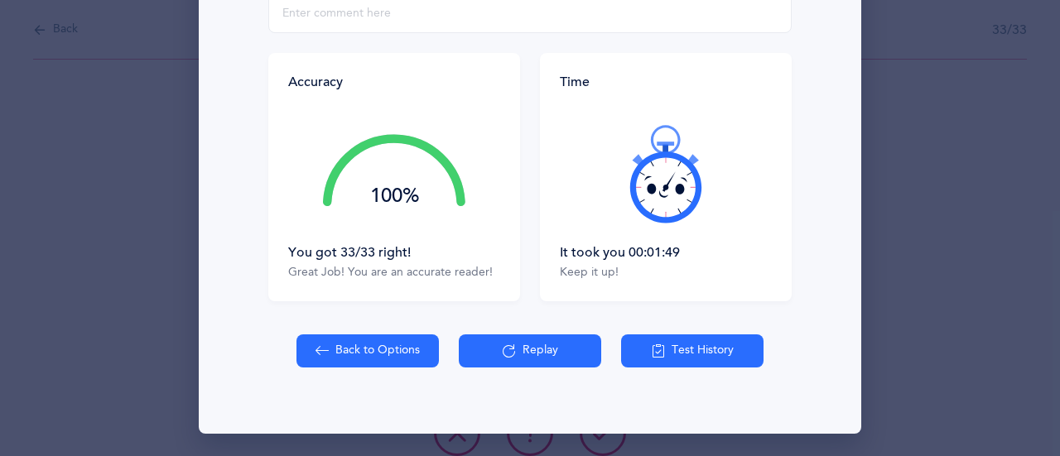
click at [338, 350] on button "Back to Options" at bounding box center [367, 350] width 142 height 33
select select "27"
select select "single"
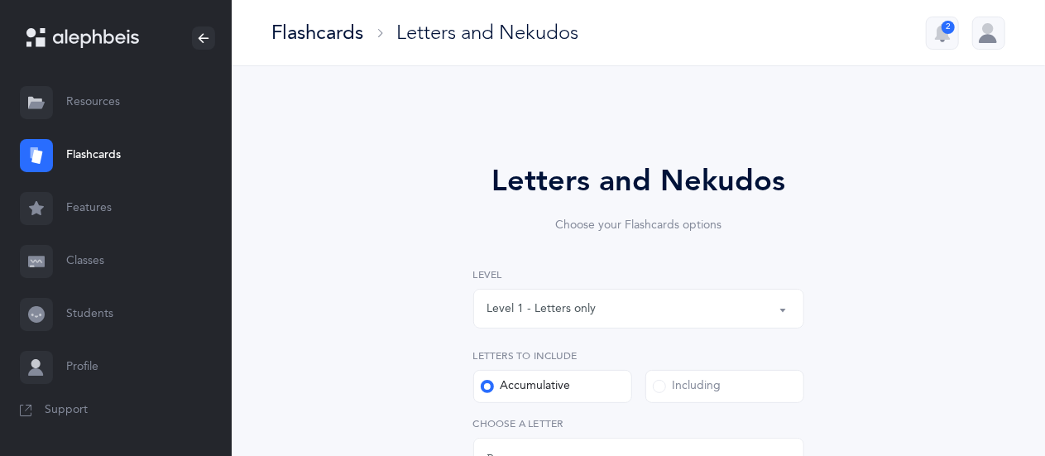
click at [526, 305] on div "Level 1 - Letters only" at bounding box center [542, 308] width 109 height 17
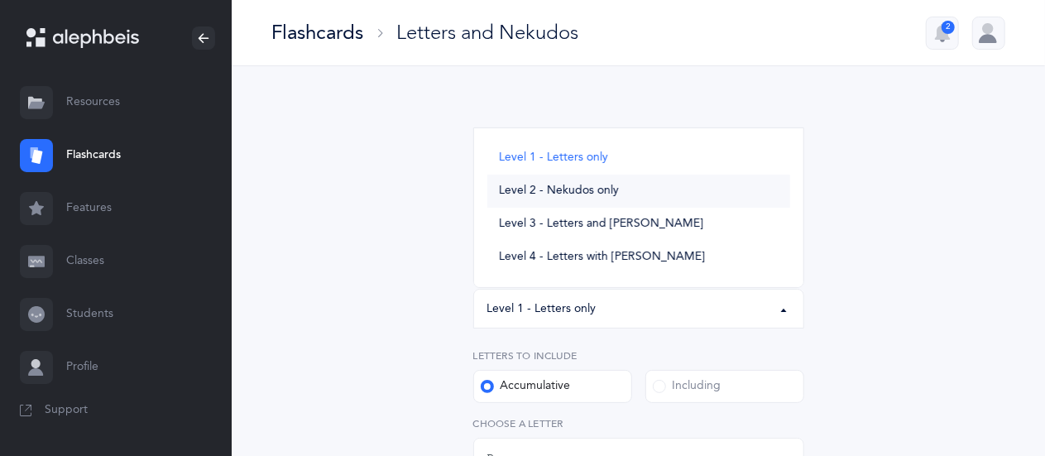
click at [553, 192] on span "Level 2 - Nekudos only" at bounding box center [559, 191] width 120 height 15
select select "2"
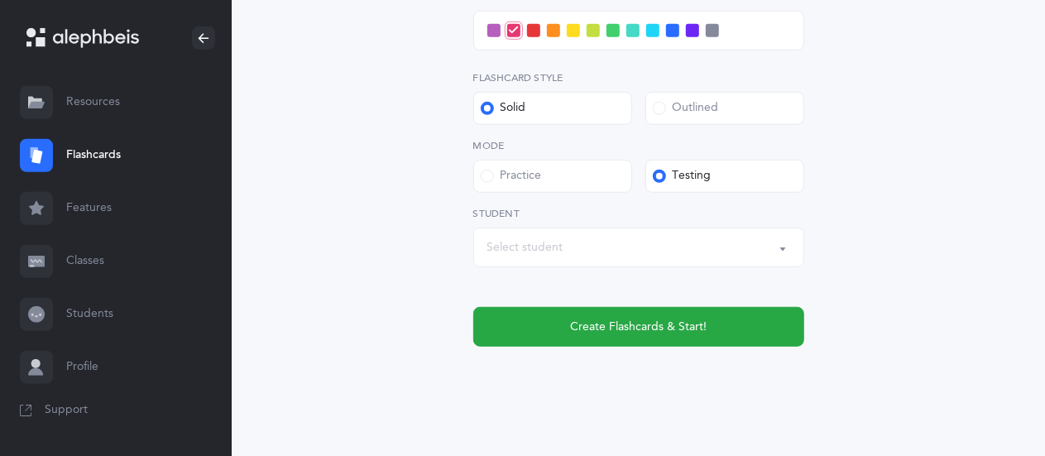
scroll to position [549, 0]
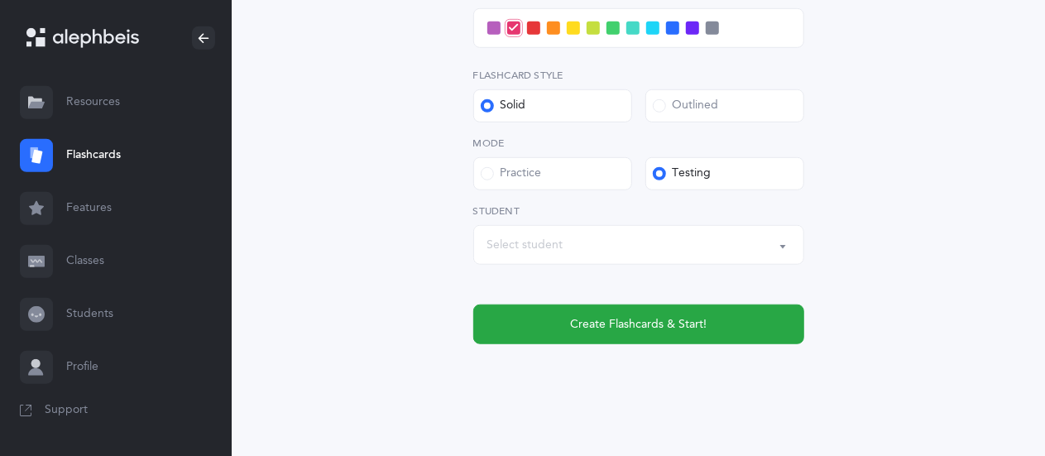
click at [614, 243] on div "Select student" at bounding box center [639, 245] width 303 height 28
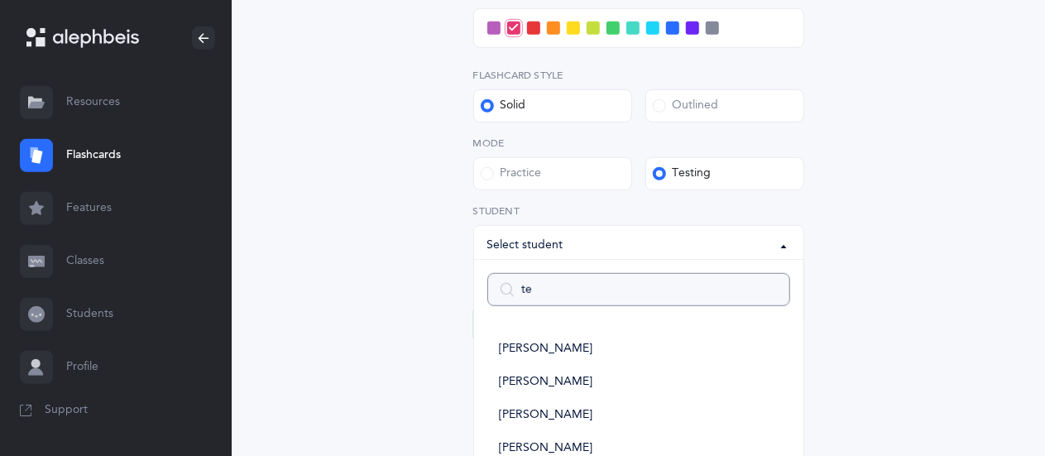
type input "teh"
select select
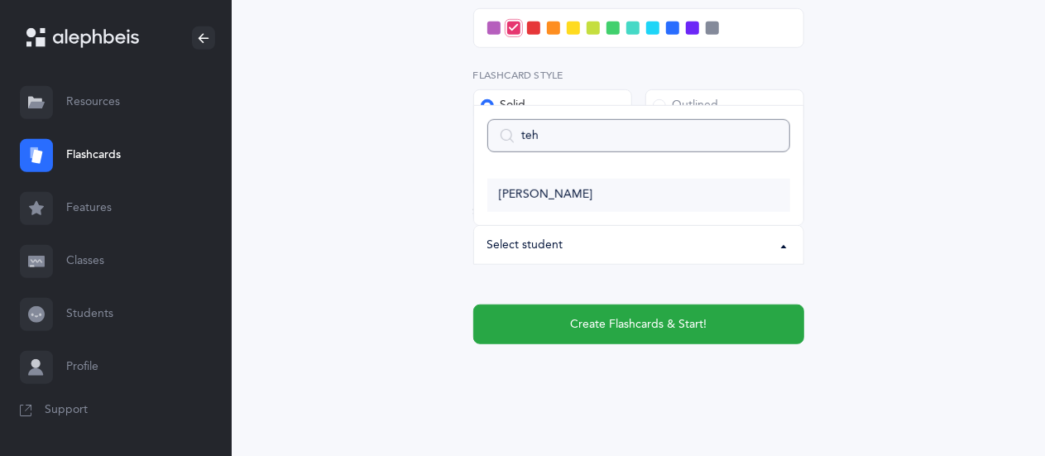
type input "teh"
click at [547, 199] on span "[PERSON_NAME]" at bounding box center [546, 195] width 94 height 15
select select "9292"
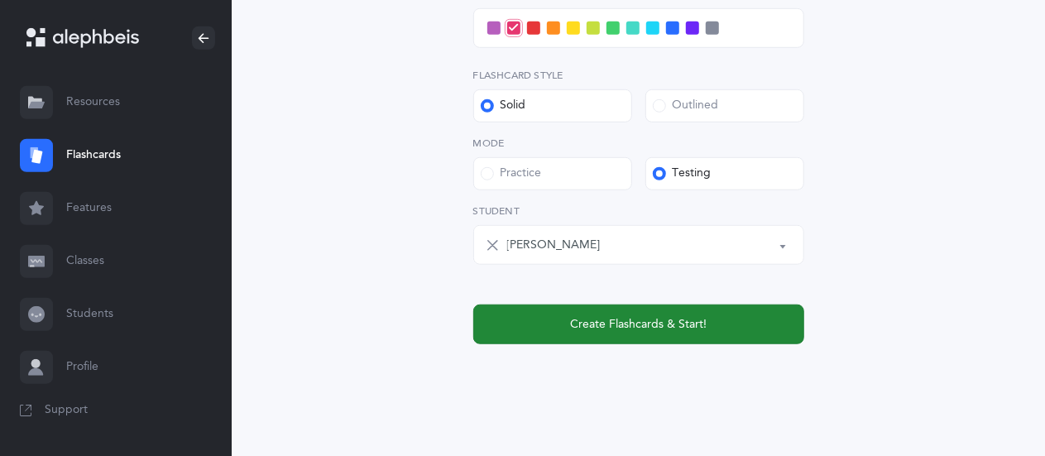
click at [609, 329] on span "Create Flashcards & Start!" at bounding box center [638, 324] width 137 height 17
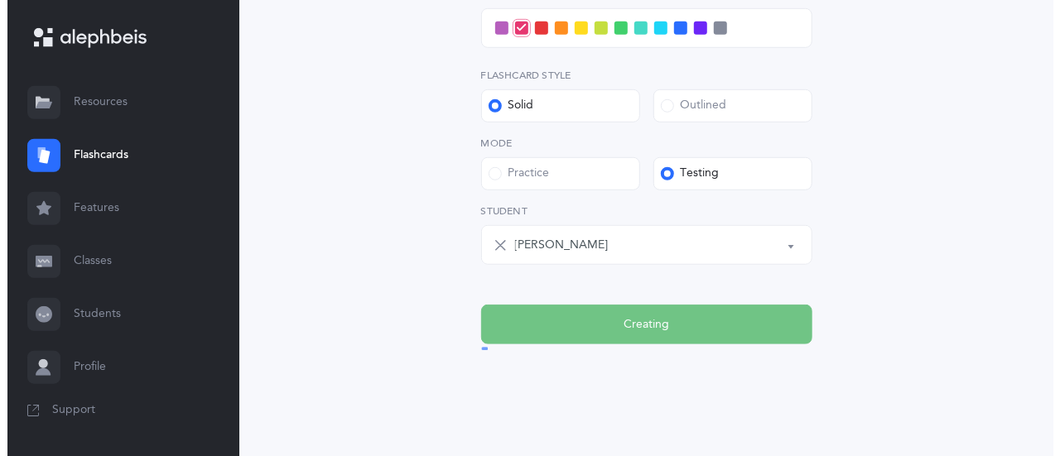
scroll to position [0, 0]
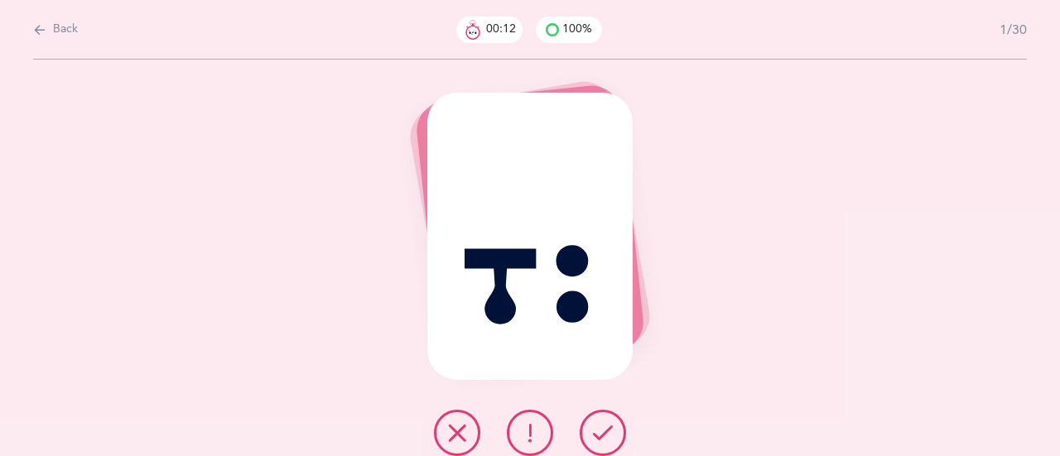
click at [607, 429] on icon at bounding box center [603, 433] width 20 height 20
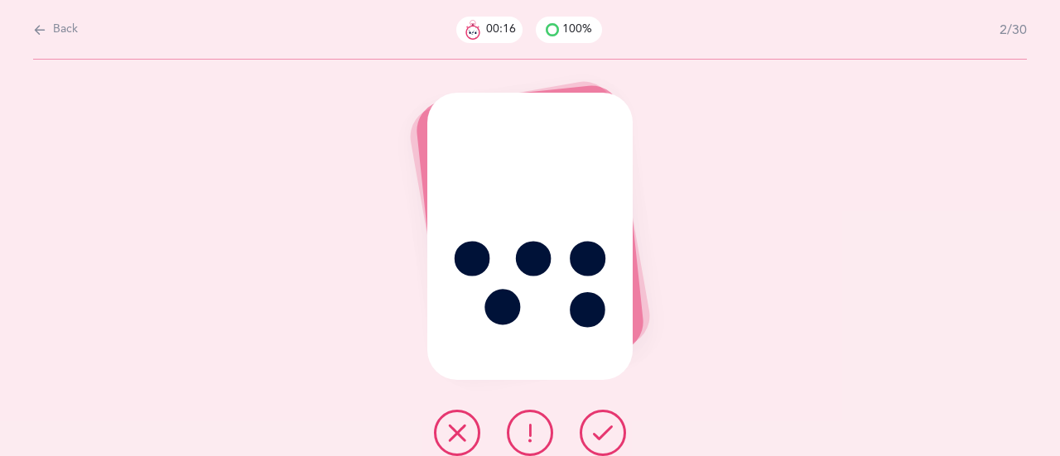
click at [604, 426] on icon at bounding box center [603, 433] width 20 height 20
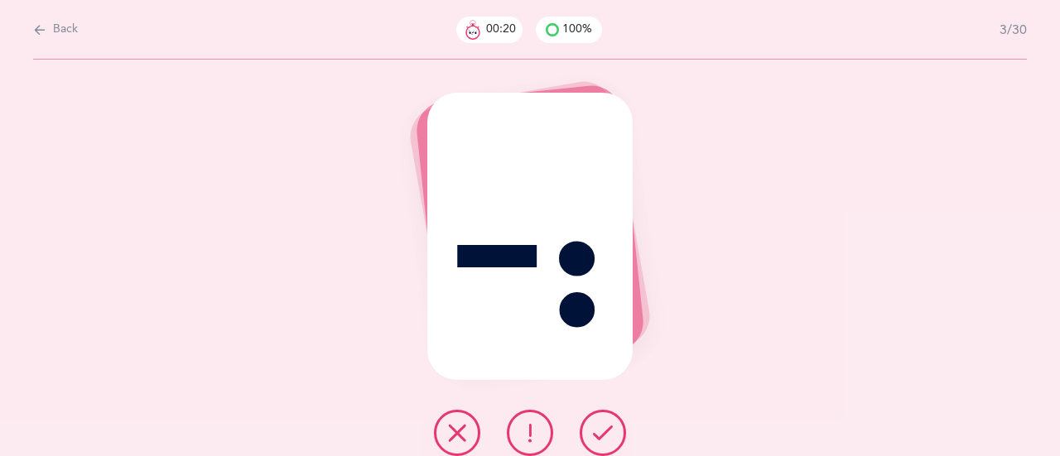
click at [603, 436] on icon at bounding box center [603, 433] width 20 height 20
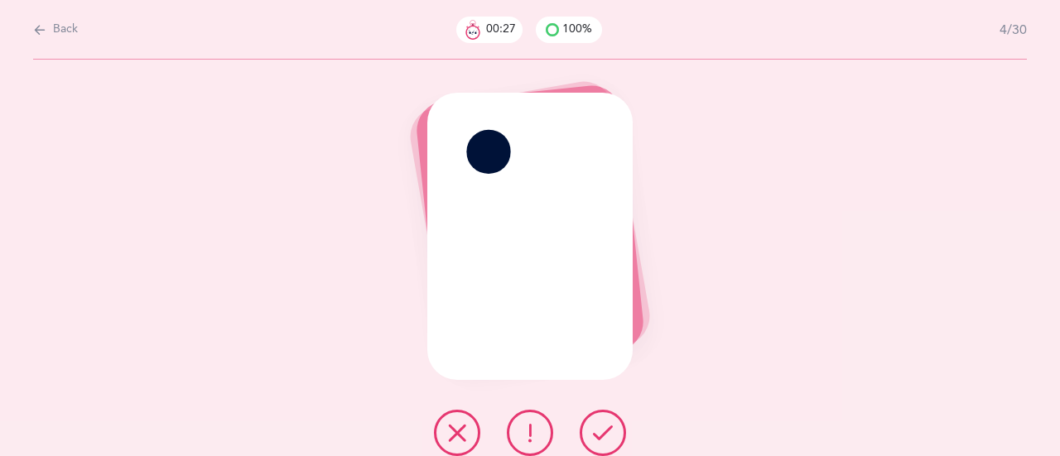
click at [598, 428] on icon at bounding box center [603, 433] width 20 height 20
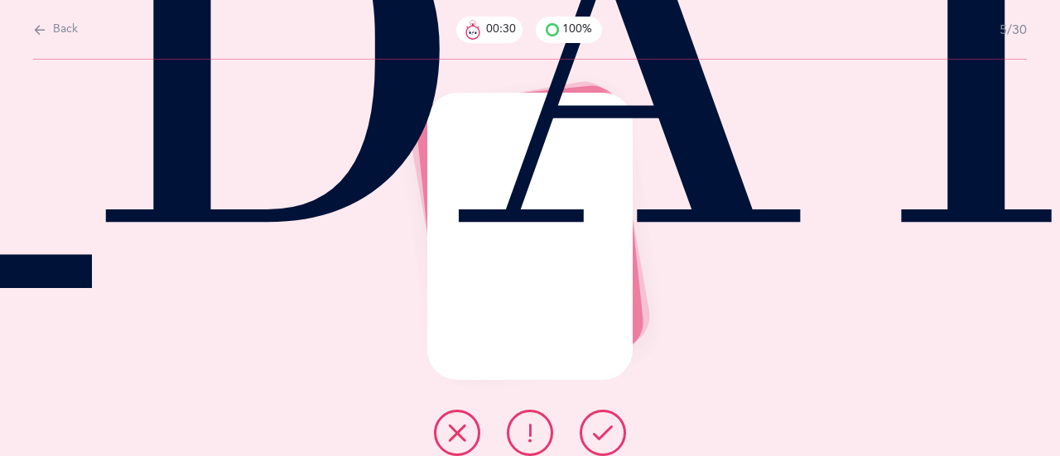
click at [600, 421] on button at bounding box center [602, 433] width 46 height 46
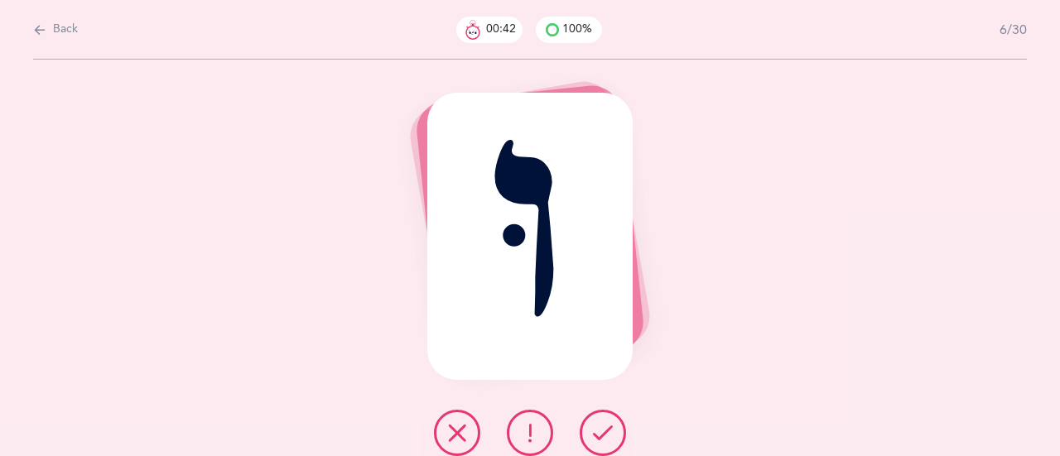
click at [456, 433] on icon at bounding box center [457, 433] width 20 height 20
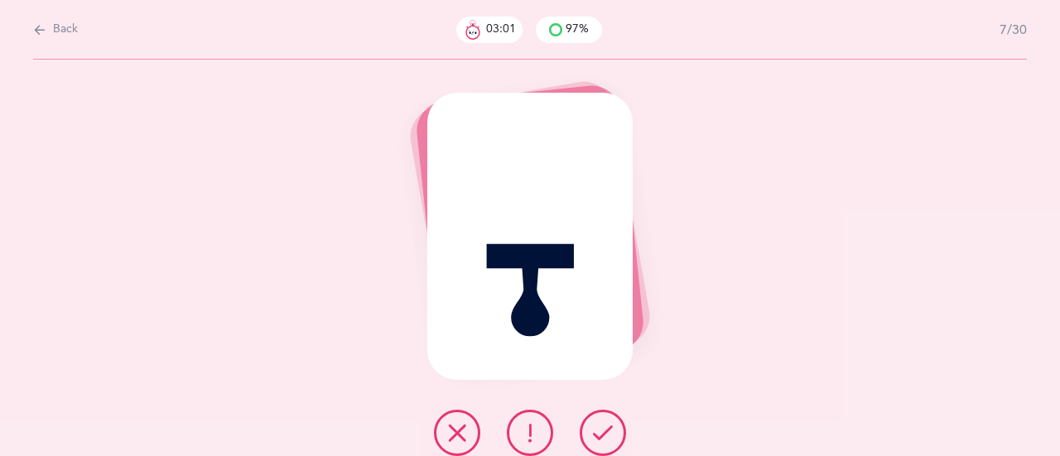
click at [606, 425] on icon at bounding box center [603, 433] width 20 height 20
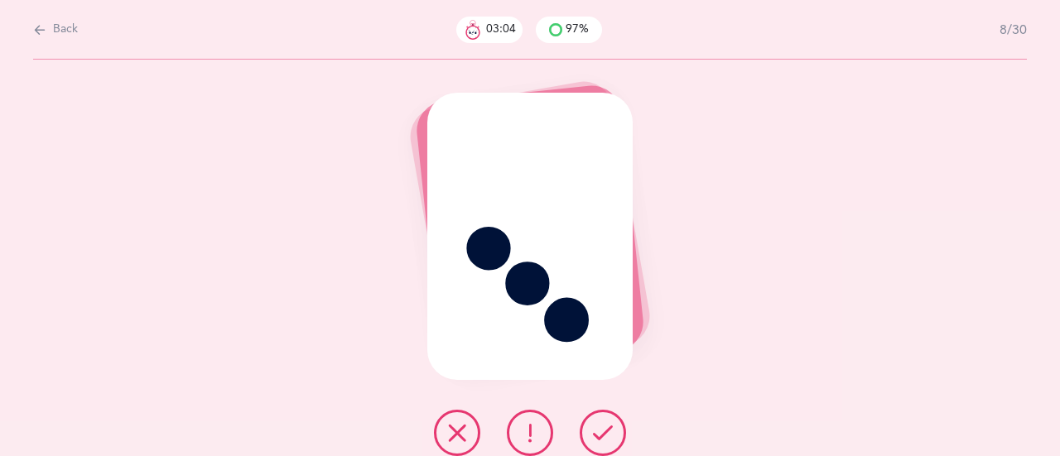
click at [601, 424] on icon at bounding box center [603, 433] width 20 height 20
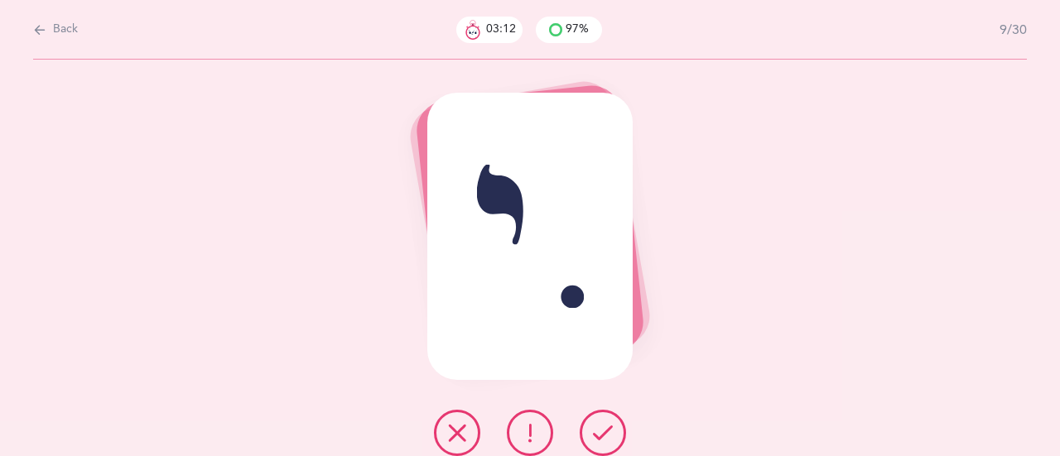
click at [599, 426] on icon at bounding box center [603, 433] width 20 height 20
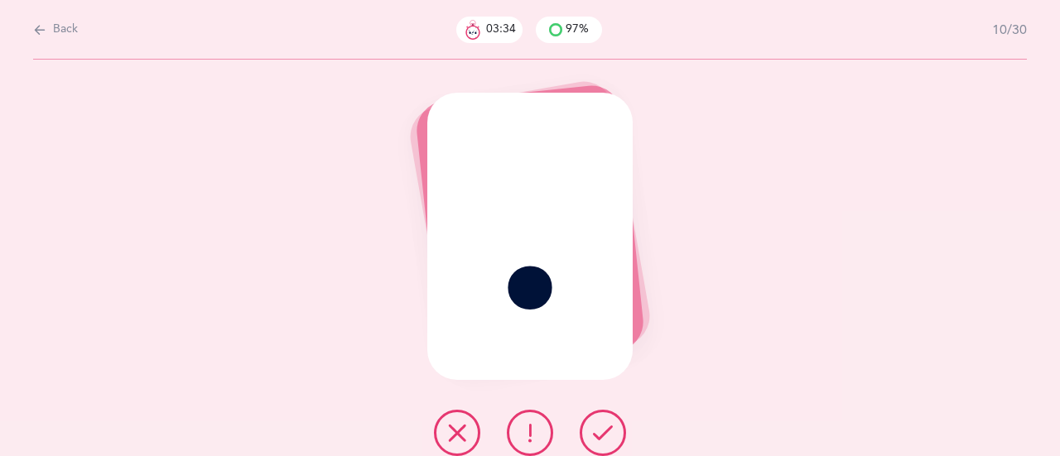
click at [613, 428] on button at bounding box center [602, 433] width 46 height 46
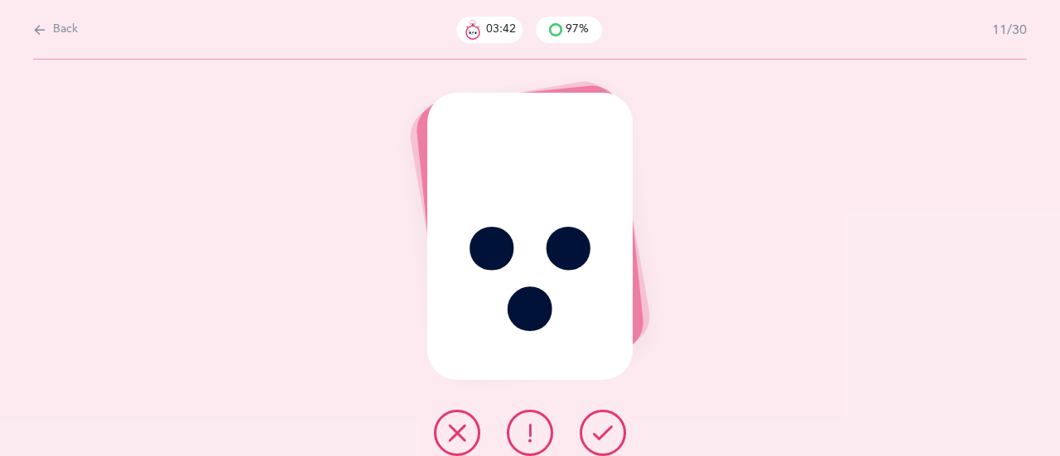
click at [597, 430] on icon at bounding box center [603, 433] width 20 height 20
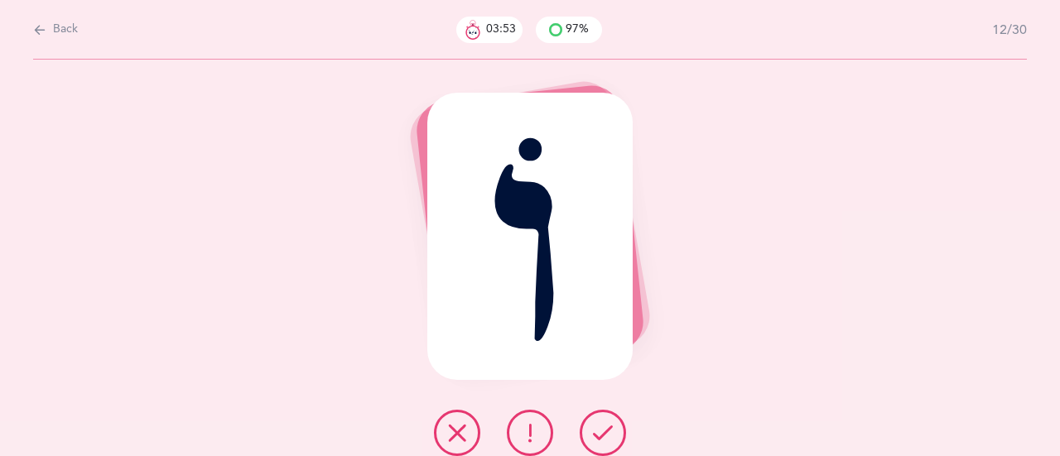
click at [622, 433] on button at bounding box center [602, 433] width 46 height 46
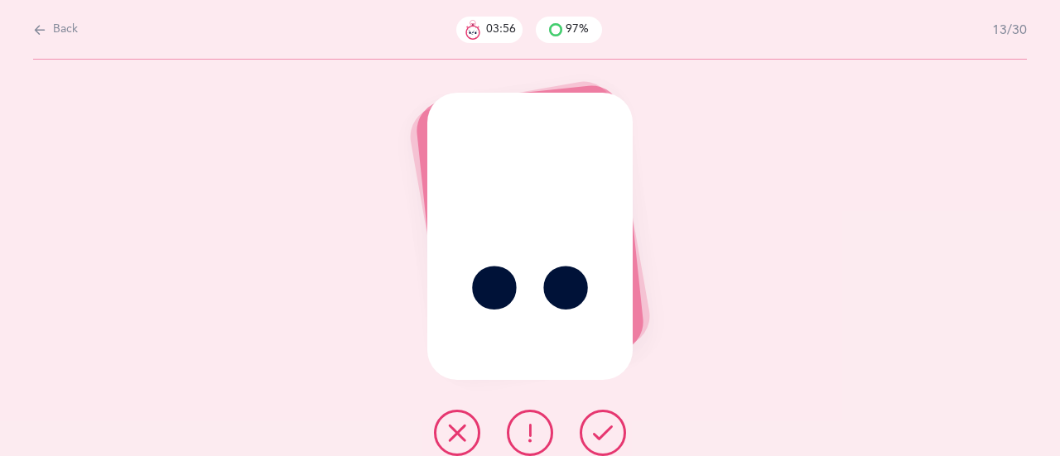
click at [619, 425] on button at bounding box center [602, 433] width 46 height 46
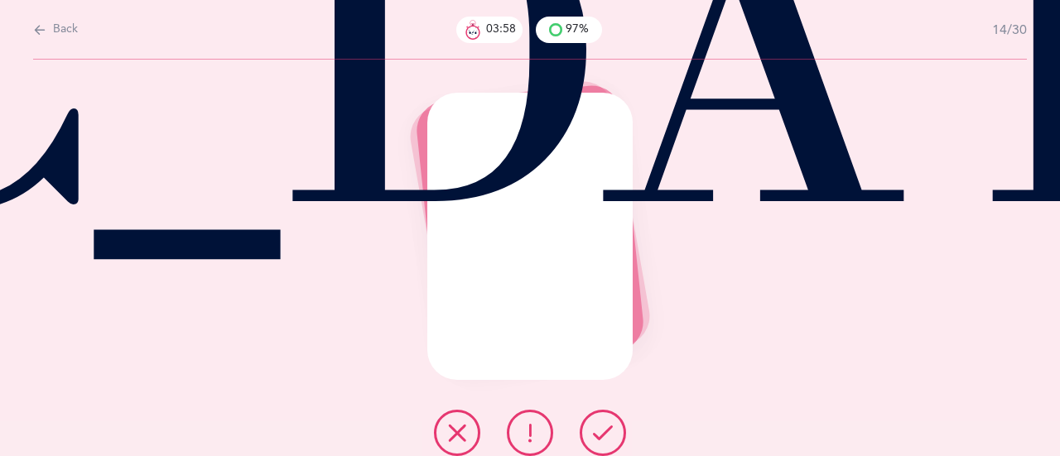
click at [618, 425] on button at bounding box center [602, 433] width 46 height 46
click at [610, 426] on icon at bounding box center [603, 433] width 20 height 20
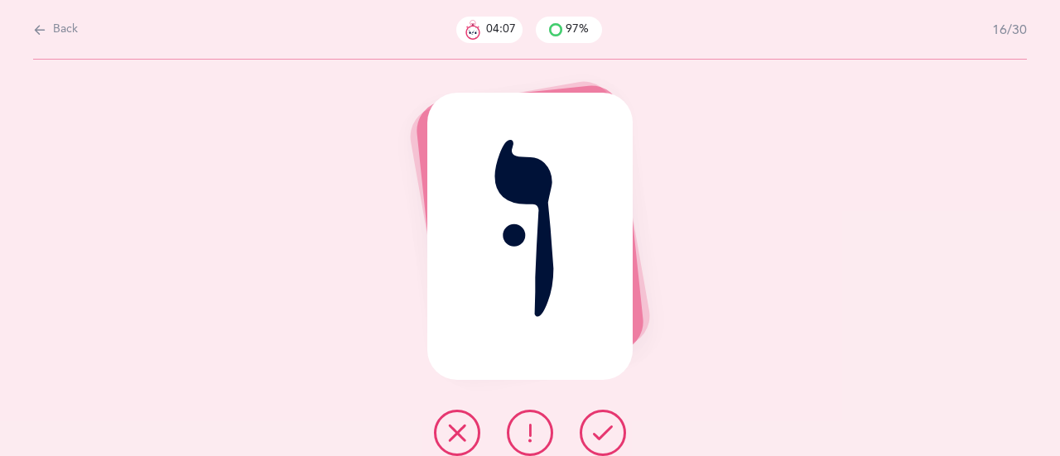
click at [618, 428] on button at bounding box center [602, 433] width 46 height 46
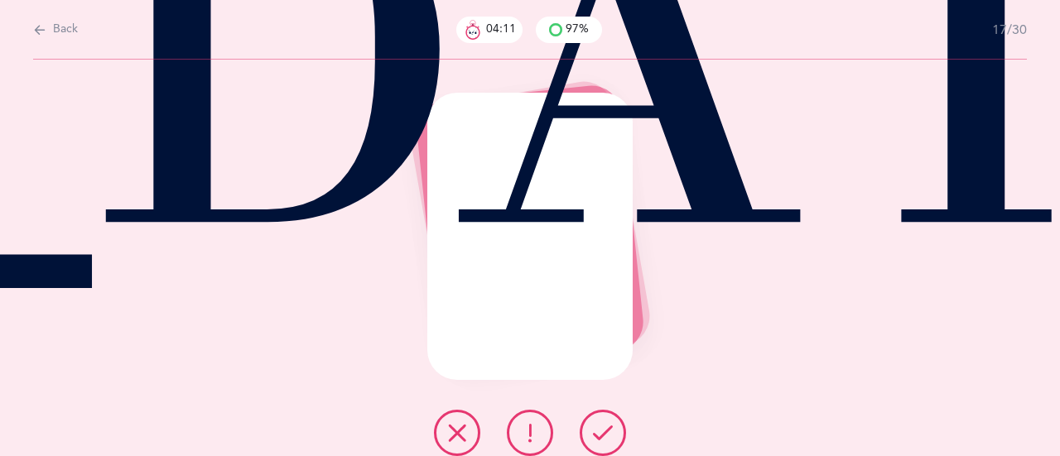
click at [604, 426] on icon at bounding box center [603, 433] width 20 height 20
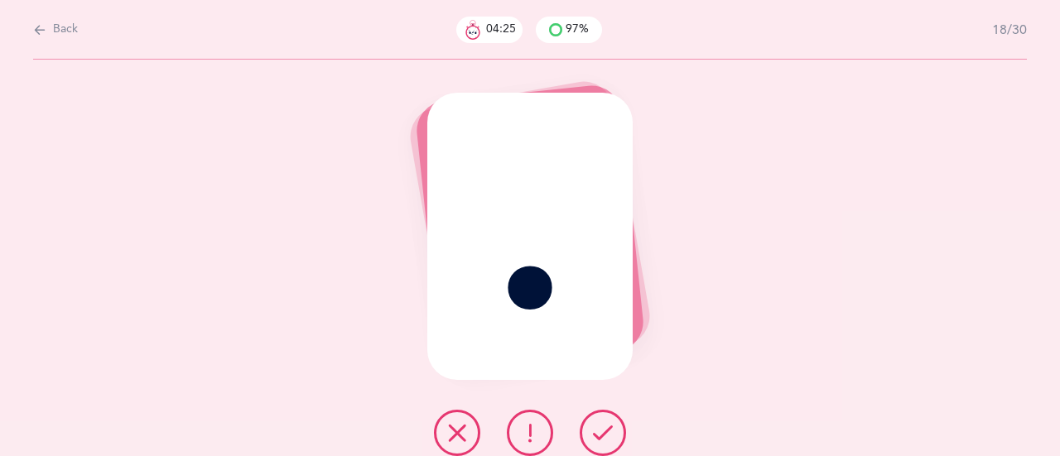
click at [738, 382] on div "ִ" at bounding box center [530, 258] width 1060 height 397
click at [525, 425] on icon at bounding box center [530, 433] width 20 height 20
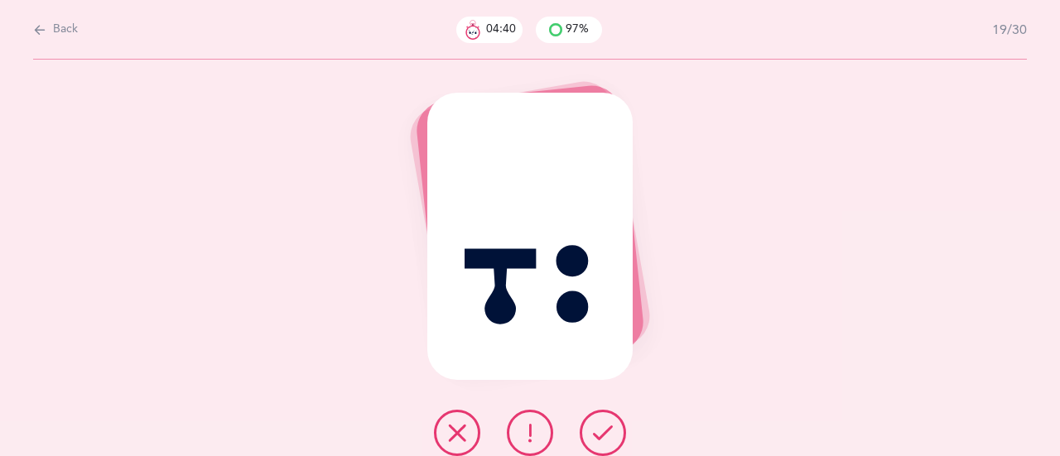
click at [533, 427] on icon at bounding box center [530, 433] width 20 height 20
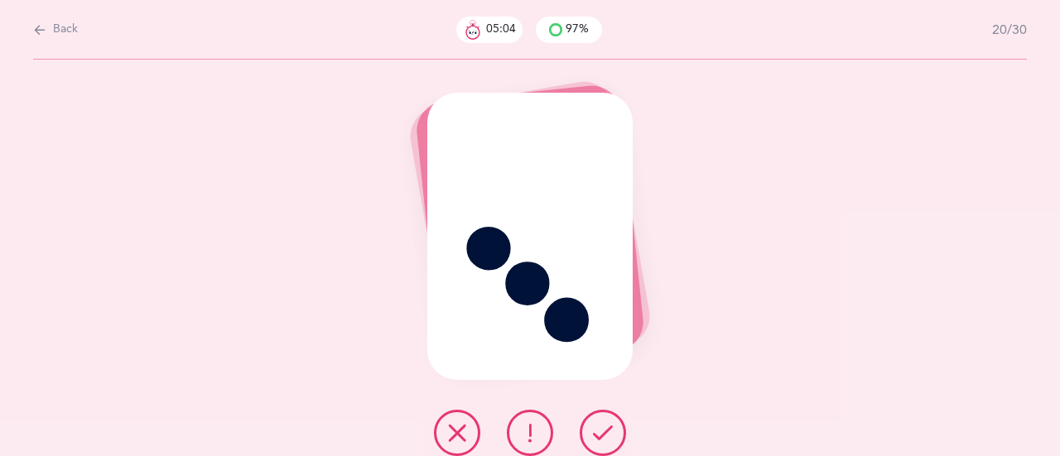
click at [609, 432] on icon at bounding box center [603, 433] width 20 height 20
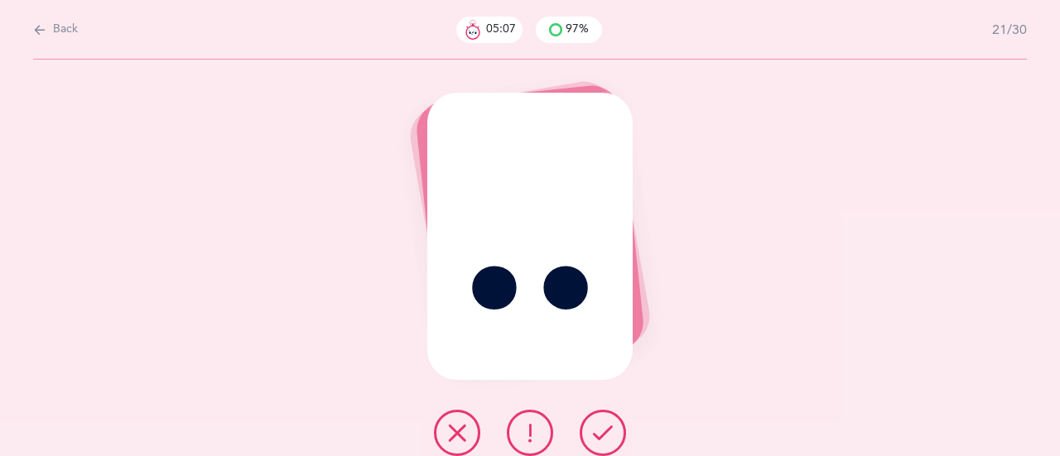
click at [606, 421] on button at bounding box center [602, 433] width 46 height 46
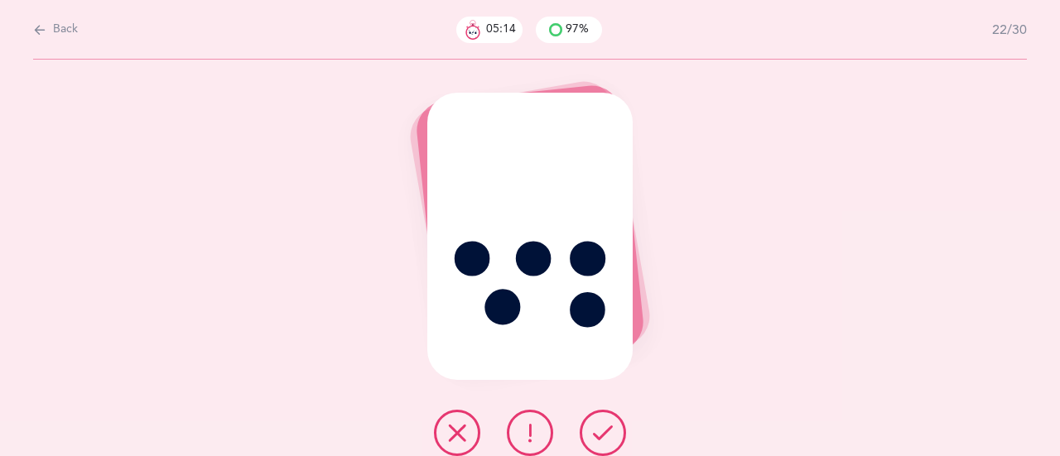
click at [606, 425] on icon at bounding box center [603, 433] width 20 height 20
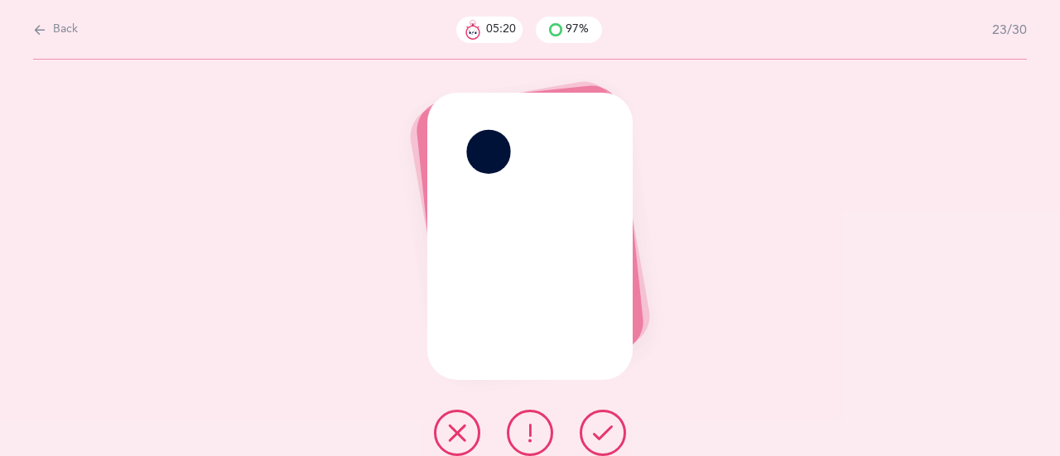
click at [536, 430] on icon at bounding box center [530, 433] width 20 height 20
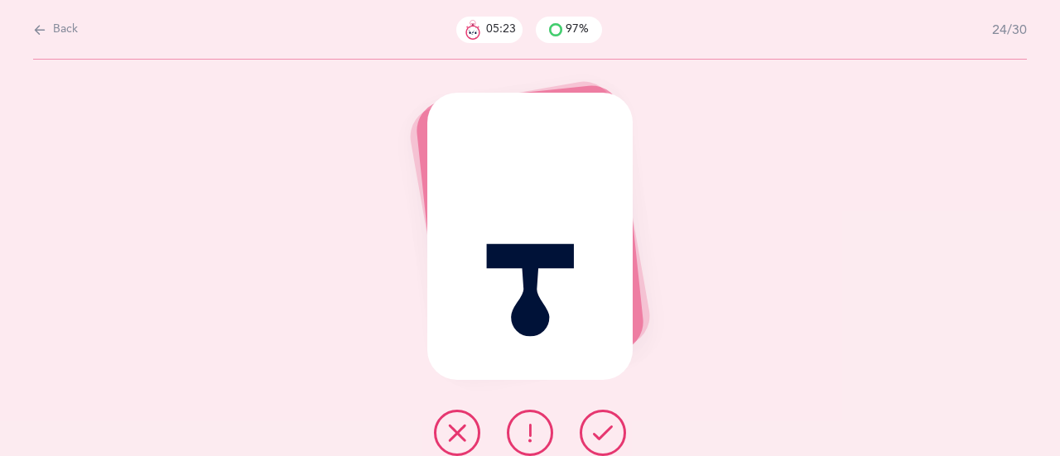
click at [602, 425] on icon at bounding box center [603, 433] width 20 height 20
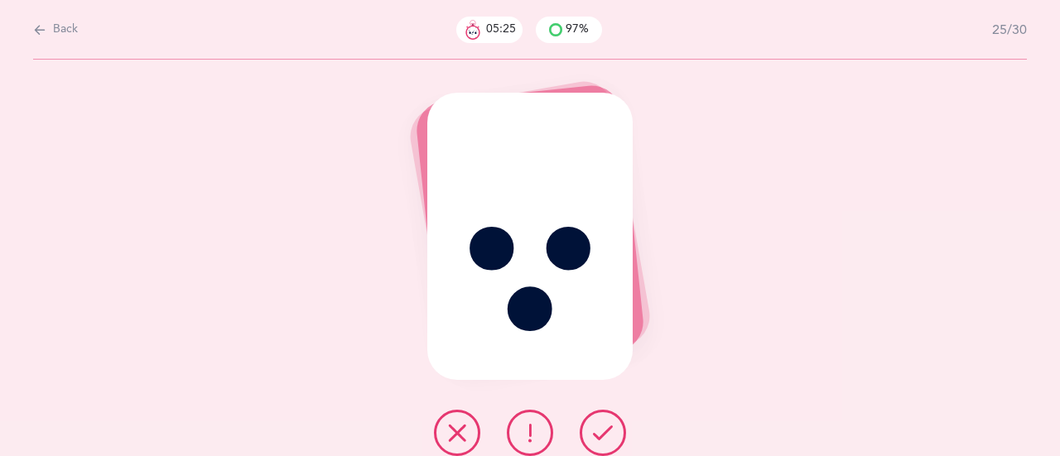
click at [603, 438] on icon at bounding box center [603, 433] width 20 height 20
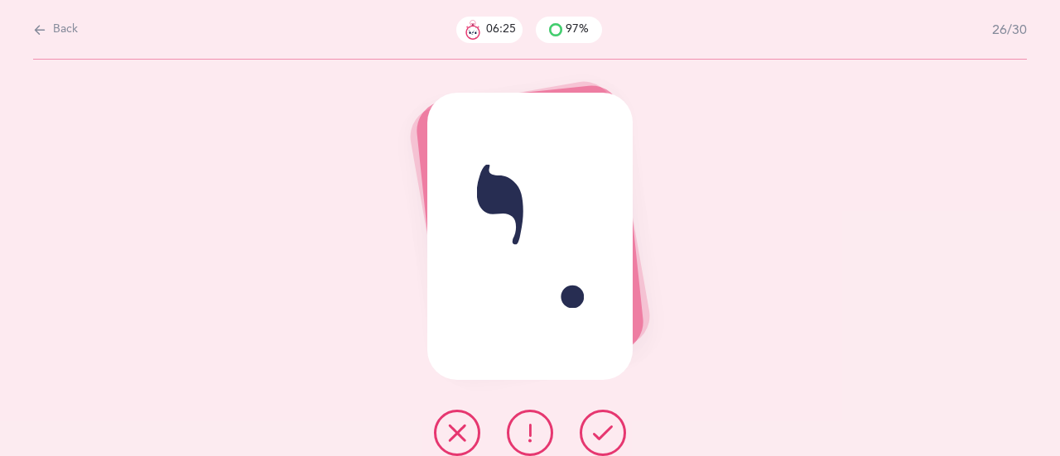
click at [526, 425] on icon at bounding box center [530, 433] width 20 height 20
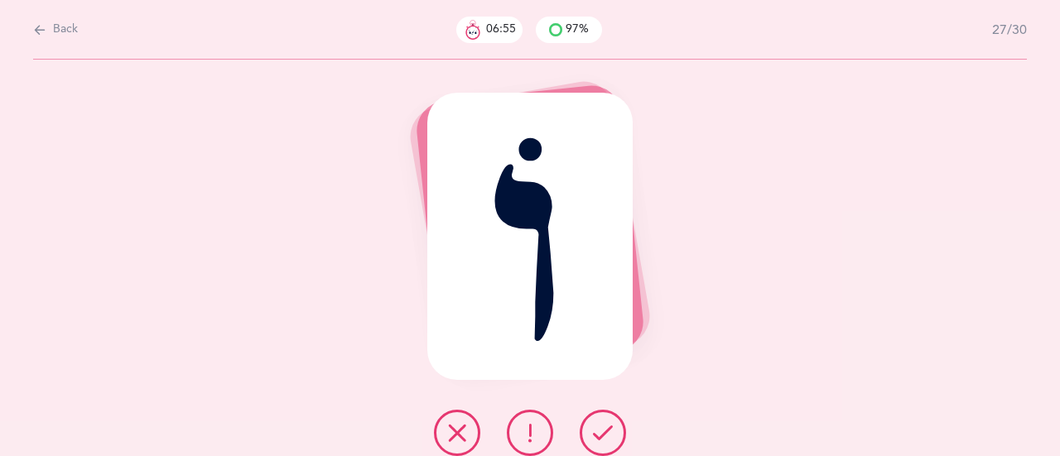
click at [599, 433] on icon at bounding box center [603, 433] width 20 height 20
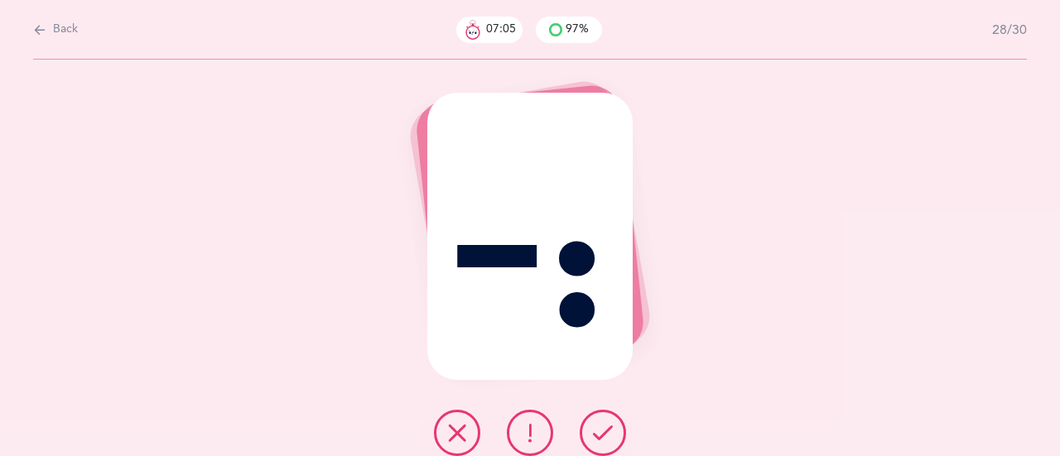
click at [594, 427] on icon at bounding box center [603, 433] width 20 height 20
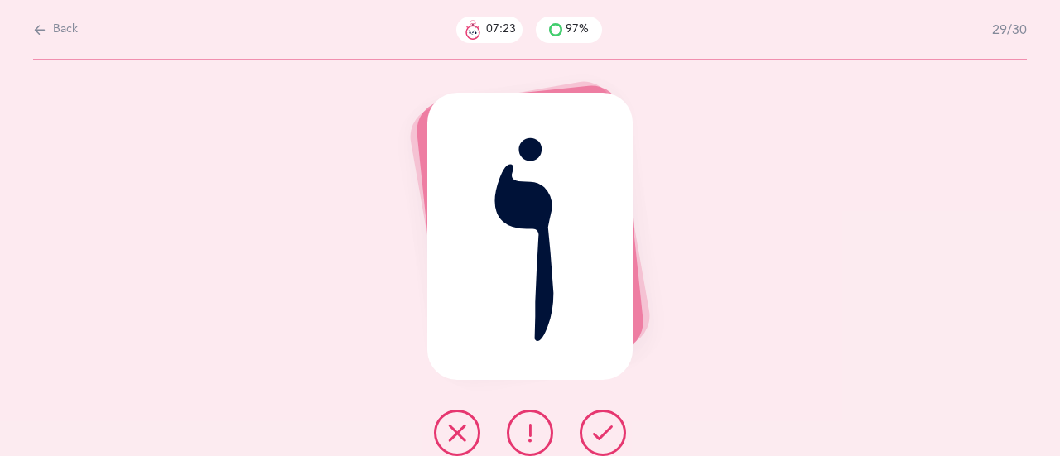
click at [606, 422] on button at bounding box center [602, 433] width 46 height 46
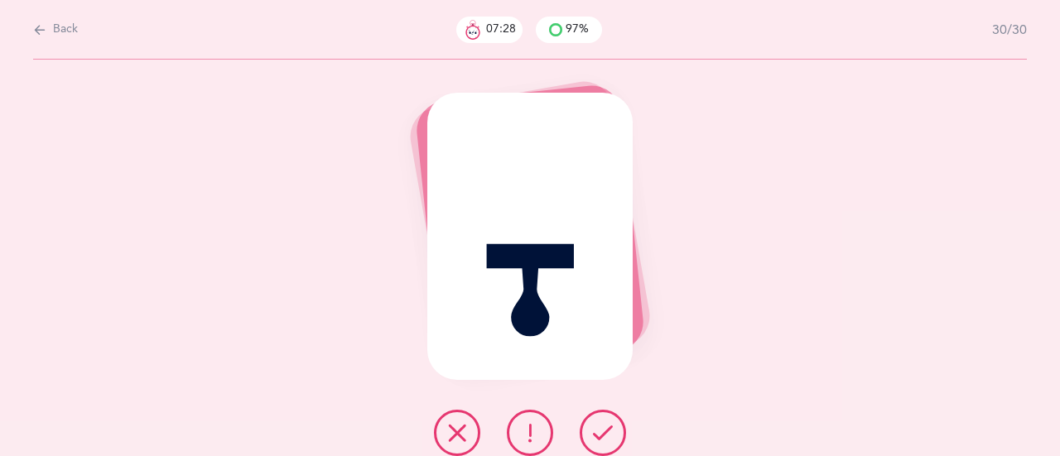
click at [594, 430] on icon at bounding box center [603, 433] width 20 height 20
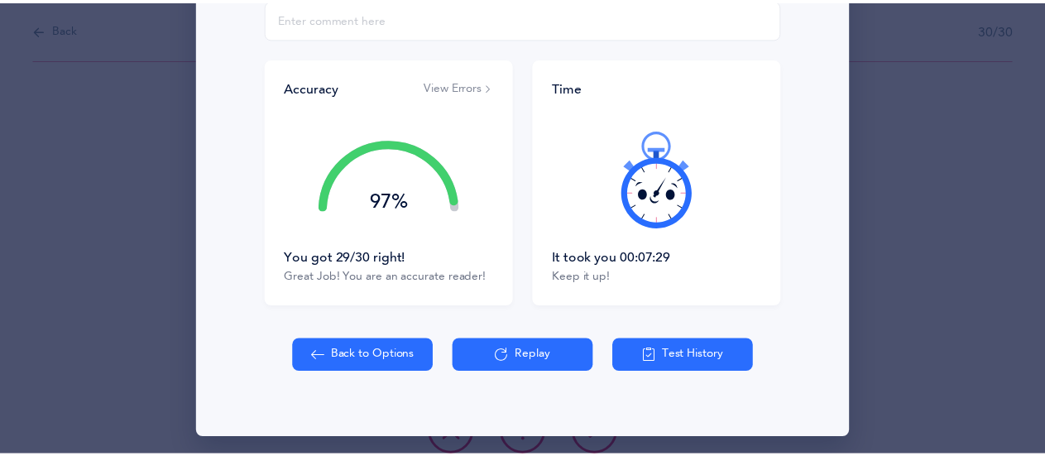
scroll to position [331, 0]
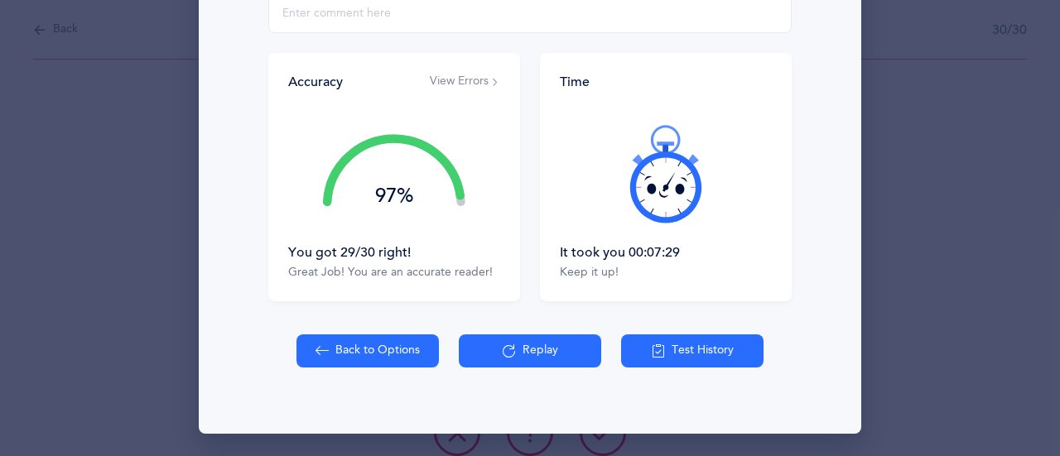
click at [354, 340] on button "Back to Options" at bounding box center [367, 350] width 142 height 33
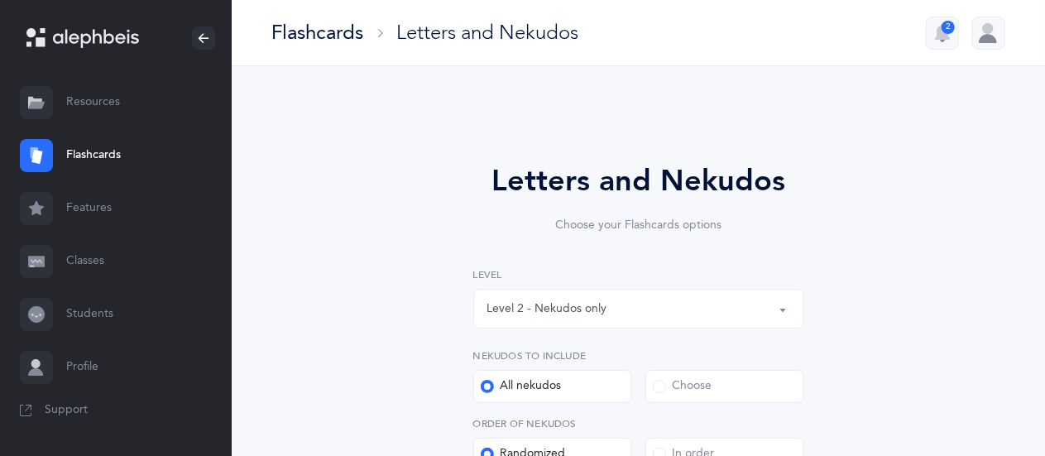
click at [603, 320] on div "Level 2 - Nekudos only" at bounding box center [639, 309] width 303 height 28
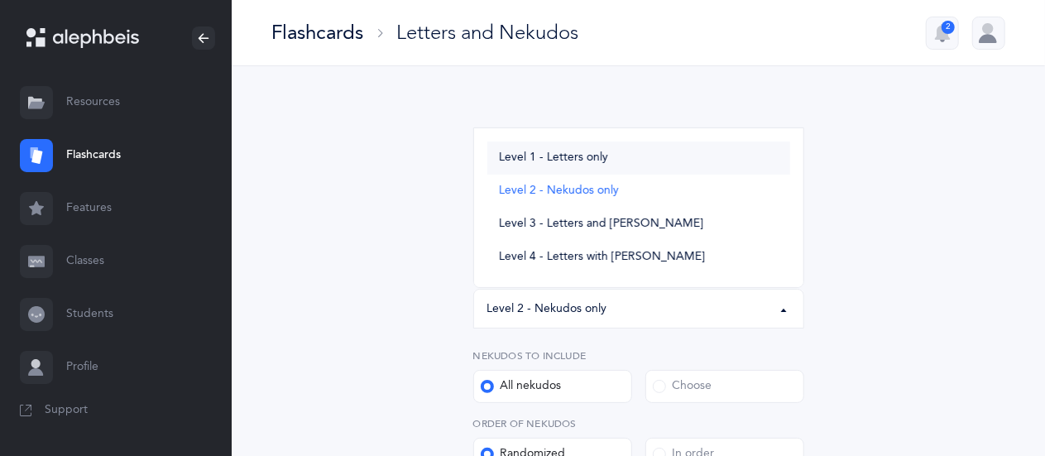
click at [528, 166] on link "Level 1 - Letters only" at bounding box center [639, 158] width 303 height 33
select select "1"
select select "27"
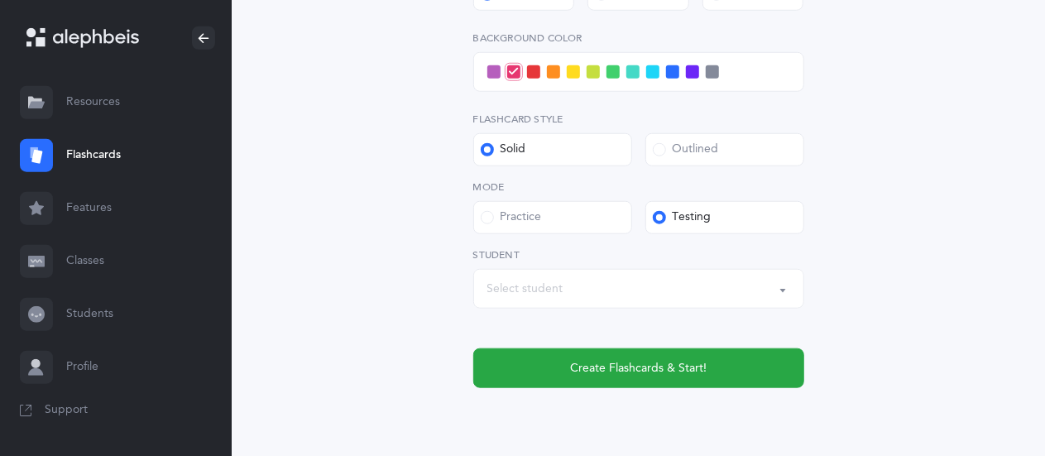
scroll to position [722, 0]
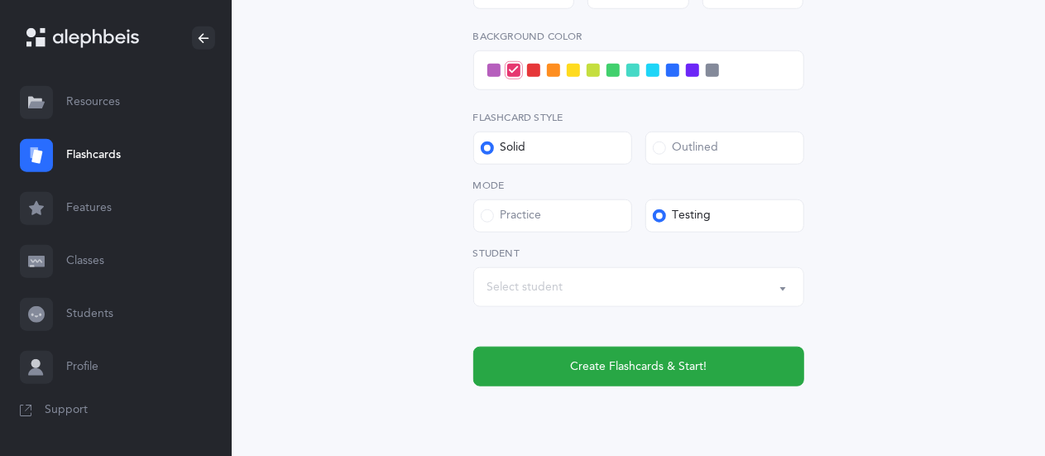
click at [674, 73] on span at bounding box center [672, 70] width 13 height 13
click at [0, 0] on input "checkbox" at bounding box center [0, 0] width 0 height 0
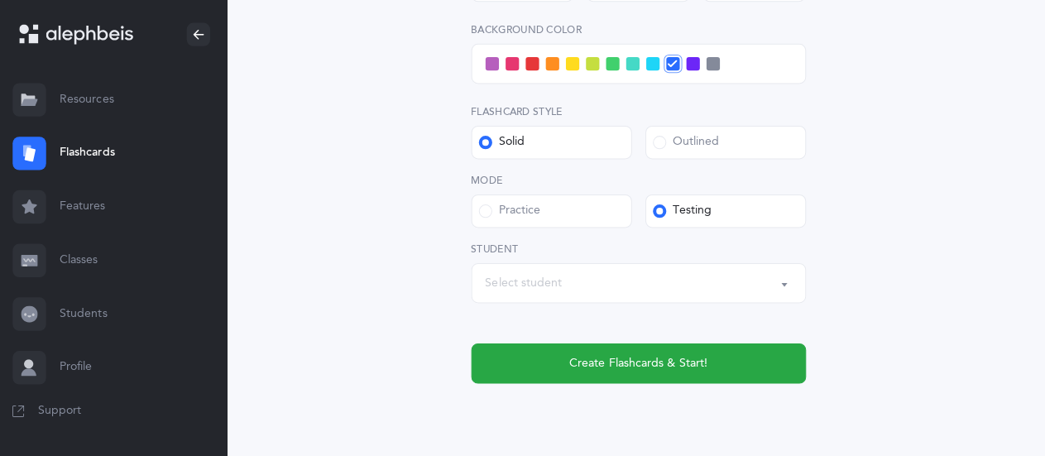
scroll to position [725, 0]
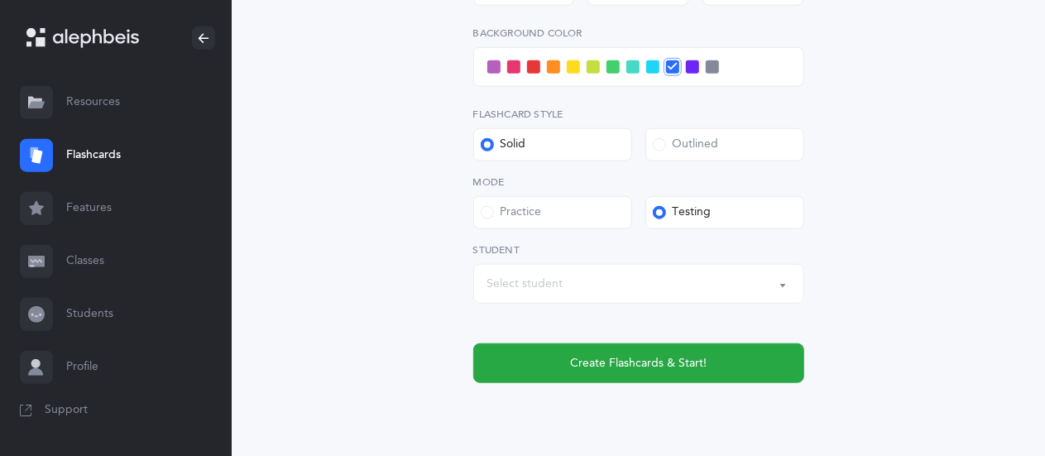
click at [671, 298] on button "Select student" at bounding box center [638, 284] width 331 height 40
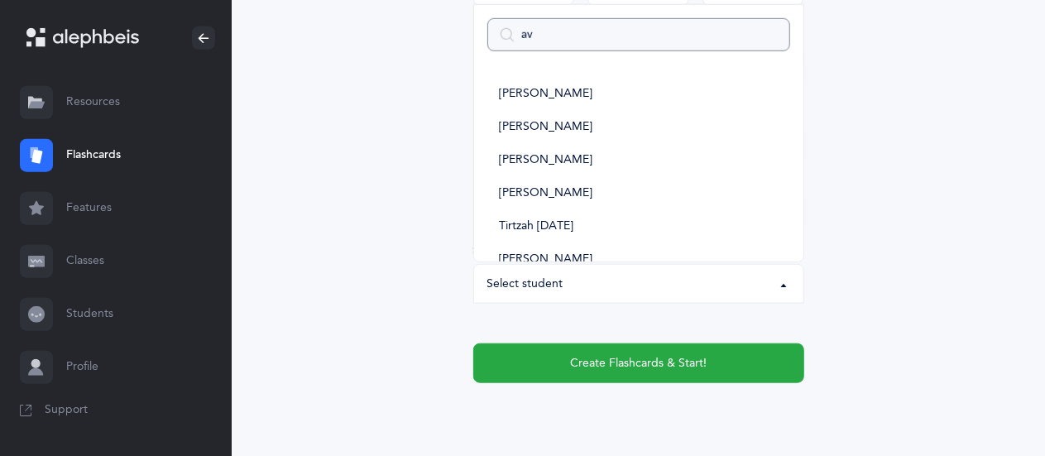
type input "avi"
select select
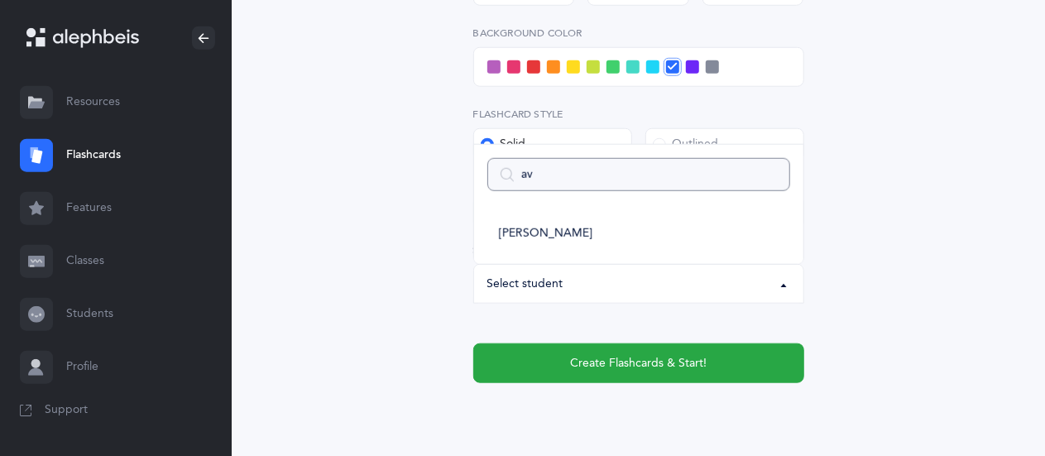
type input "avr"
select select
type input "avr"
click at [553, 234] on span "[PERSON_NAME]" at bounding box center [546, 234] width 94 height 15
select select "14504"
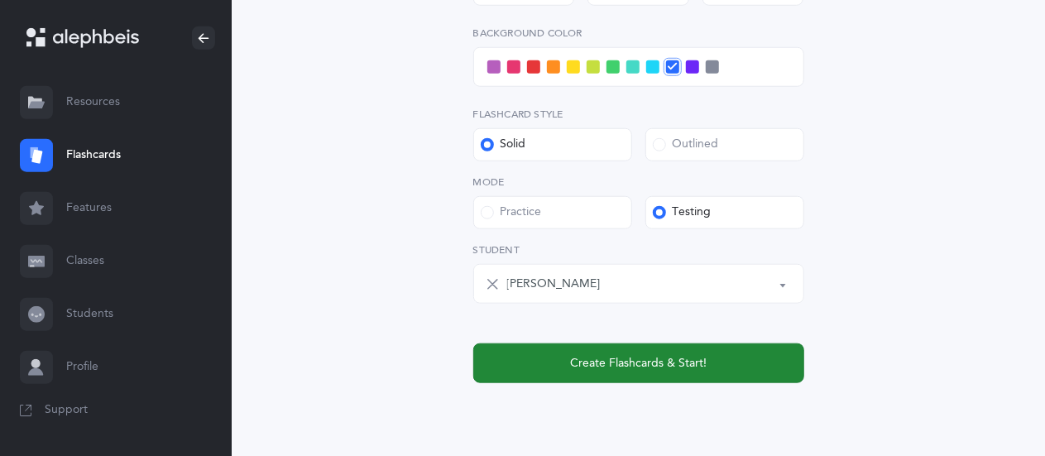
click at [610, 363] on span "Create Flashcards & Start!" at bounding box center [638, 363] width 137 height 17
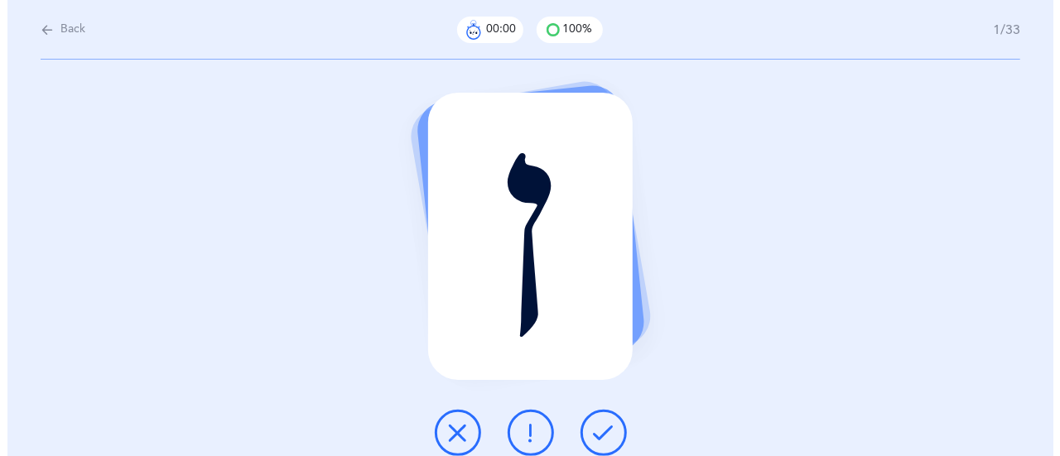
scroll to position [0, 0]
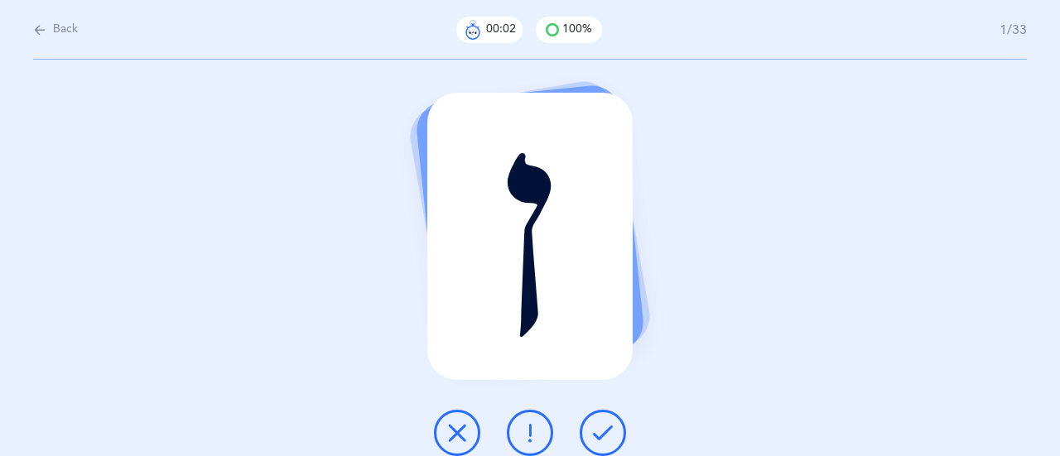
click at [604, 429] on icon at bounding box center [603, 433] width 20 height 20
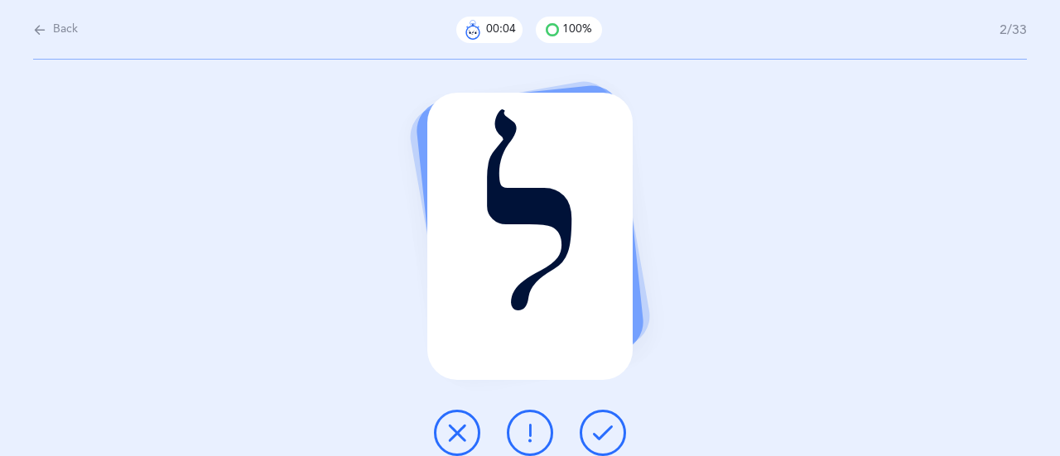
click at [604, 429] on icon at bounding box center [603, 433] width 20 height 20
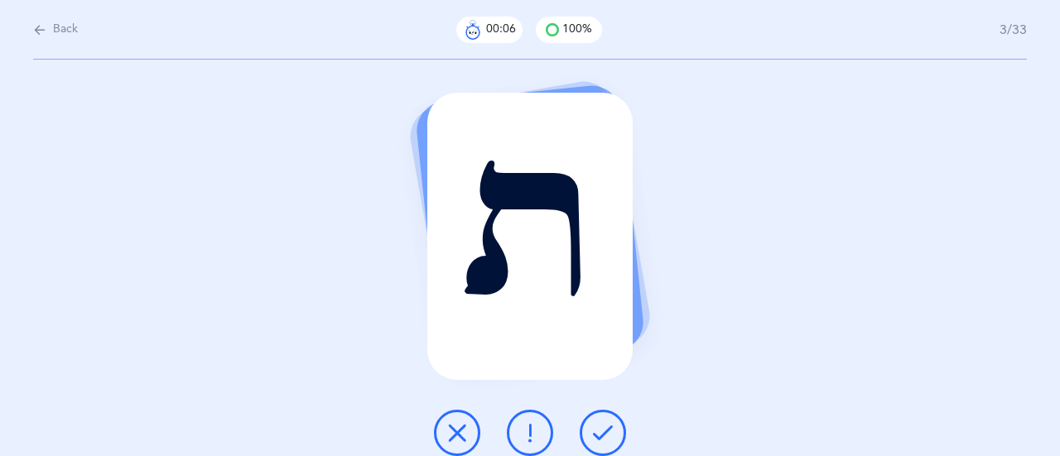
click at [604, 429] on icon at bounding box center [603, 433] width 20 height 20
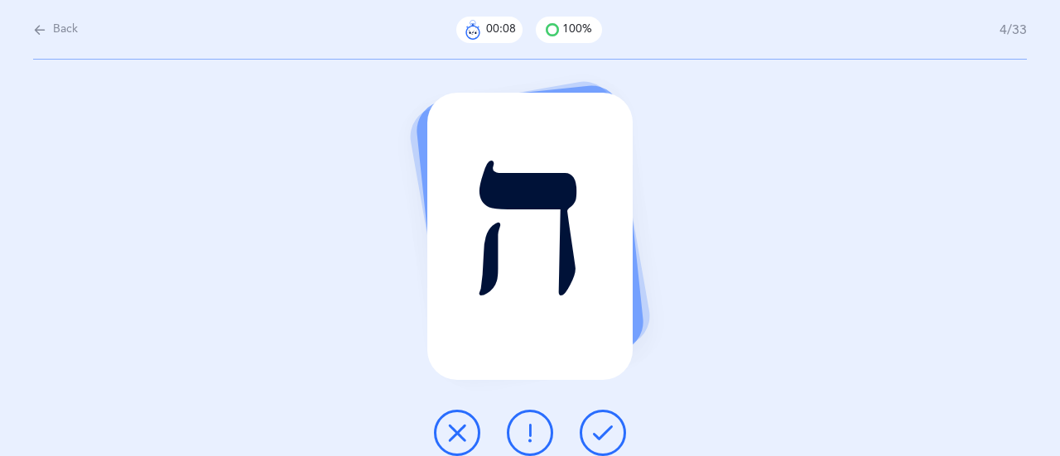
click at [604, 429] on icon at bounding box center [603, 433] width 20 height 20
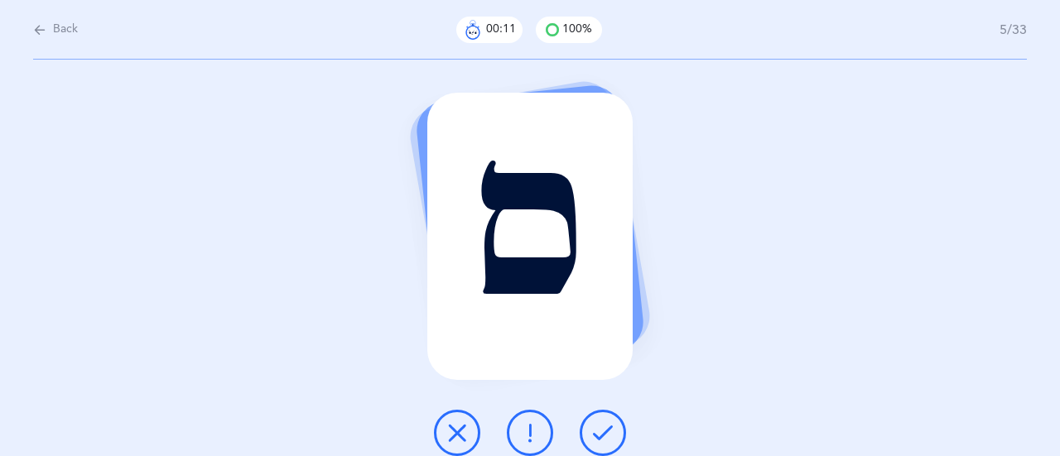
click at [604, 429] on icon at bounding box center [603, 433] width 20 height 20
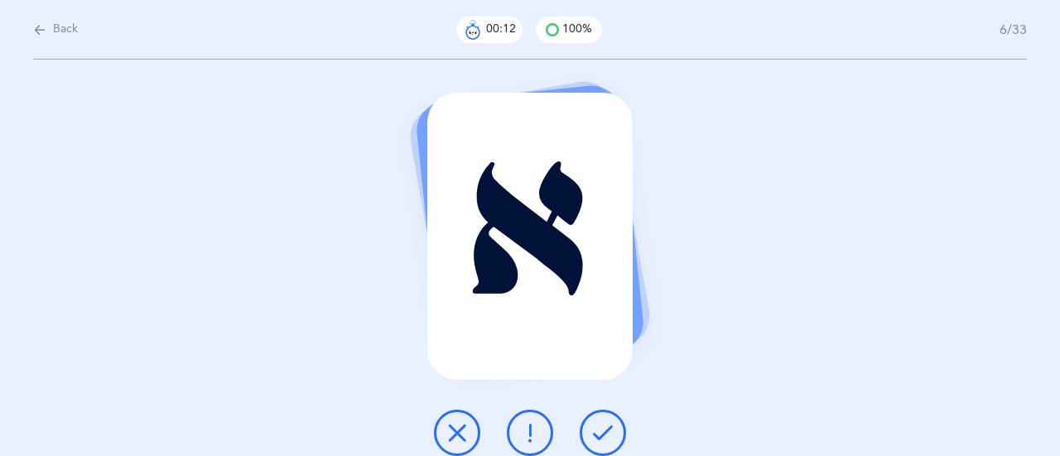
click at [604, 429] on icon at bounding box center [603, 433] width 20 height 20
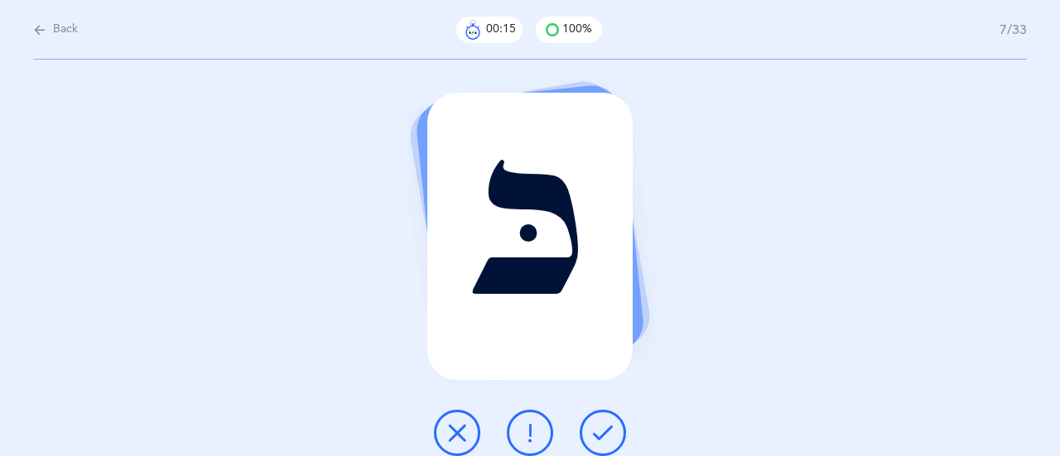
click at [604, 429] on icon at bounding box center [603, 433] width 20 height 20
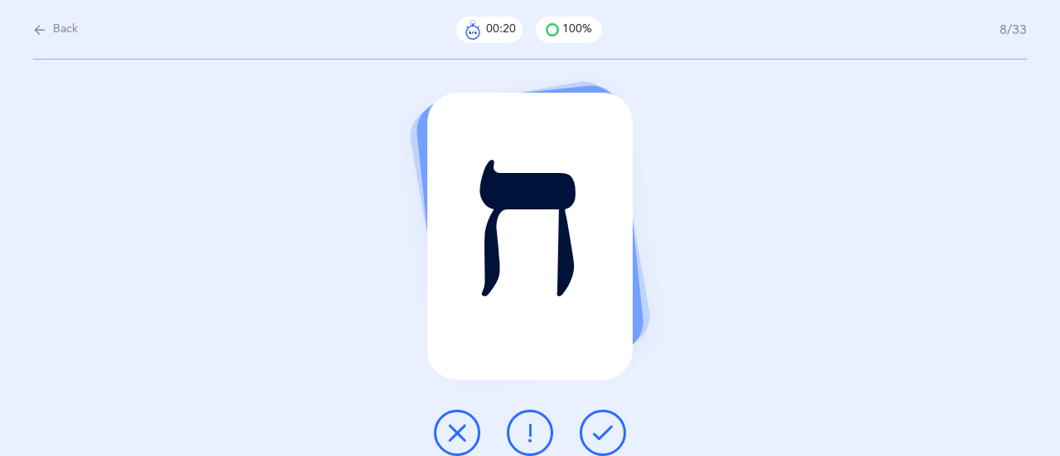
click at [454, 439] on icon at bounding box center [457, 433] width 20 height 20
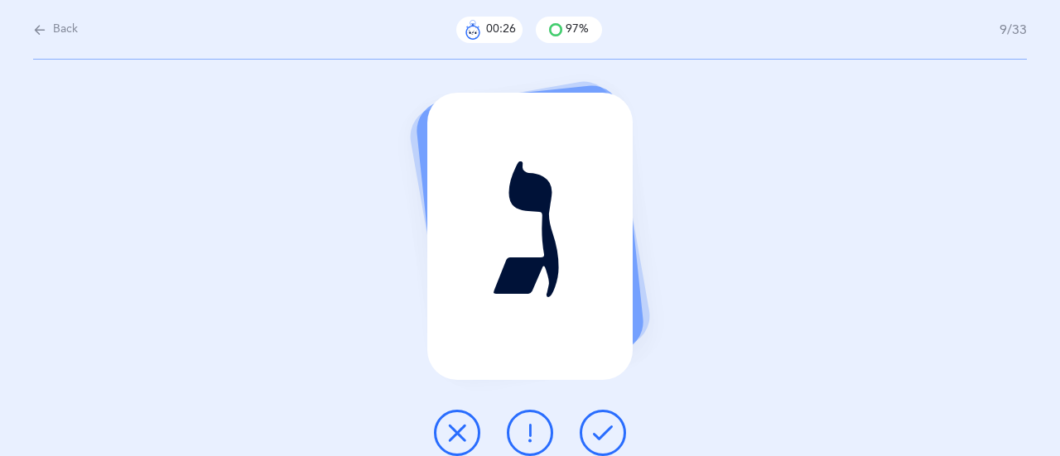
click at [615, 430] on button at bounding box center [602, 433] width 46 height 46
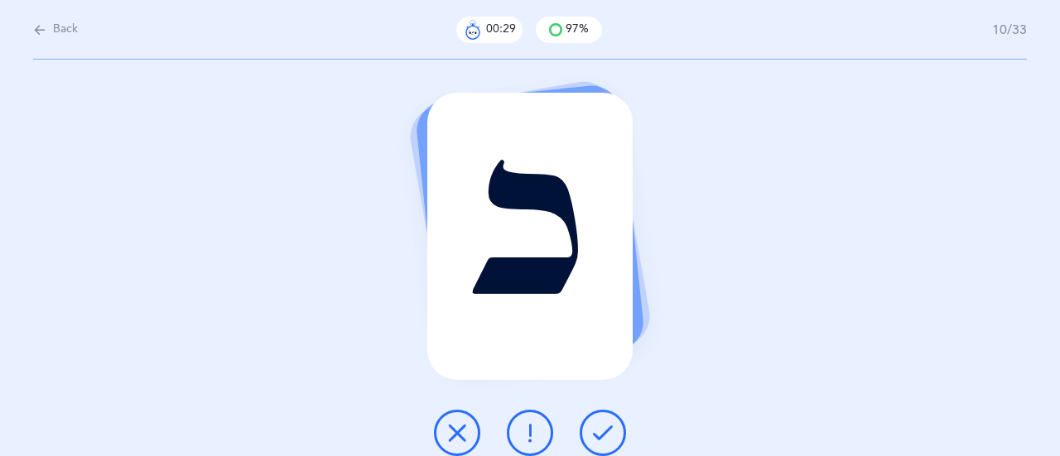
click at [610, 437] on icon at bounding box center [603, 433] width 20 height 20
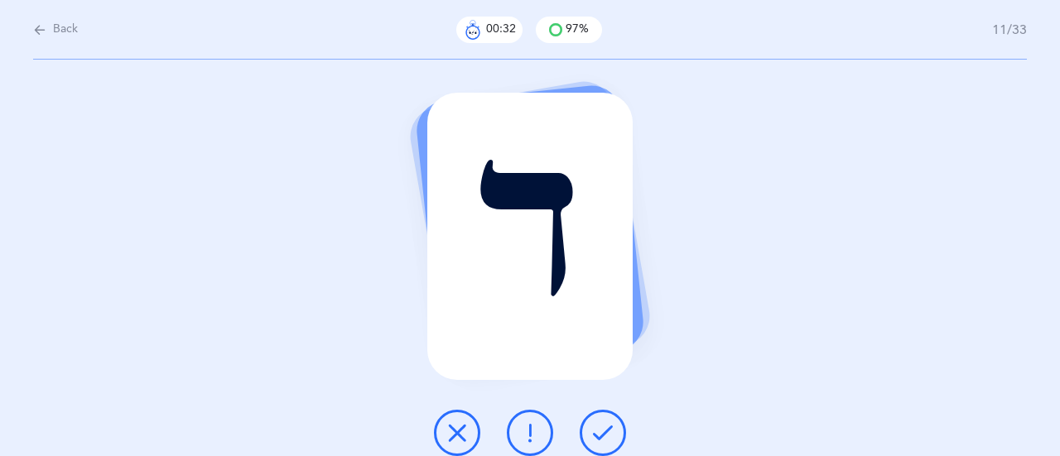
click at [601, 428] on icon at bounding box center [603, 433] width 20 height 20
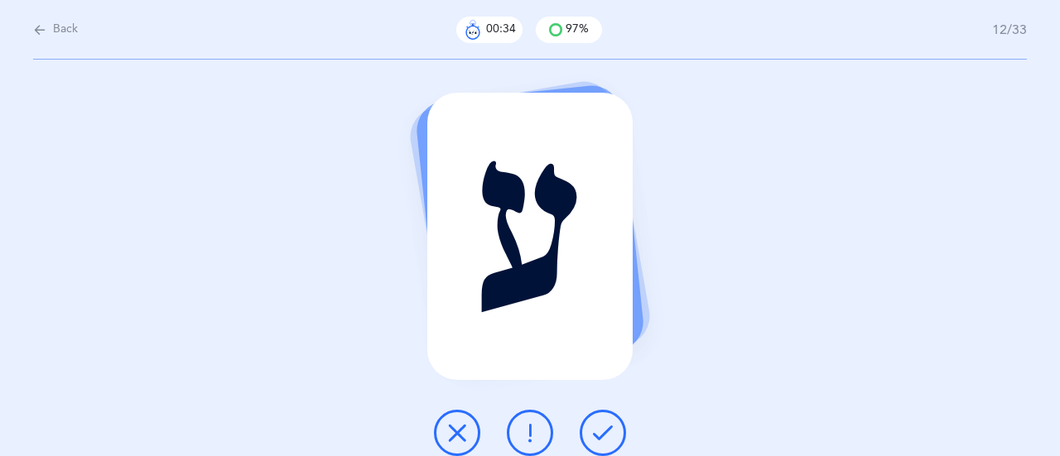
click at [608, 429] on icon at bounding box center [603, 433] width 20 height 20
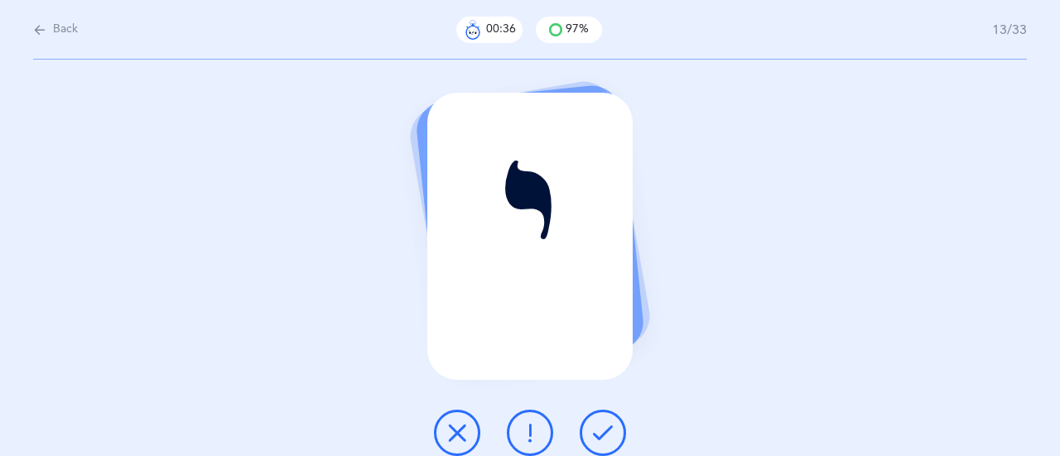
click at [609, 429] on icon at bounding box center [603, 433] width 20 height 20
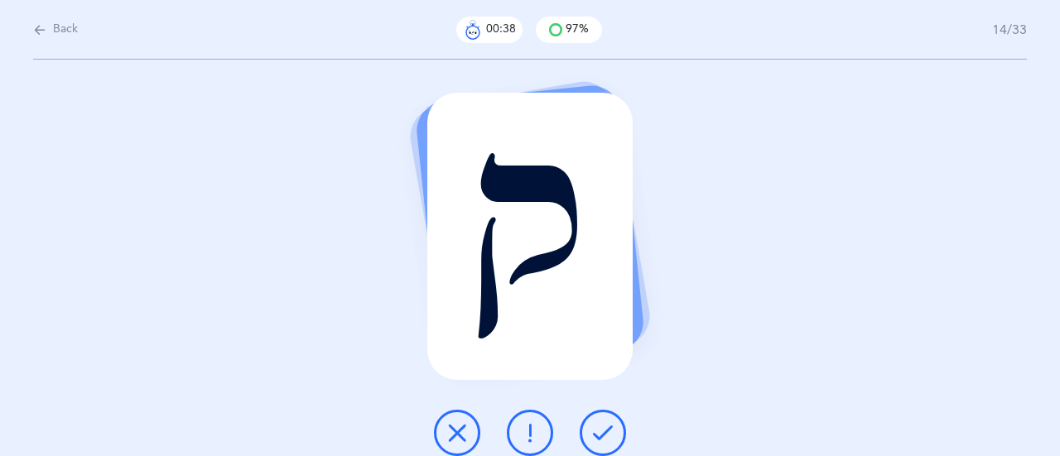
click at [608, 430] on icon at bounding box center [603, 433] width 20 height 20
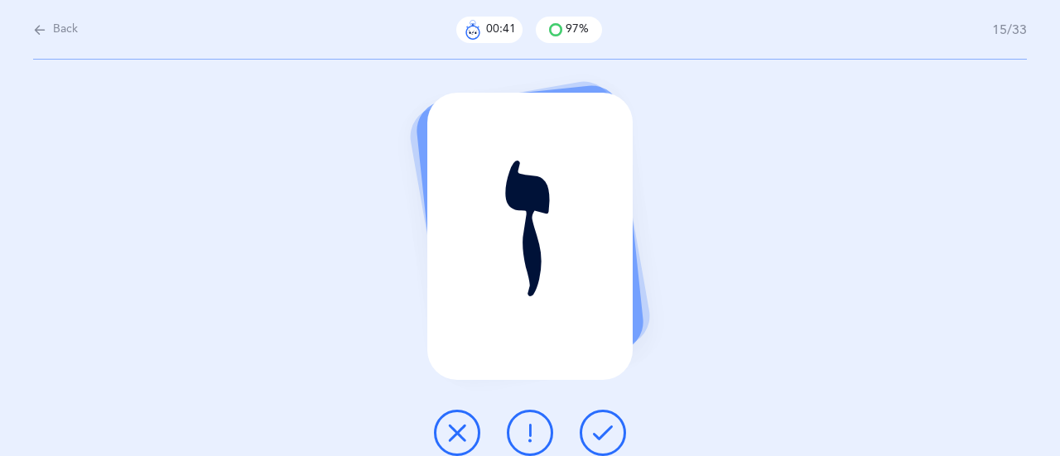
click at [596, 423] on icon at bounding box center [603, 433] width 20 height 20
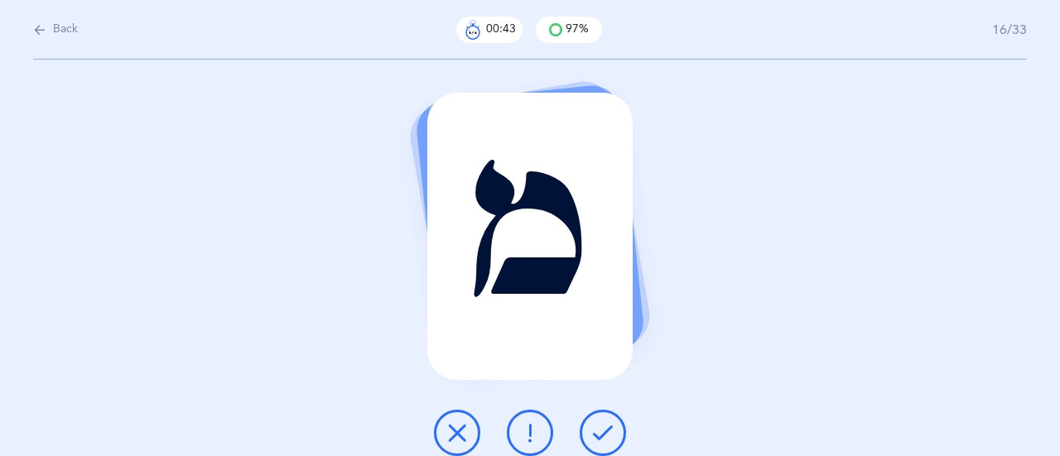
click at [596, 421] on button at bounding box center [602, 433] width 46 height 46
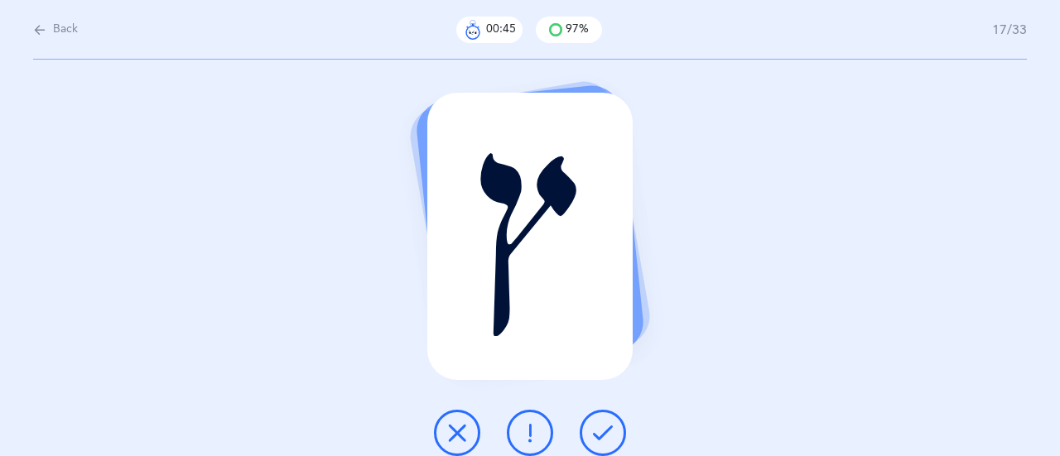
click at [603, 425] on icon at bounding box center [603, 433] width 20 height 20
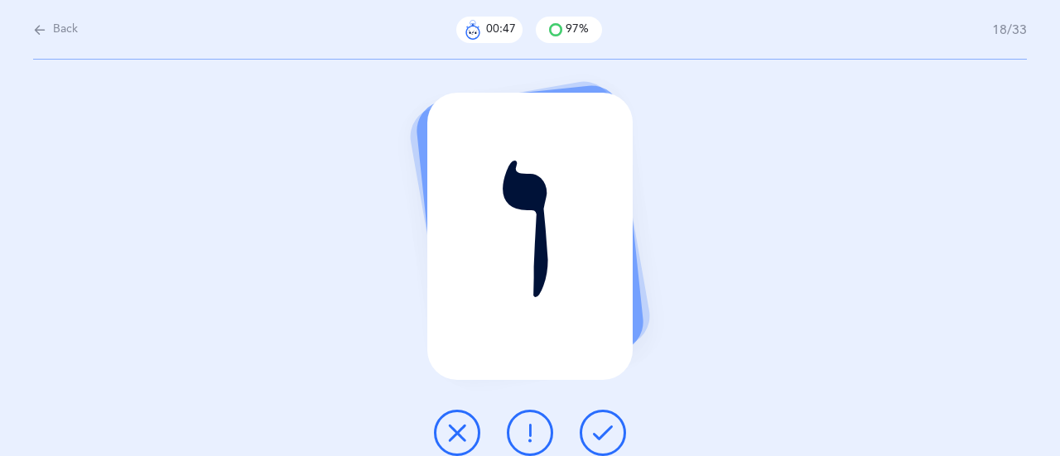
click at [604, 435] on icon at bounding box center [603, 433] width 20 height 20
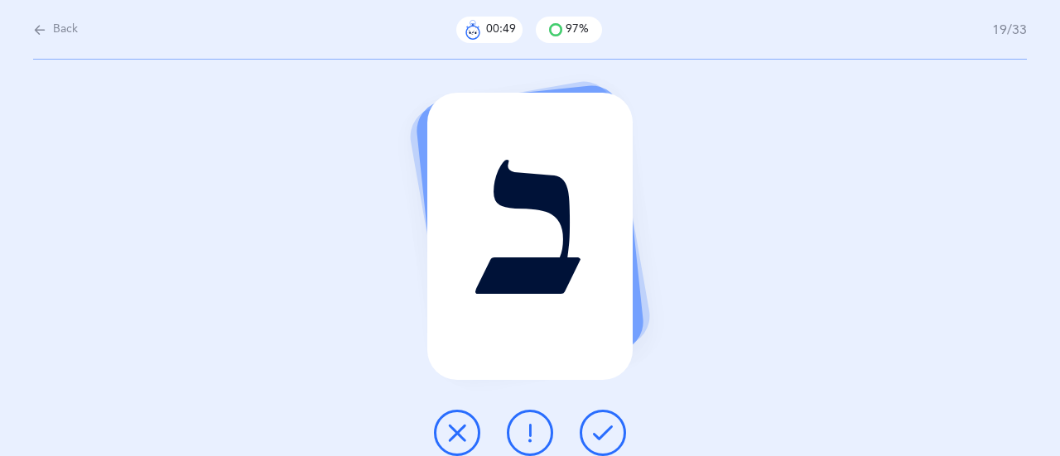
click at [616, 435] on button at bounding box center [602, 433] width 46 height 46
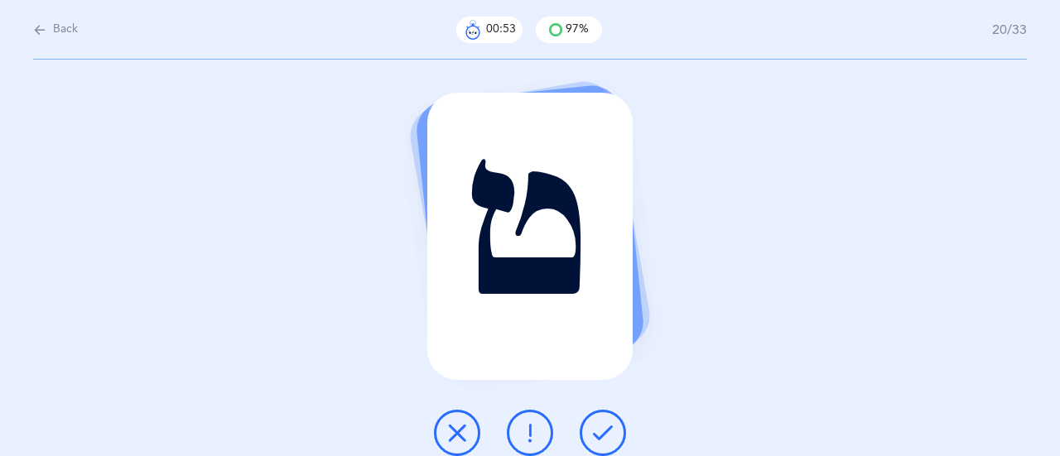
click at [457, 430] on icon at bounding box center [457, 433] width 20 height 20
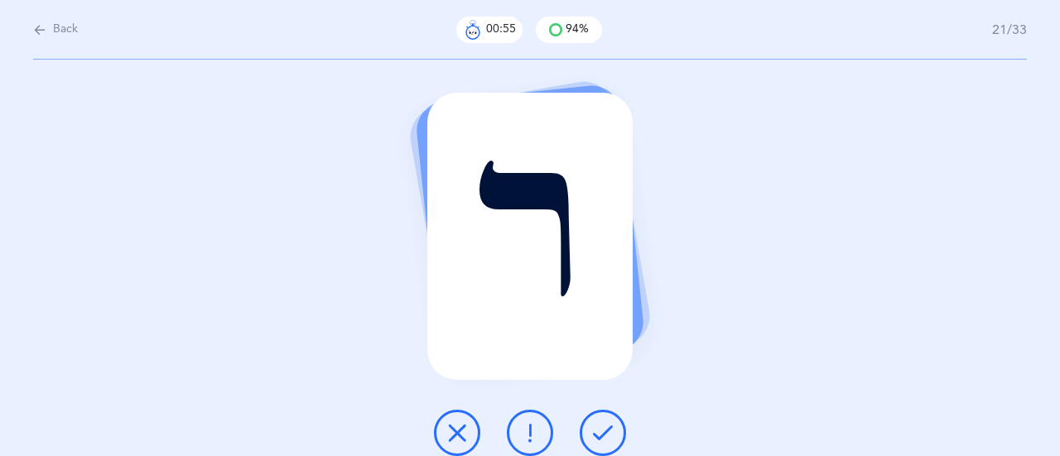
click at [609, 421] on button at bounding box center [602, 433] width 46 height 46
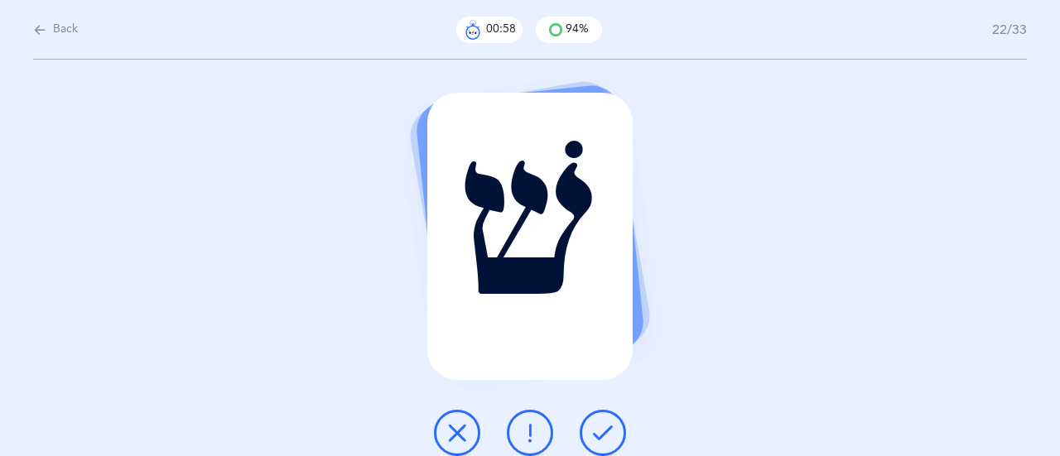
click at [609, 423] on icon at bounding box center [603, 433] width 20 height 20
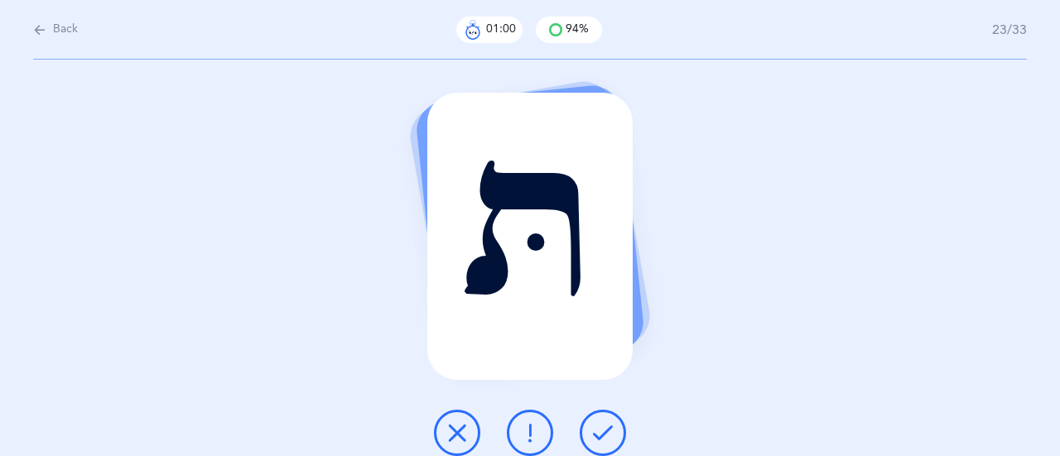
click at [609, 423] on icon at bounding box center [603, 433] width 20 height 20
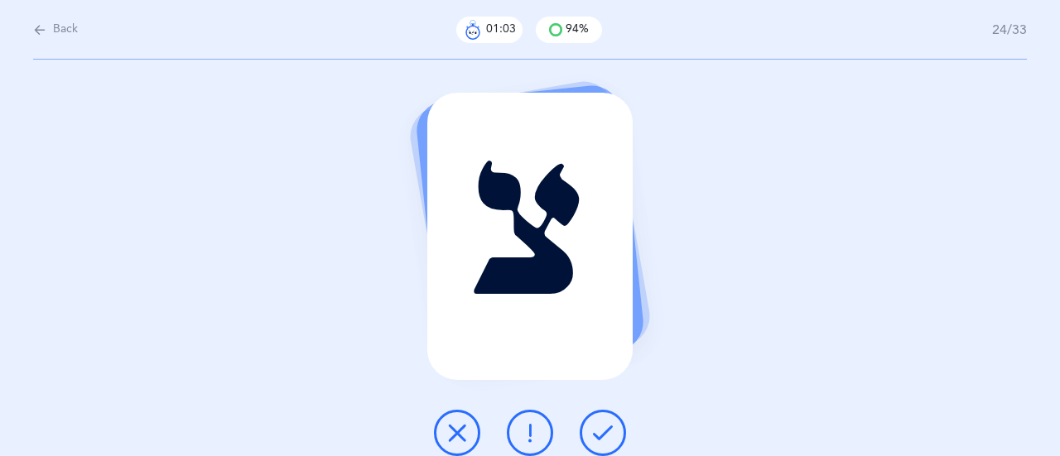
click at [598, 419] on button at bounding box center [602, 433] width 46 height 46
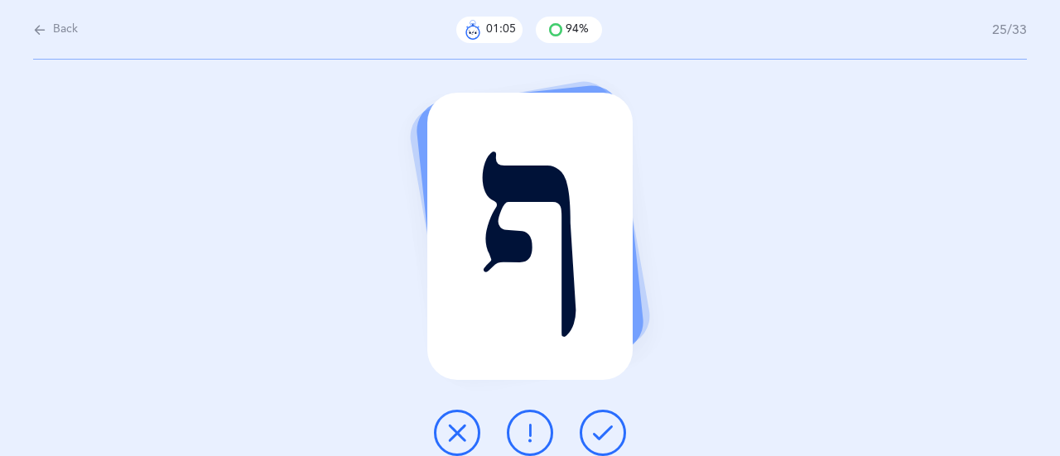
click at [603, 428] on icon at bounding box center [603, 433] width 20 height 20
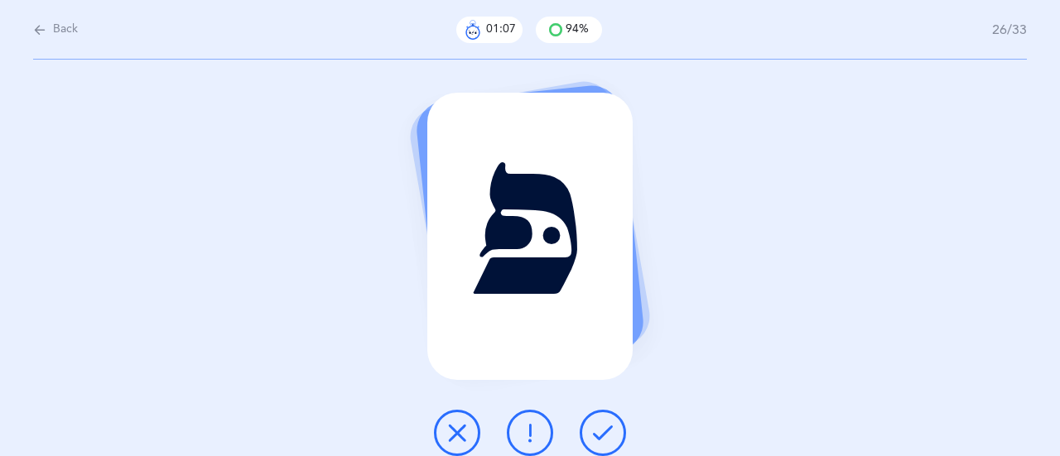
click at [615, 429] on button at bounding box center [602, 433] width 46 height 46
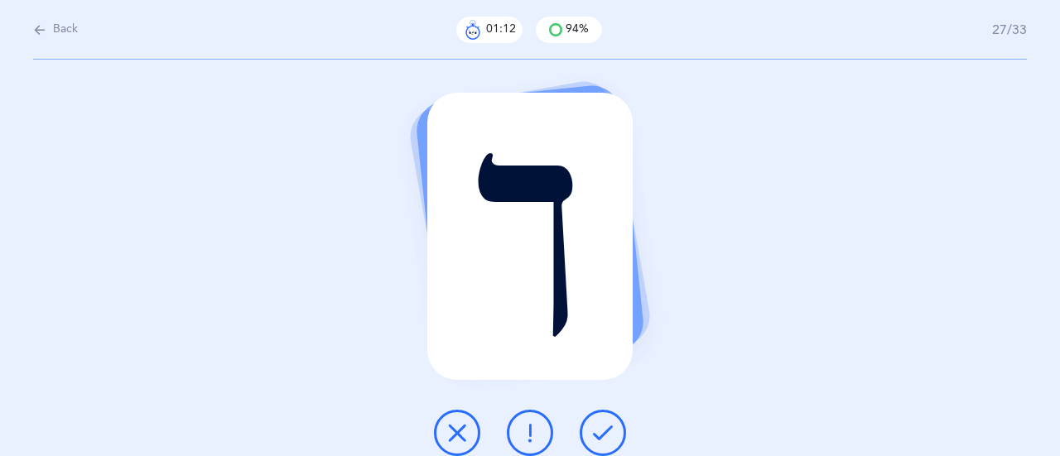
click at [538, 430] on icon at bounding box center [530, 433] width 20 height 20
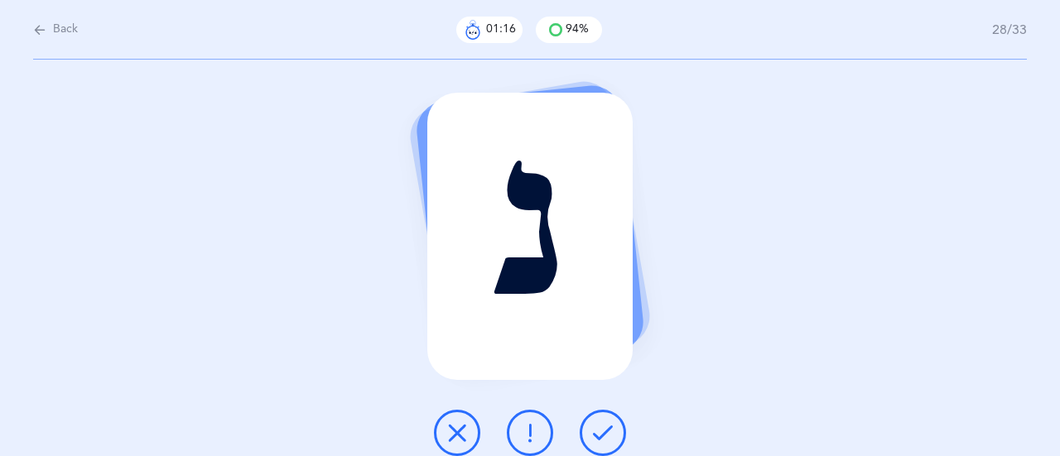
click at [603, 430] on icon at bounding box center [603, 433] width 20 height 20
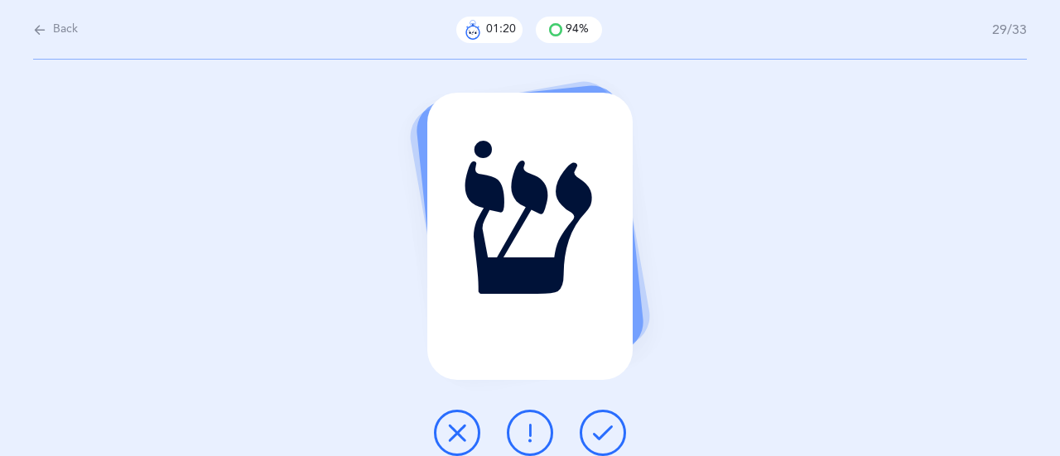
click at [597, 428] on icon at bounding box center [603, 433] width 20 height 20
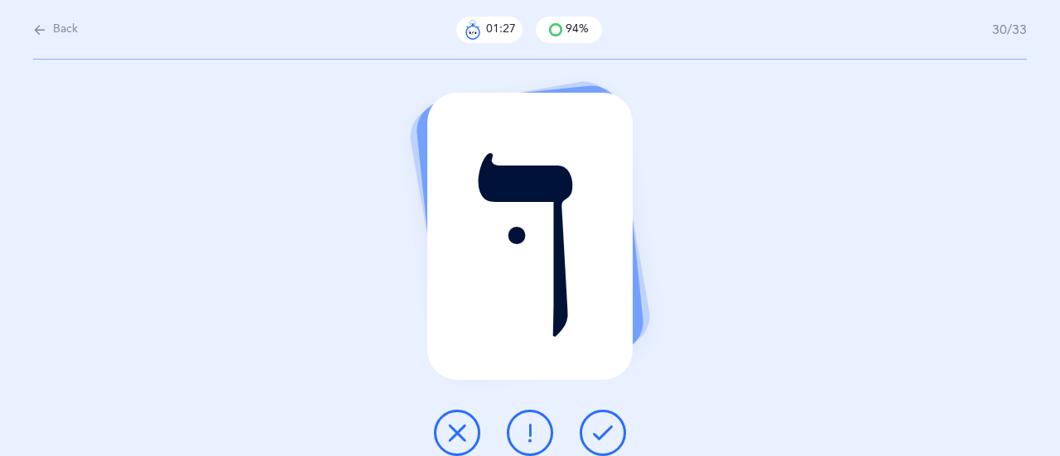
click at [584, 441] on button at bounding box center [602, 433] width 46 height 46
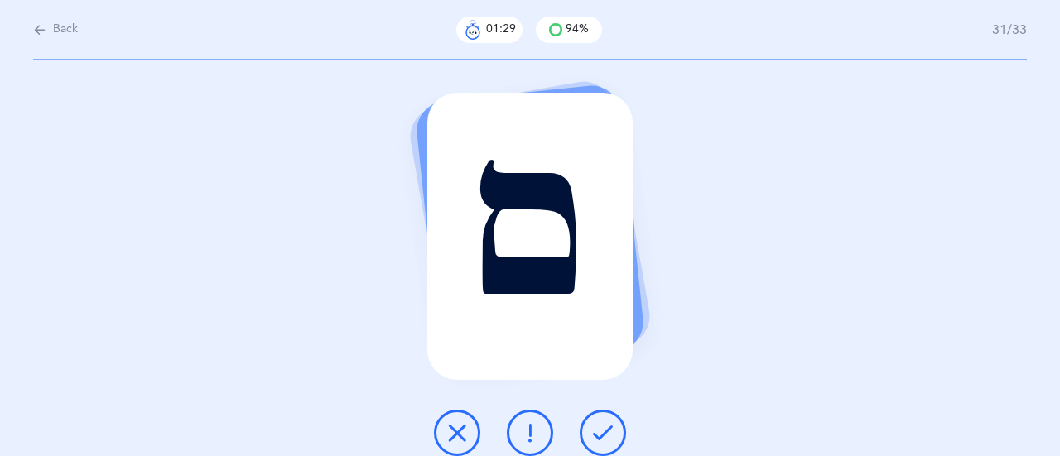
click at [603, 423] on icon at bounding box center [603, 433] width 20 height 20
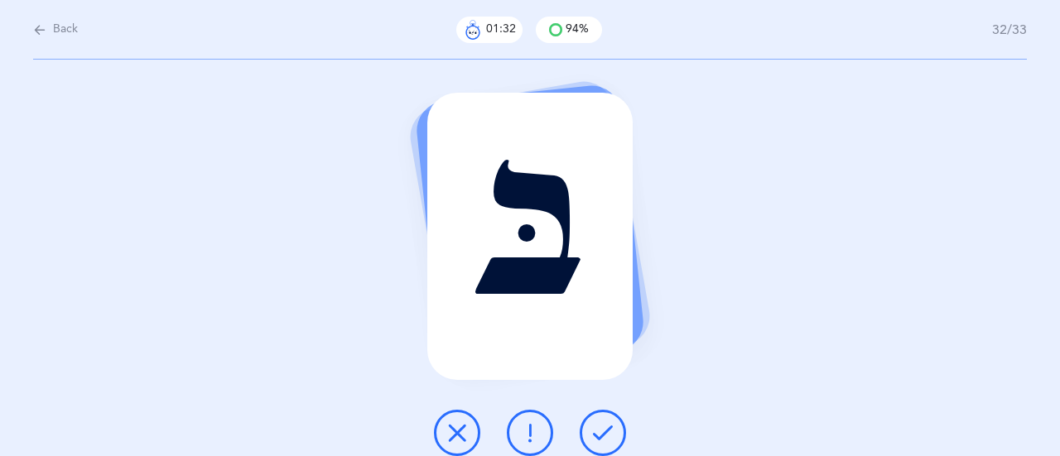
click at [612, 425] on icon at bounding box center [603, 433] width 20 height 20
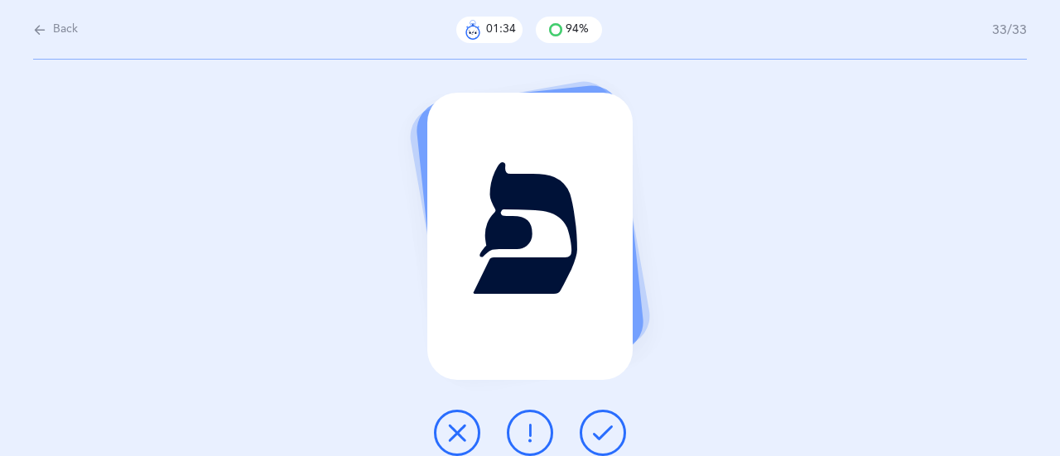
click at [601, 423] on icon at bounding box center [603, 433] width 20 height 20
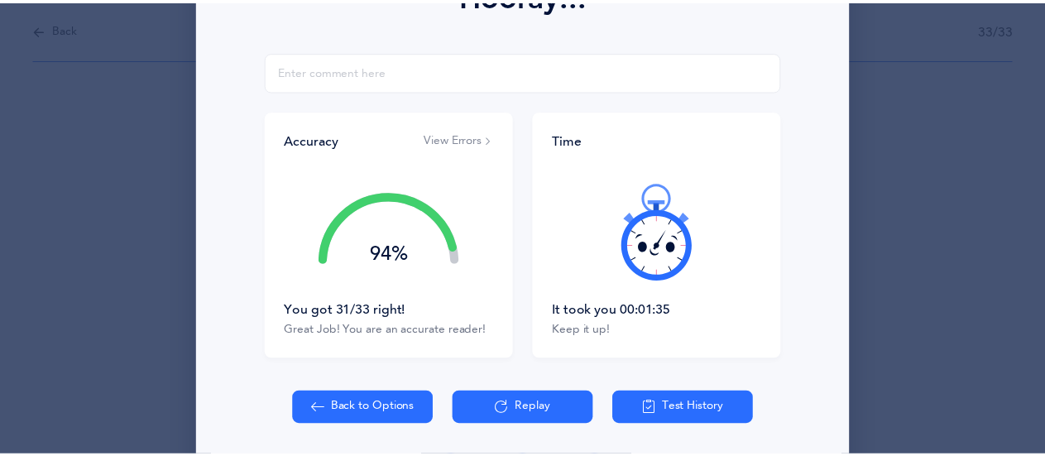
scroll to position [331, 0]
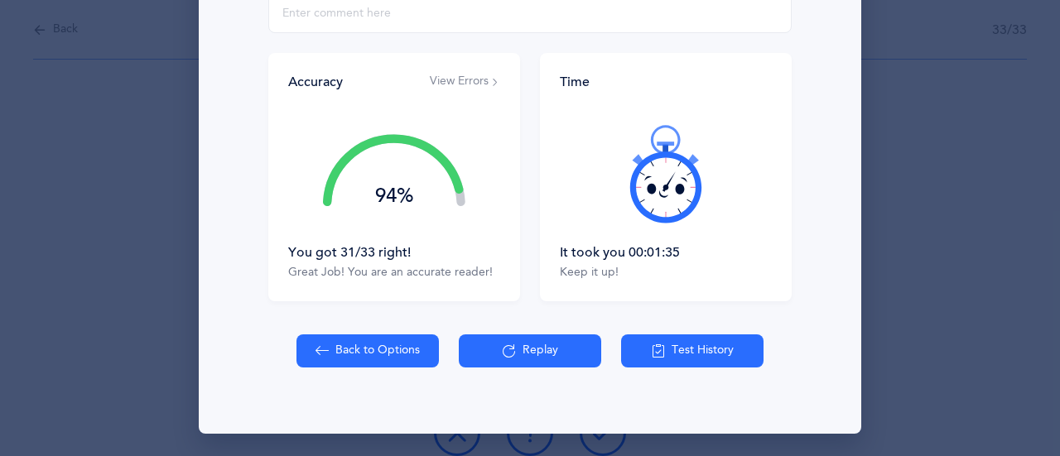
click at [386, 346] on button "Back to Options" at bounding box center [367, 350] width 142 height 33
select select "27"
select select "single"
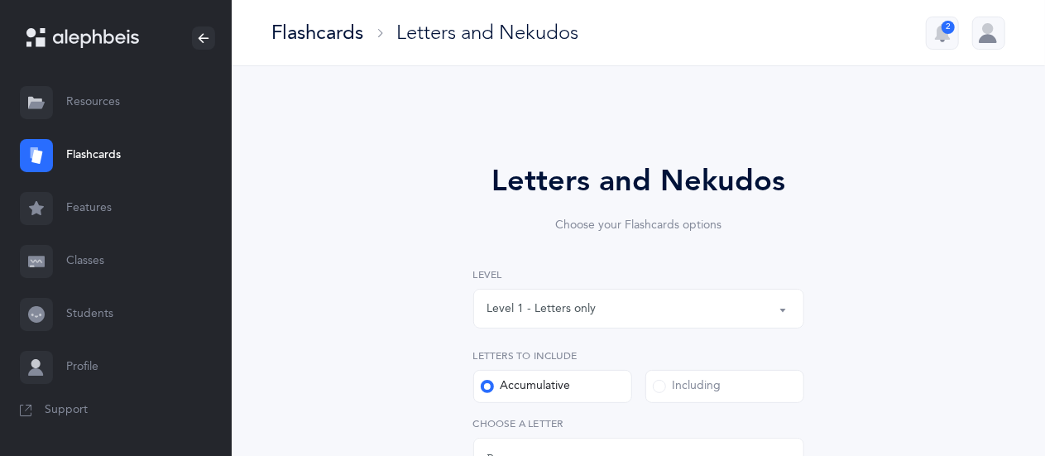
click at [589, 315] on div "Level 1 - Letters only" at bounding box center [542, 308] width 109 height 17
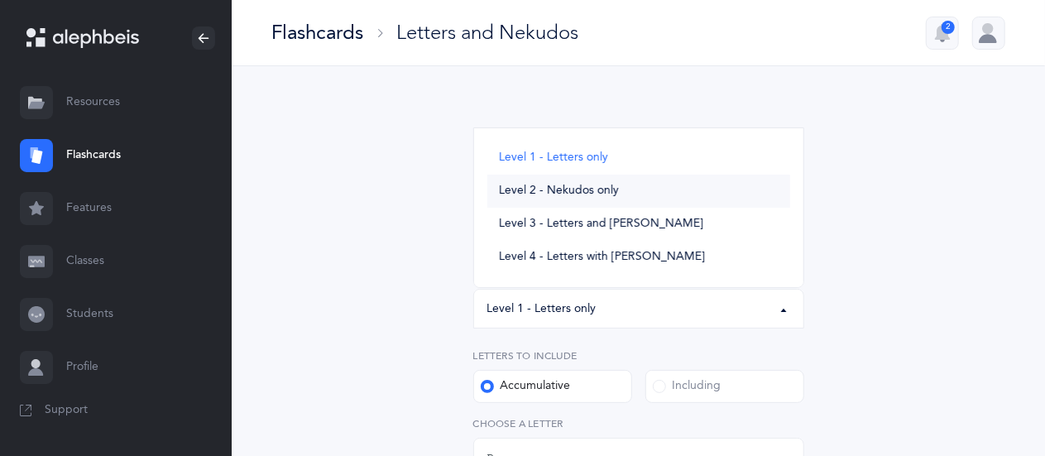
click at [579, 191] on span "Level 2 - Nekudos only" at bounding box center [559, 191] width 120 height 15
select select "2"
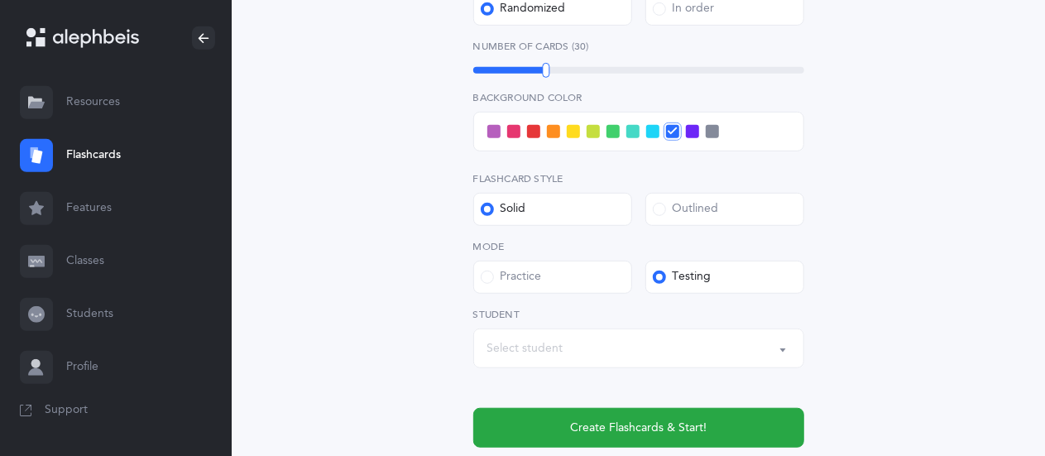
scroll to position [446, 0]
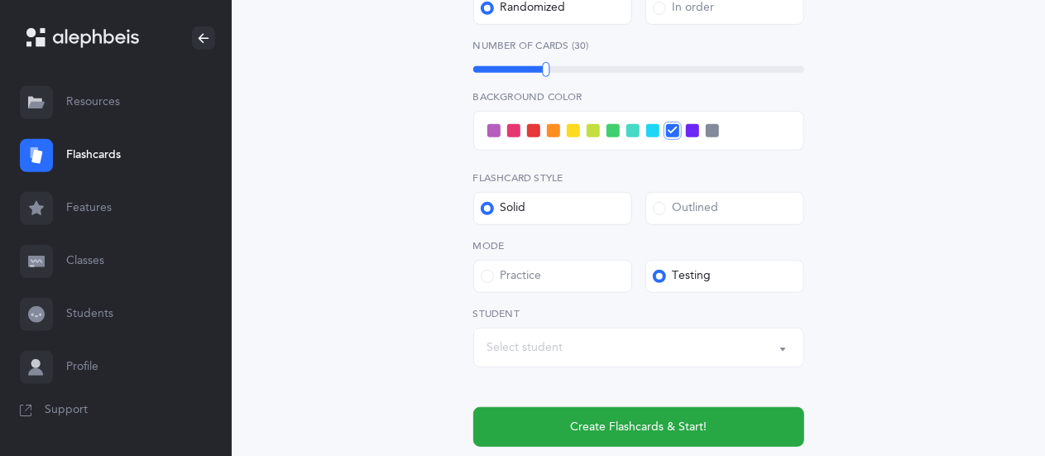
click at [543, 347] on div "Select student" at bounding box center [526, 347] width 76 height 17
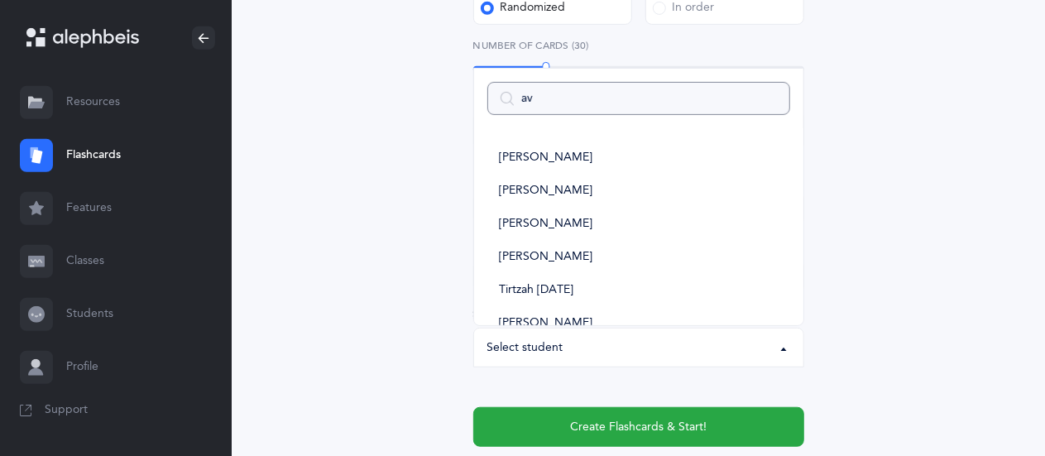
type input "avr"
select select
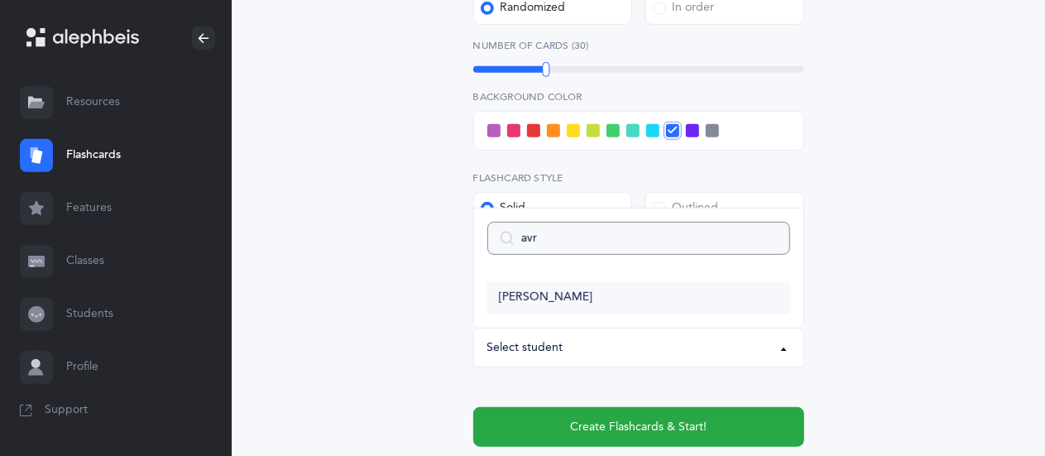
type input "avr"
click at [550, 291] on span "[PERSON_NAME]" at bounding box center [546, 298] width 94 height 15
select select "14504"
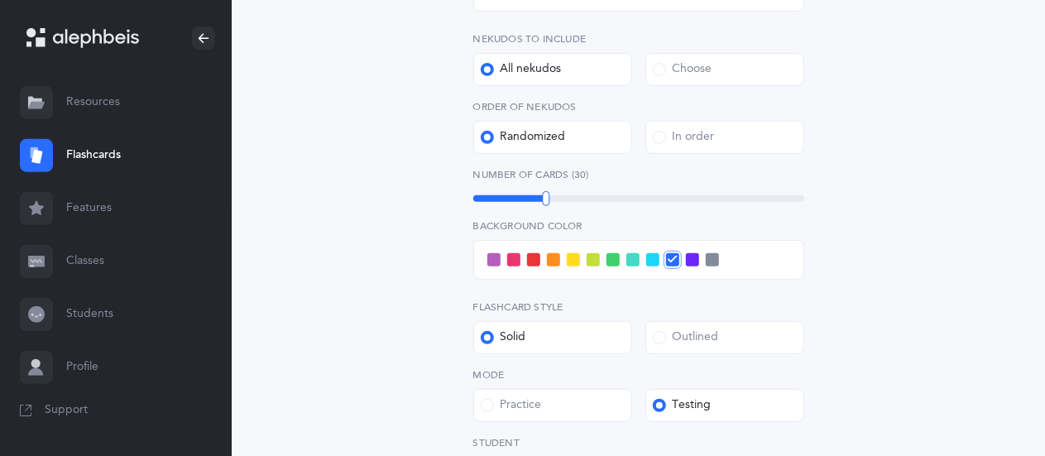
scroll to position [318, 0]
click at [692, 262] on span at bounding box center [692, 258] width 13 height 13
click at [0, 0] on input "checkbox" at bounding box center [0, 0] width 0 height 0
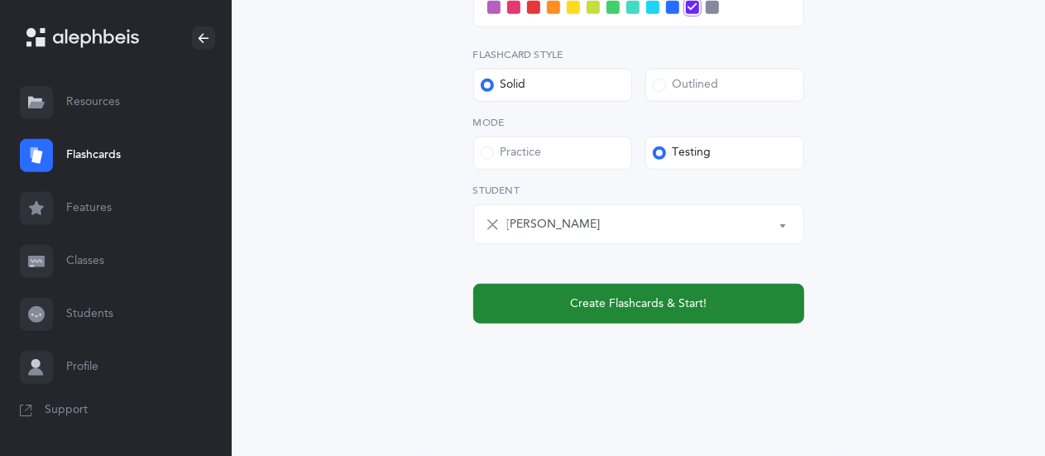
click at [677, 297] on span "Create Flashcards & Start!" at bounding box center [638, 304] width 137 height 17
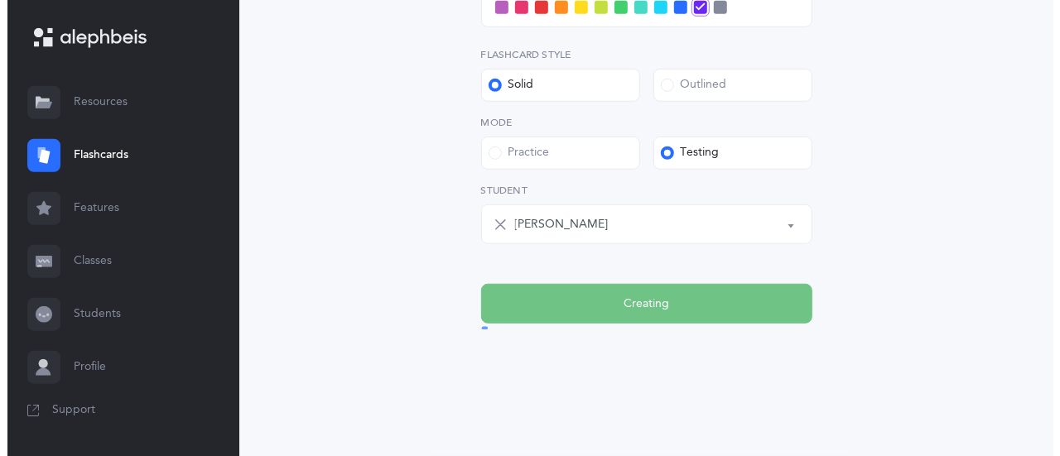
scroll to position [0, 0]
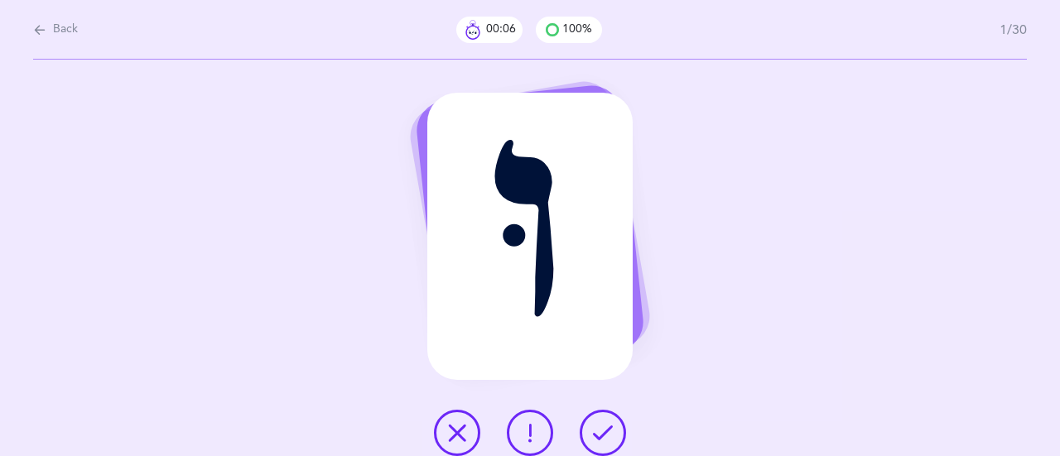
click at [612, 420] on button at bounding box center [602, 433] width 46 height 46
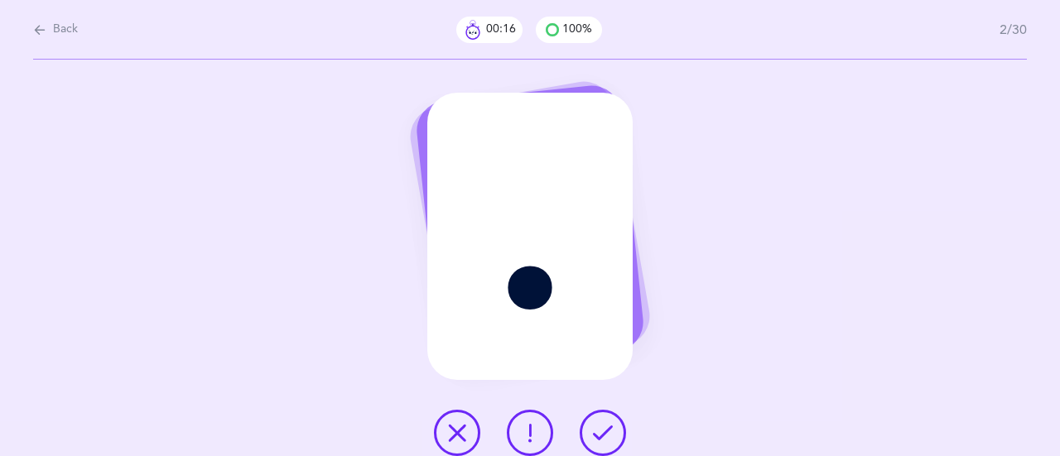
click at [529, 433] on icon at bounding box center [530, 433] width 20 height 20
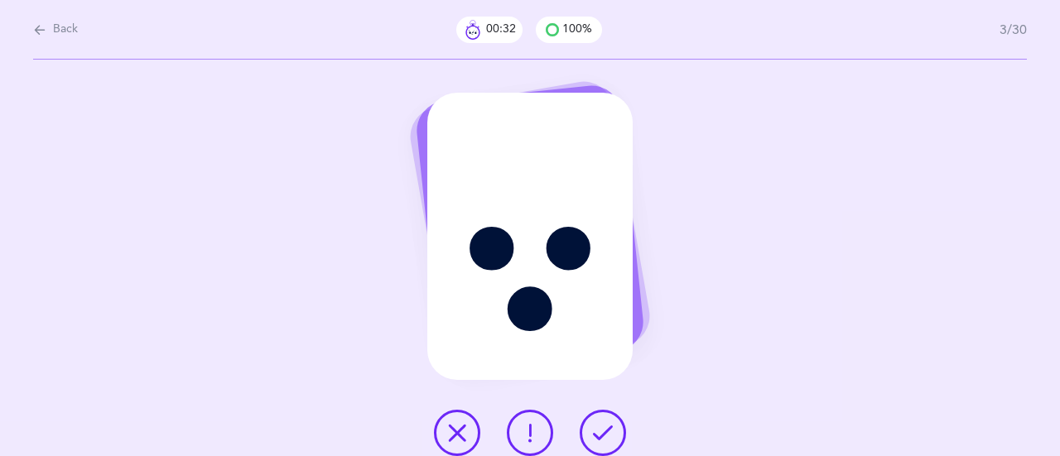
click at [535, 423] on icon at bounding box center [530, 433] width 20 height 20
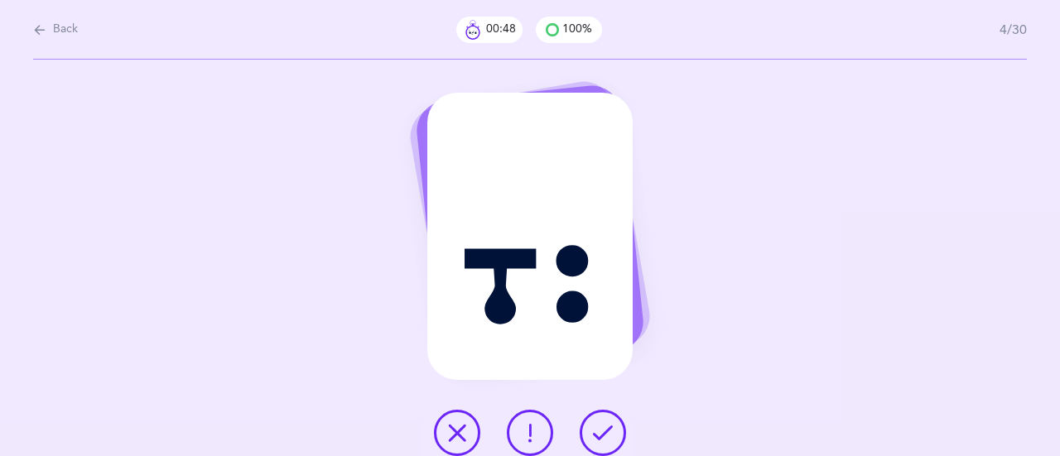
click at [540, 425] on button at bounding box center [530, 433] width 46 height 46
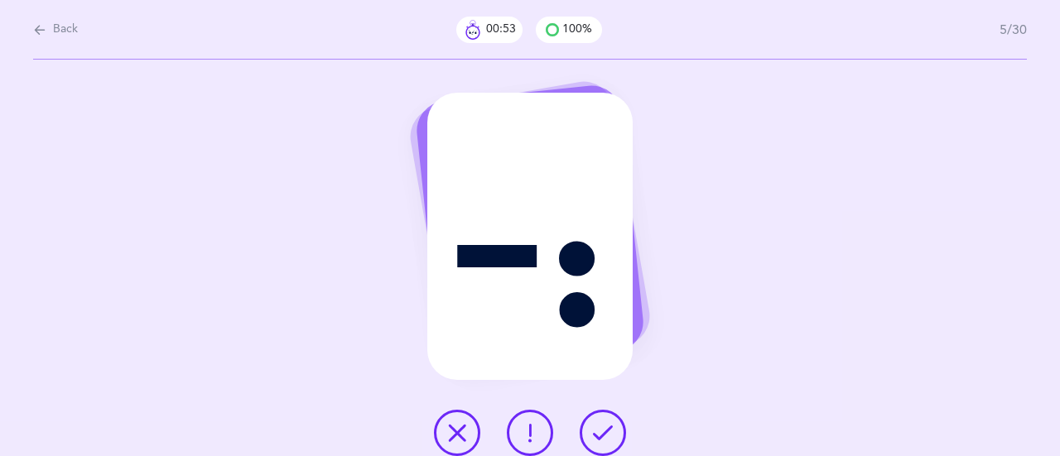
click at [609, 426] on icon at bounding box center [603, 433] width 20 height 20
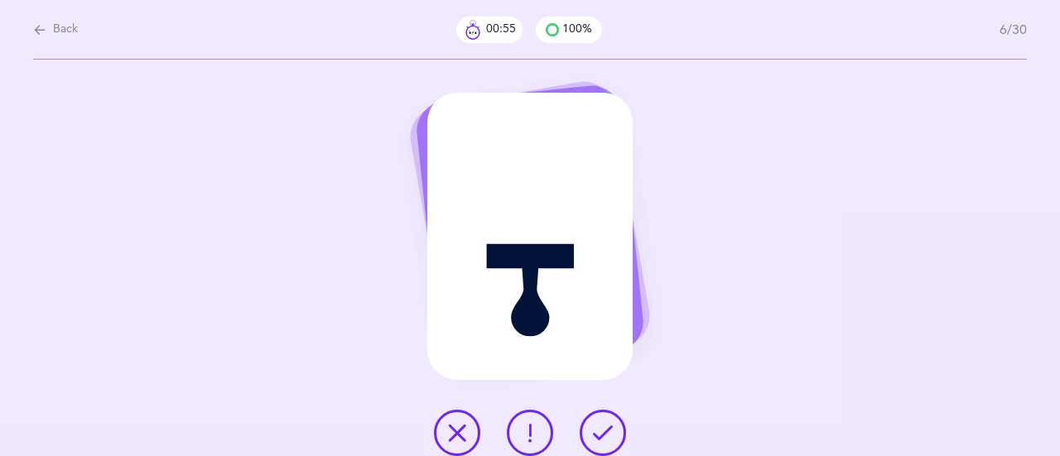
click at [608, 426] on icon at bounding box center [603, 433] width 20 height 20
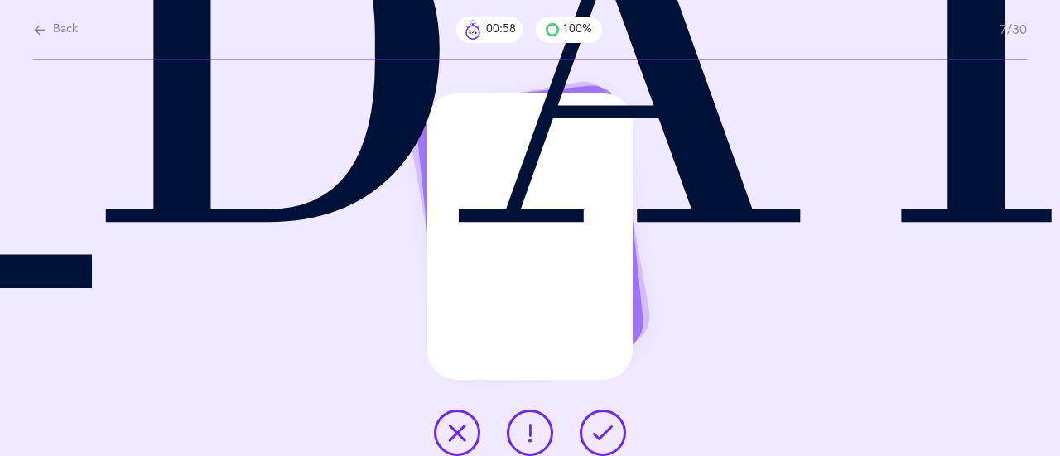
click at [608, 425] on icon at bounding box center [603, 433] width 20 height 20
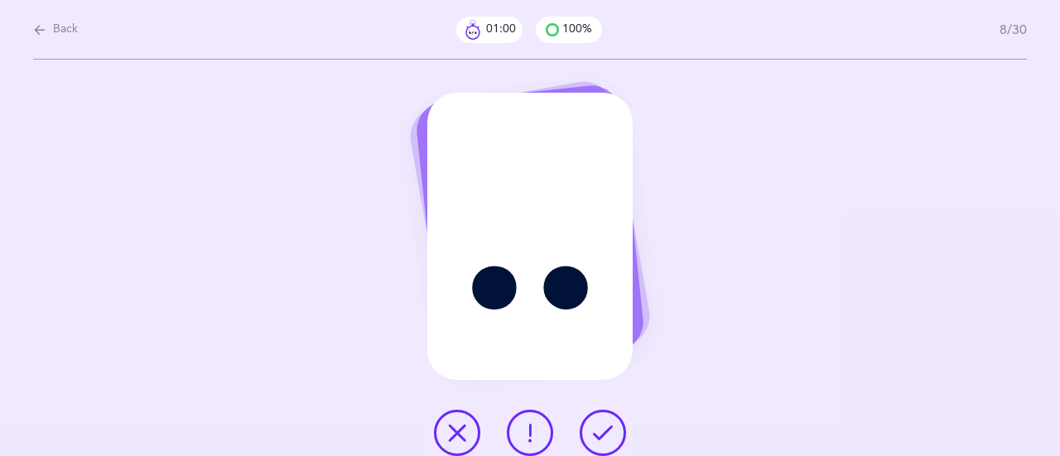
click at [603, 432] on icon at bounding box center [603, 433] width 20 height 20
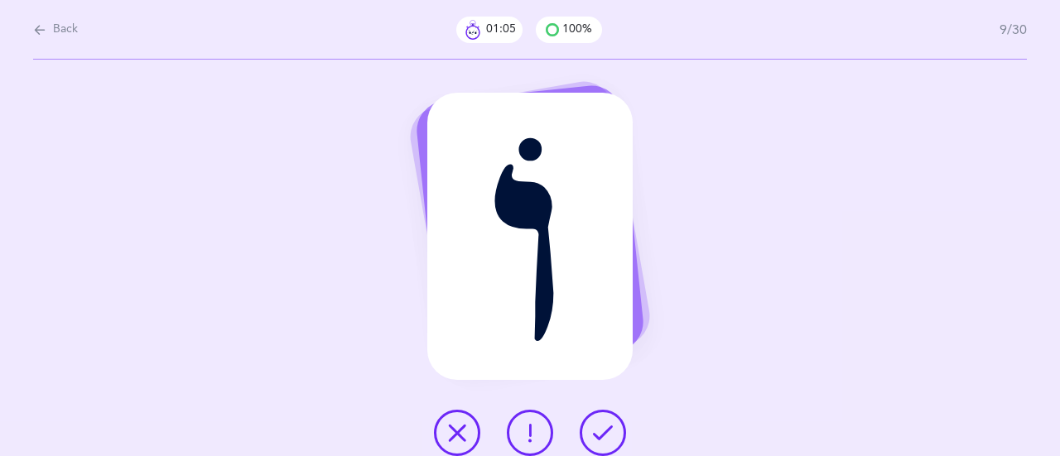
click at [603, 424] on icon at bounding box center [603, 433] width 20 height 20
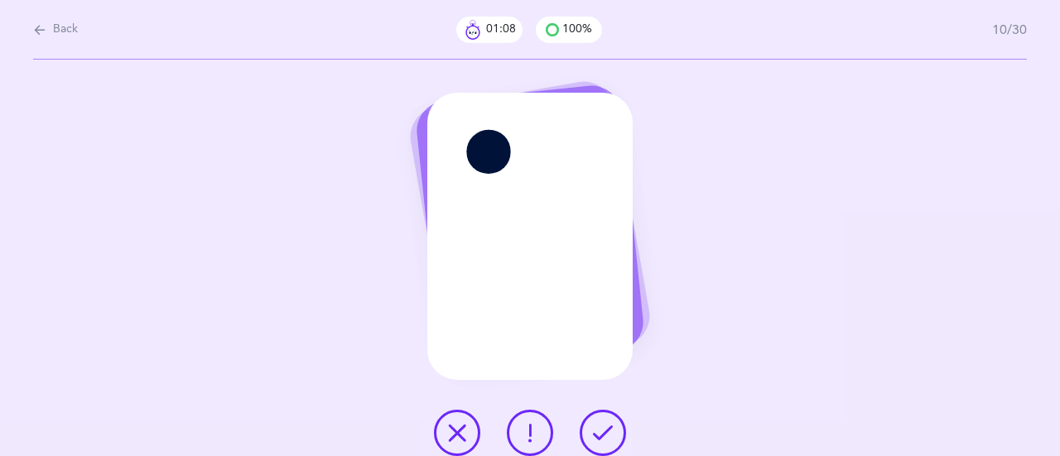
click at [604, 426] on icon at bounding box center [603, 433] width 20 height 20
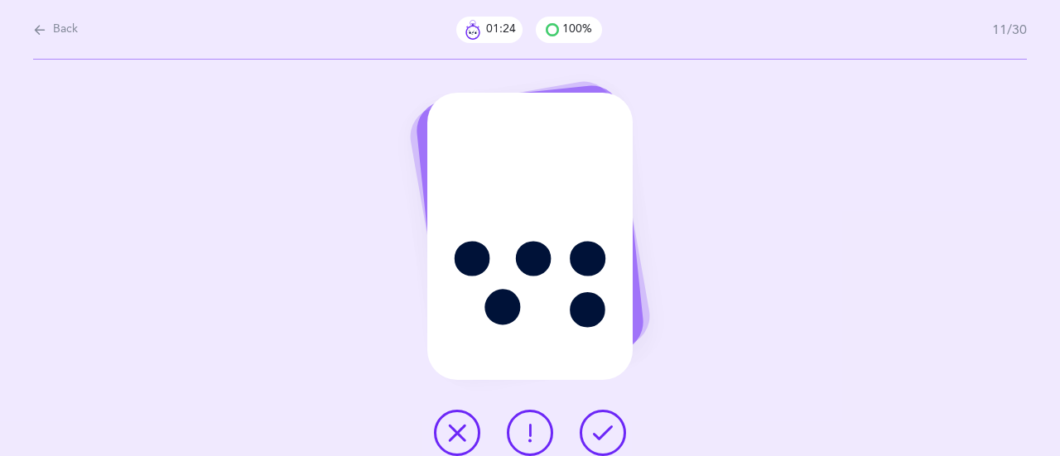
click at [531, 429] on icon at bounding box center [530, 433] width 20 height 20
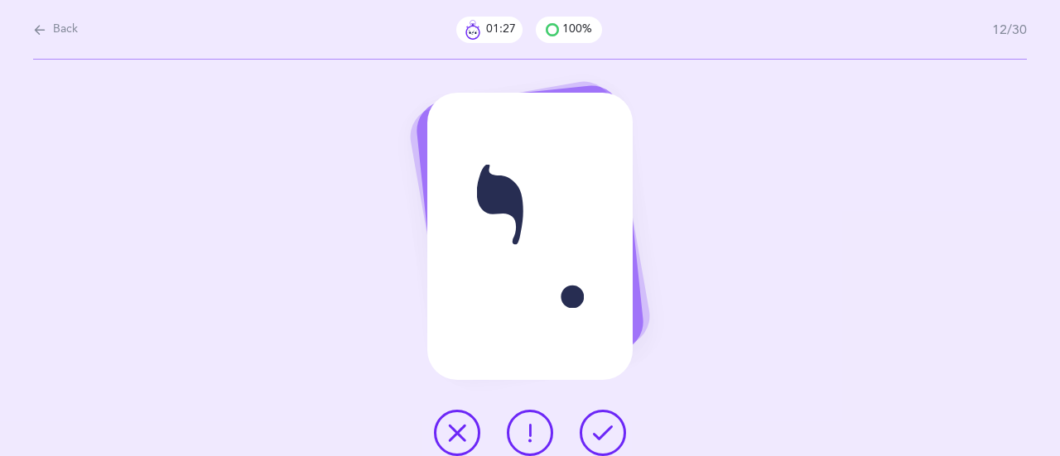
click at [606, 429] on icon at bounding box center [603, 433] width 20 height 20
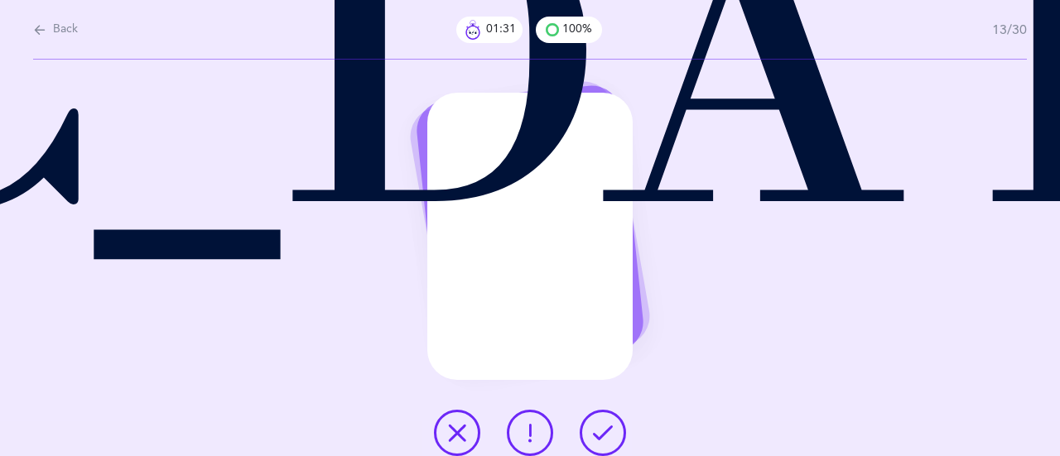
click at [604, 429] on icon at bounding box center [603, 433] width 20 height 20
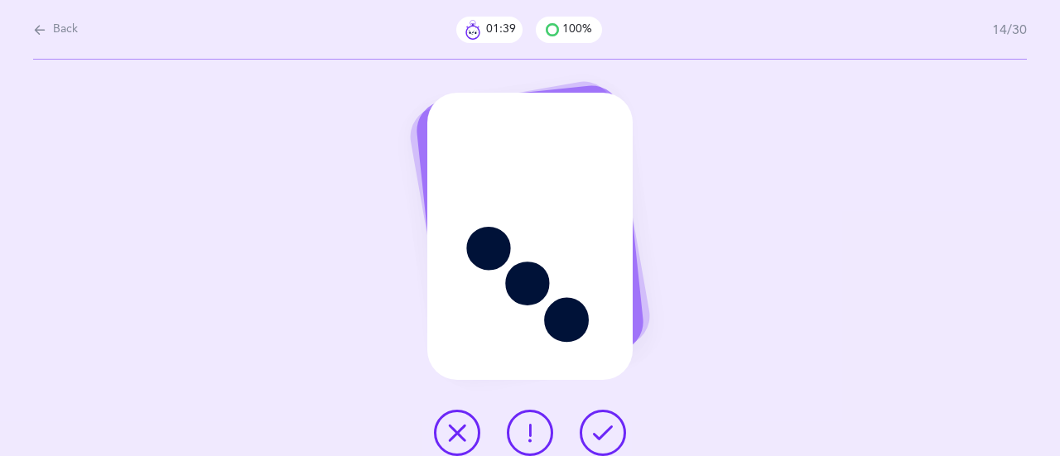
click at [606, 431] on icon at bounding box center [603, 433] width 20 height 20
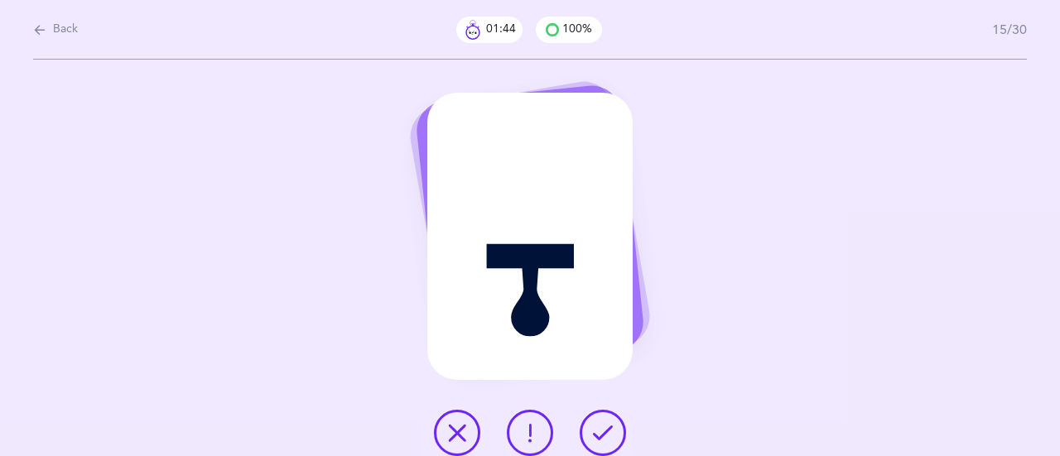
click at [599, 435] on icon at bounding box center [603, 433] width 20 height 20
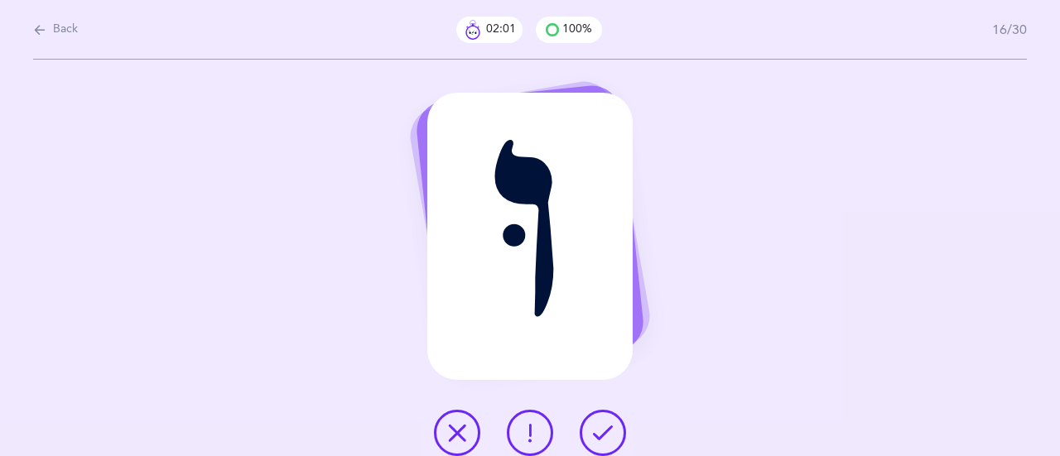
click at [444, 436] on button at bounding box center [457, 433] width 46 height 46
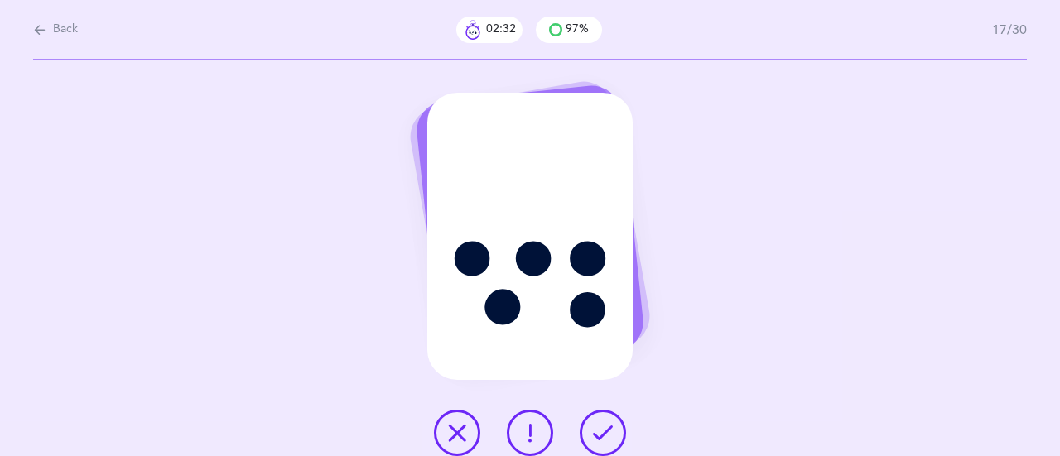
click at [510, 432] on button at bounding box center [530, 433] width 46 height 46
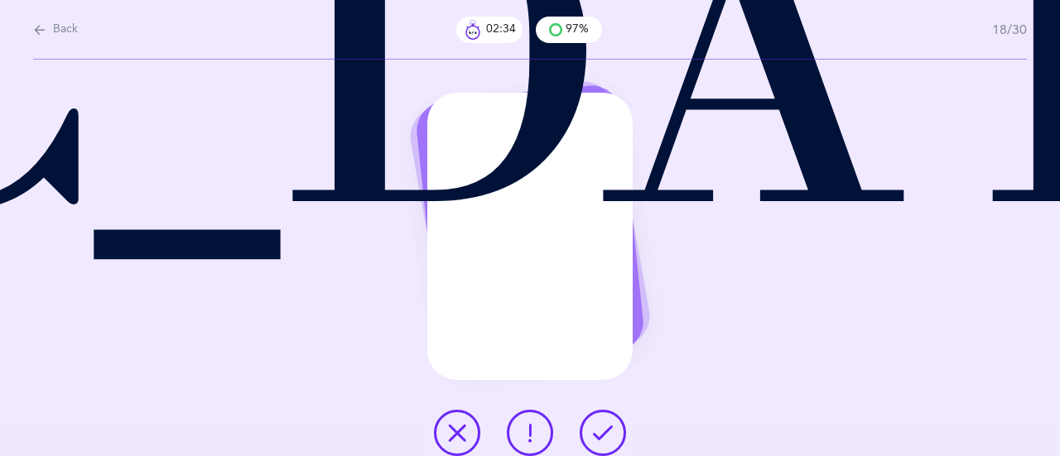
click at [609, 433] on icon at bounding box center [603, 433] width 20 height 20
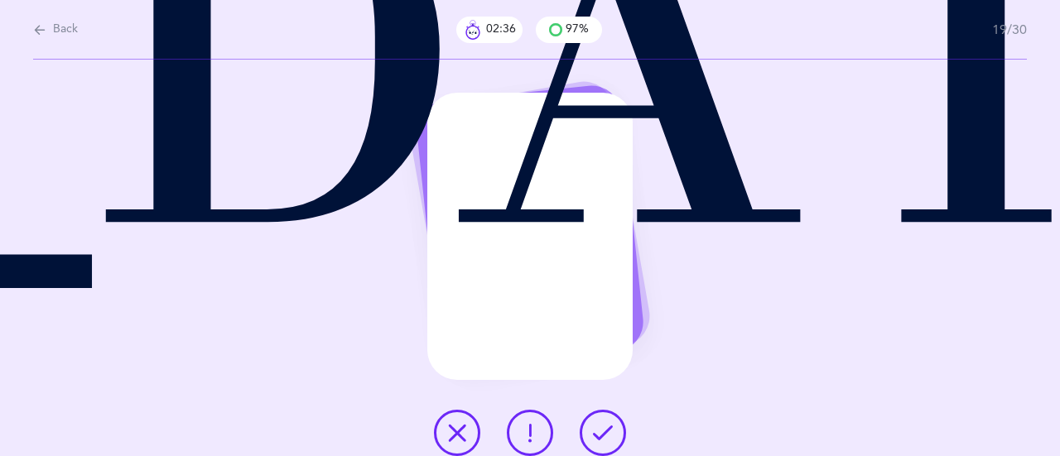
click at [608, 434] on icon at bounding box center [603, 433] width 20 height 20
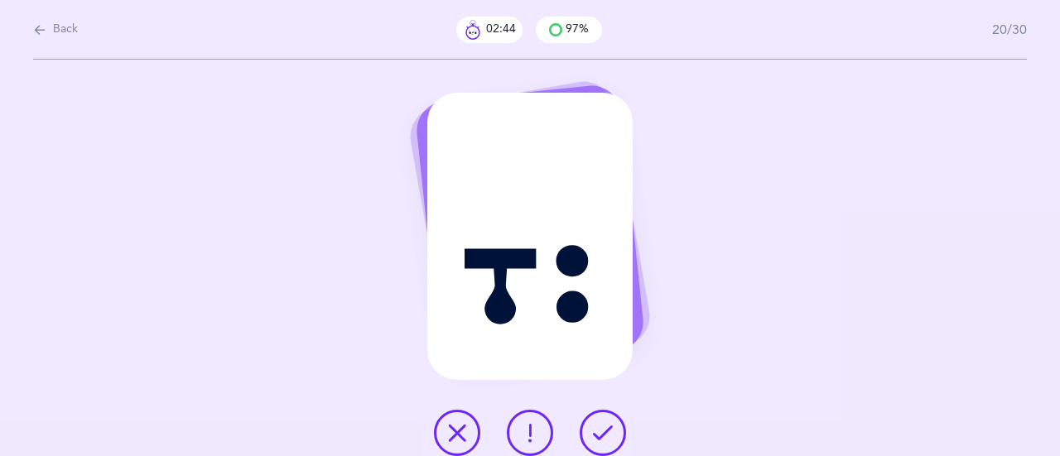
click at [524, 436] on icon at bounding box center [530, 433] width 20 height 20
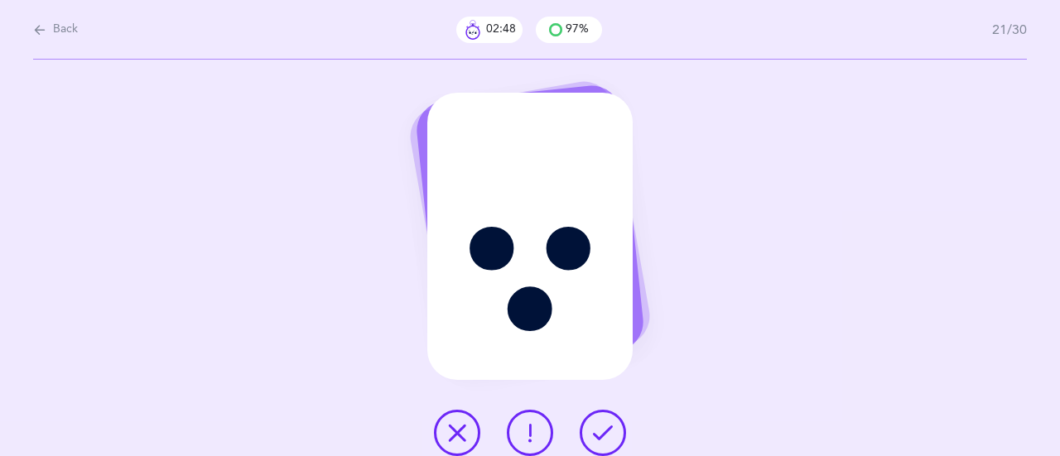
click at [596, 426] on icon at bounding box center [603, 433] width 20 height 20
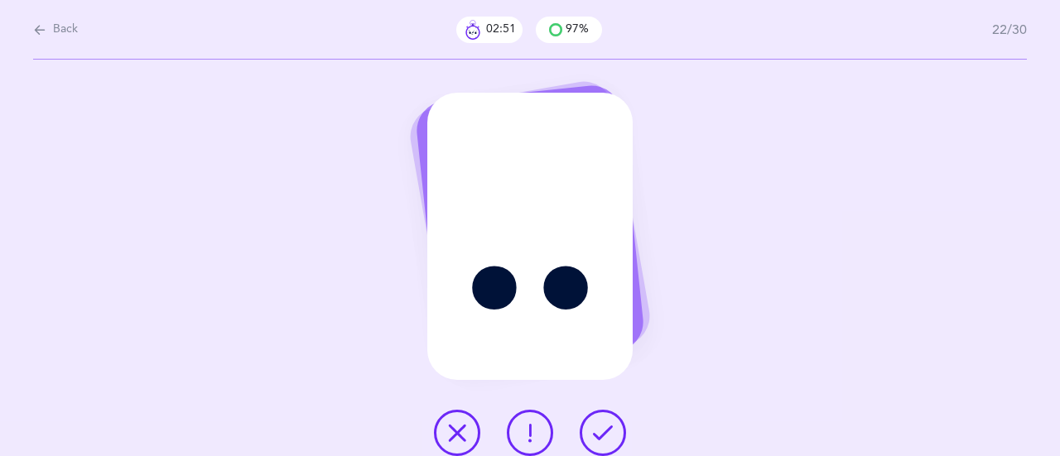
click at [603, 420] on button at bounding box center [602, 433] width 46 height 46
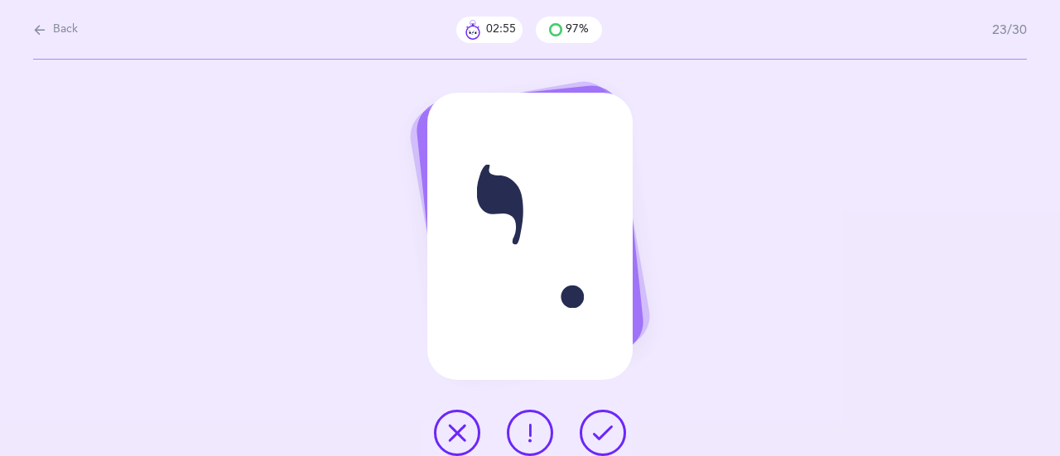
click at [603, 430] on icon at bounding box center [603, 433] width 20 height 20
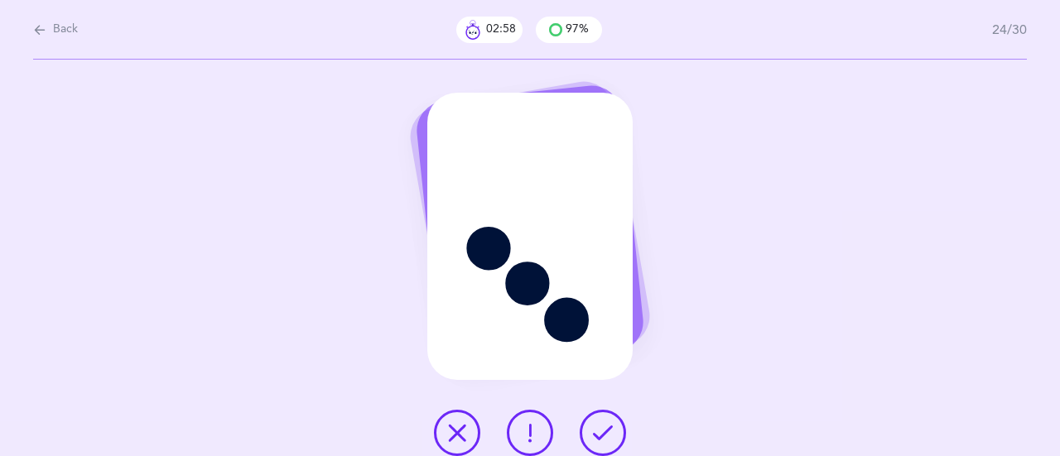
click at [517, 421] on button at bounding box center [530, 433] width 46 height 46
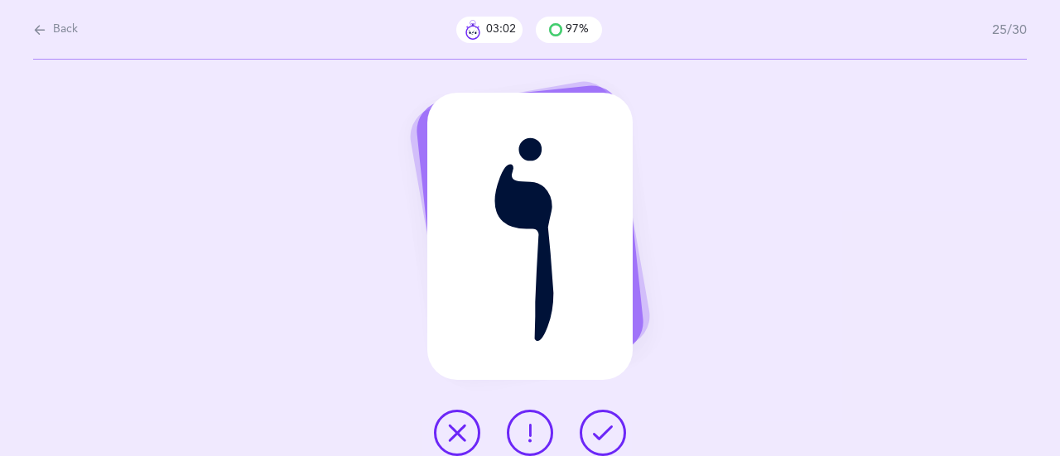
click at [603, 421] on button at bounding box center [602, 433] width 46 height 46
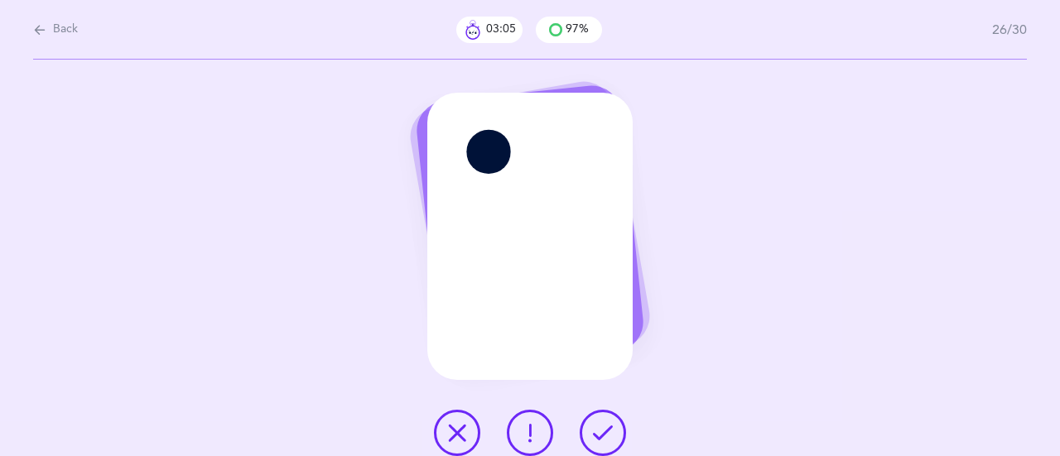
click at [610, 425] on icon at bounding box center [603, 433] width 20 height 20
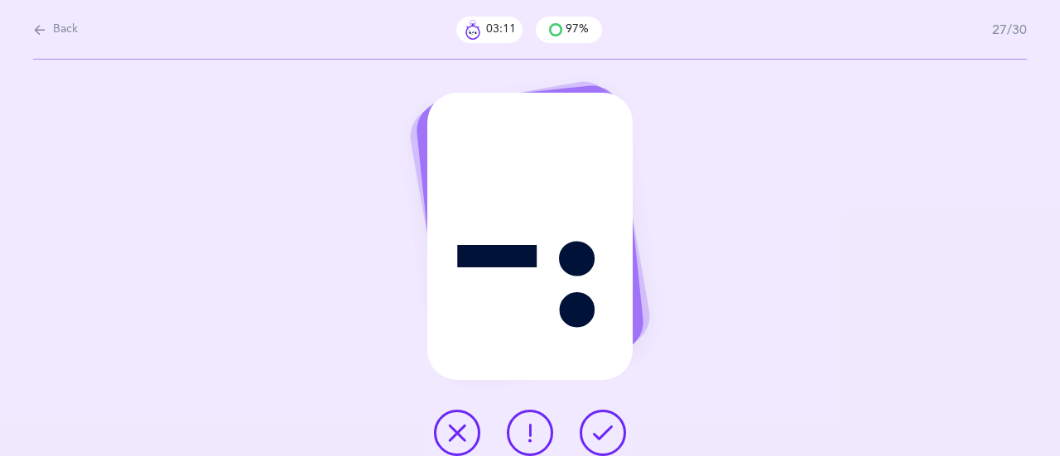
click at [613, 433] on button at bounding box center [602, 433] width 46 height 46
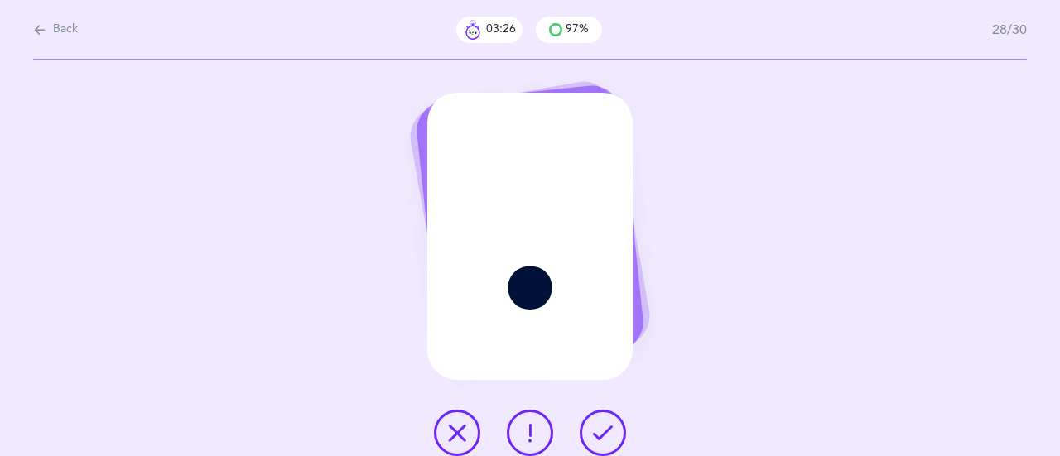
click at [532, 435] on icon at bounding box center [530, 433] width 20 height 20
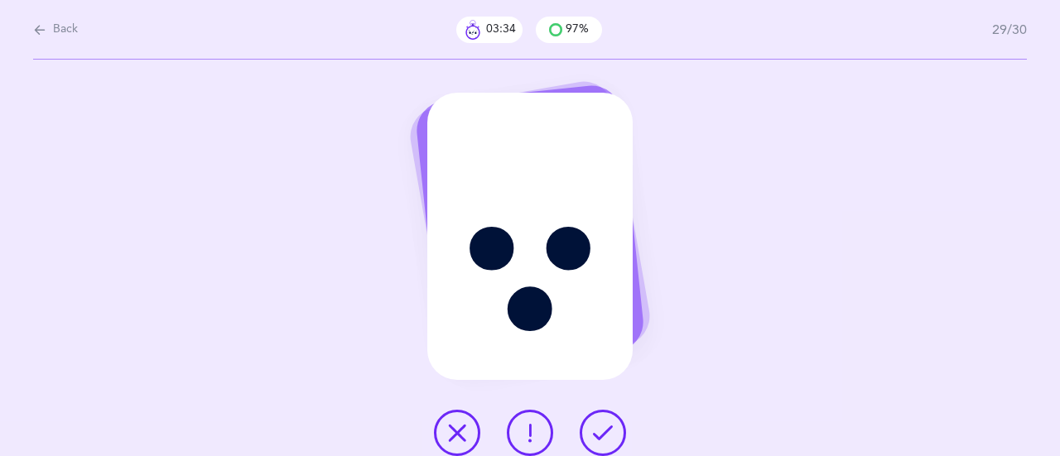
click at [603, 427] on icon at bounding box center [603, 433] width 20 height 20
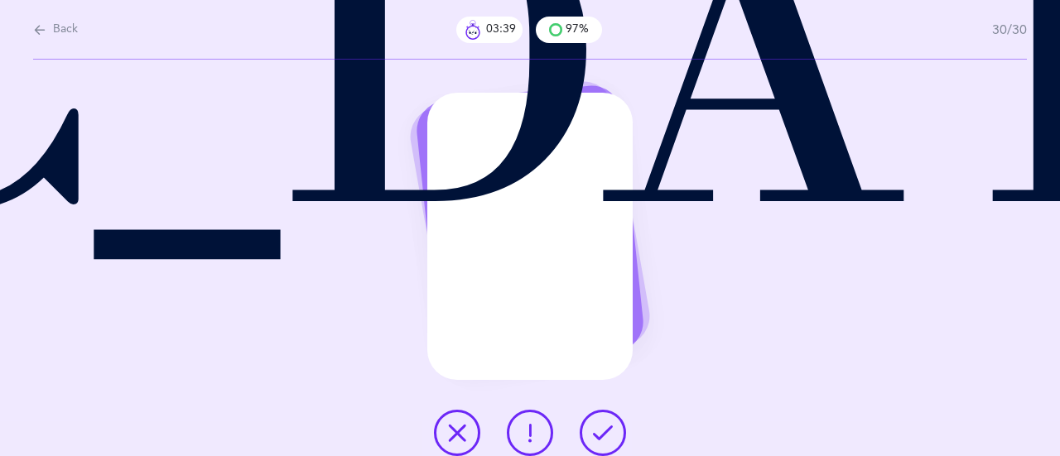
click at [596, 425] on icon at bounding box center [603, 433] width 20 height 20
click at [606, 66] on div "Back 03:41 97% 30/30 ְ" at bounding box center [646, 66] width 828 height 0
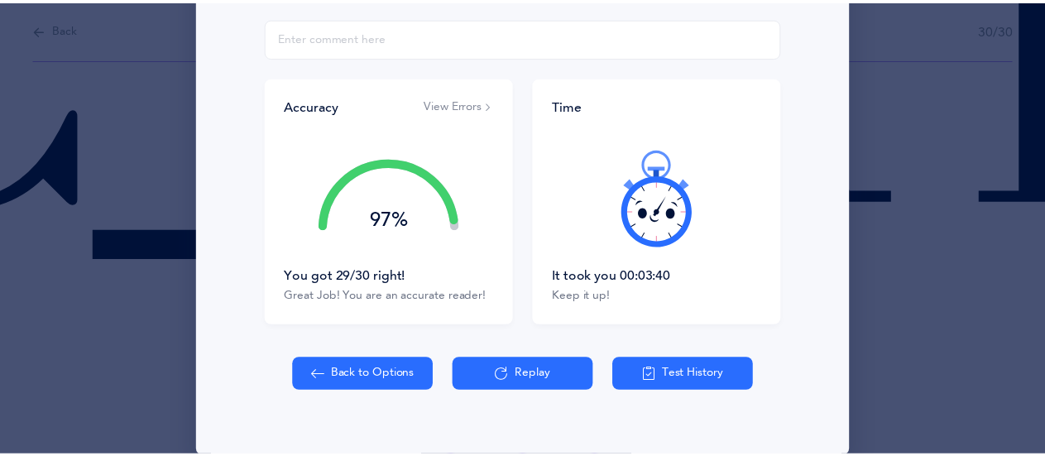
scroll to position [331, 0]
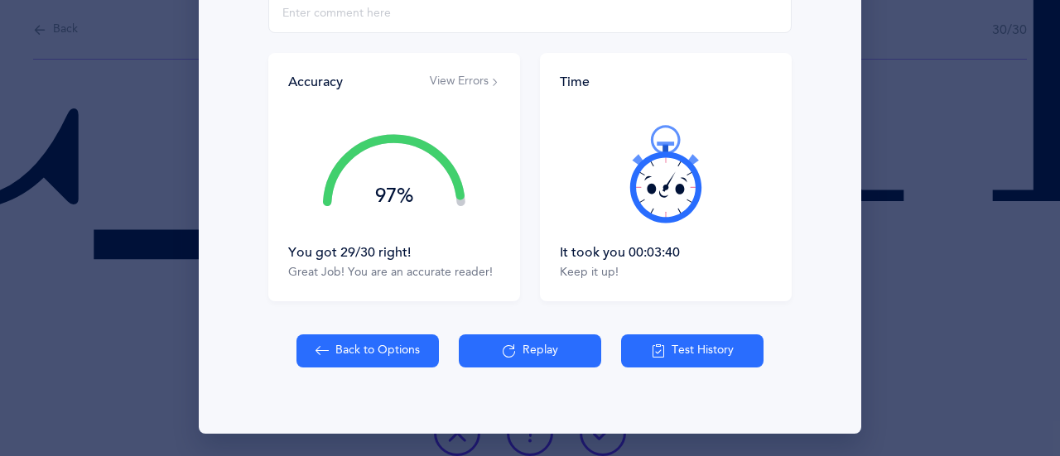
click at [353, 347] on button "Back to Options" at bounding box center [367, 350] width 142 height 33
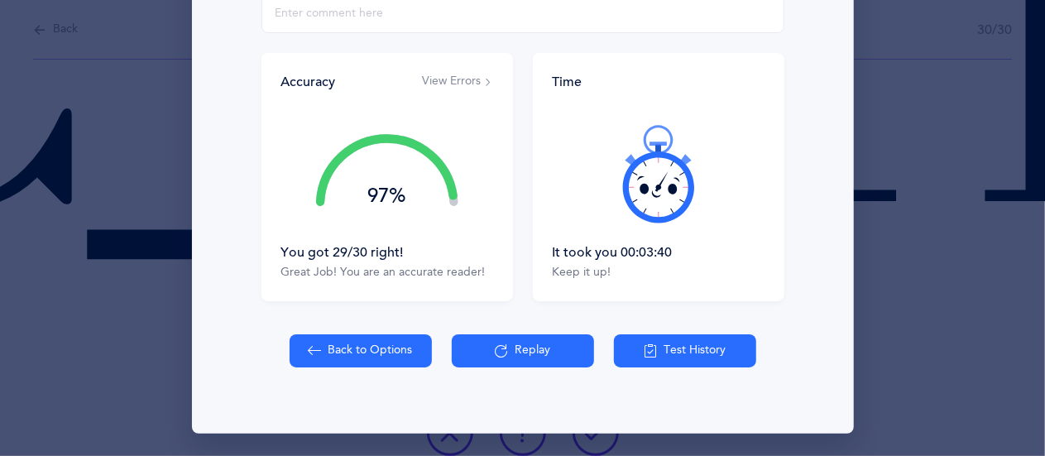
select select "2"
